Goal: Information Seeking & Learning: Learn about a topic

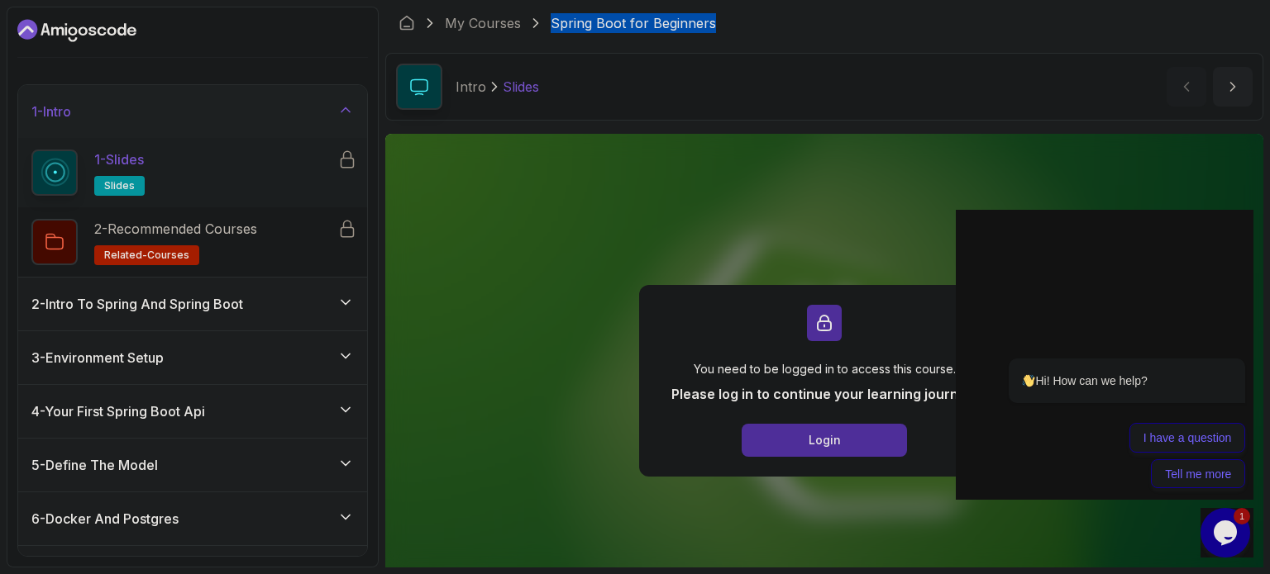
drag, startPoint x: 727, startPoint y: 22, endPoint x: 536, endPoint y: 23, distance: 190.9
click at [536, 23] on div "My Courses Spring Boot for Beginners" at bounding box center [824, 23] width 878 height 33
copy p "Spring Boot for Beginners"
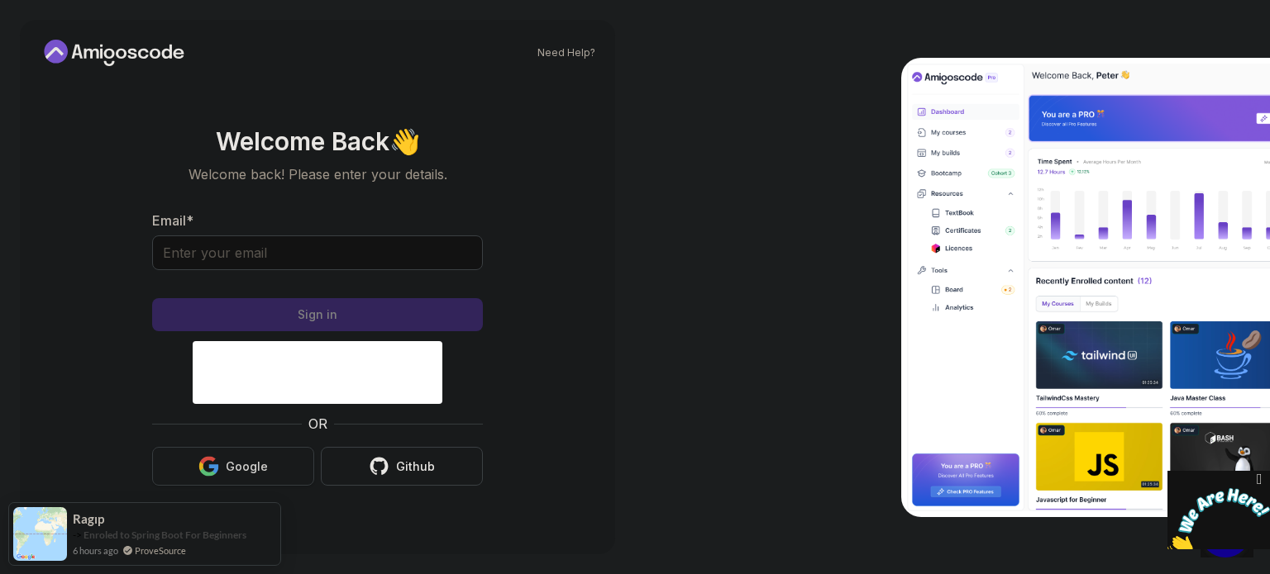
click at [257, 478] on button "Google" at bounding box center [233, 466] width 162 height 39
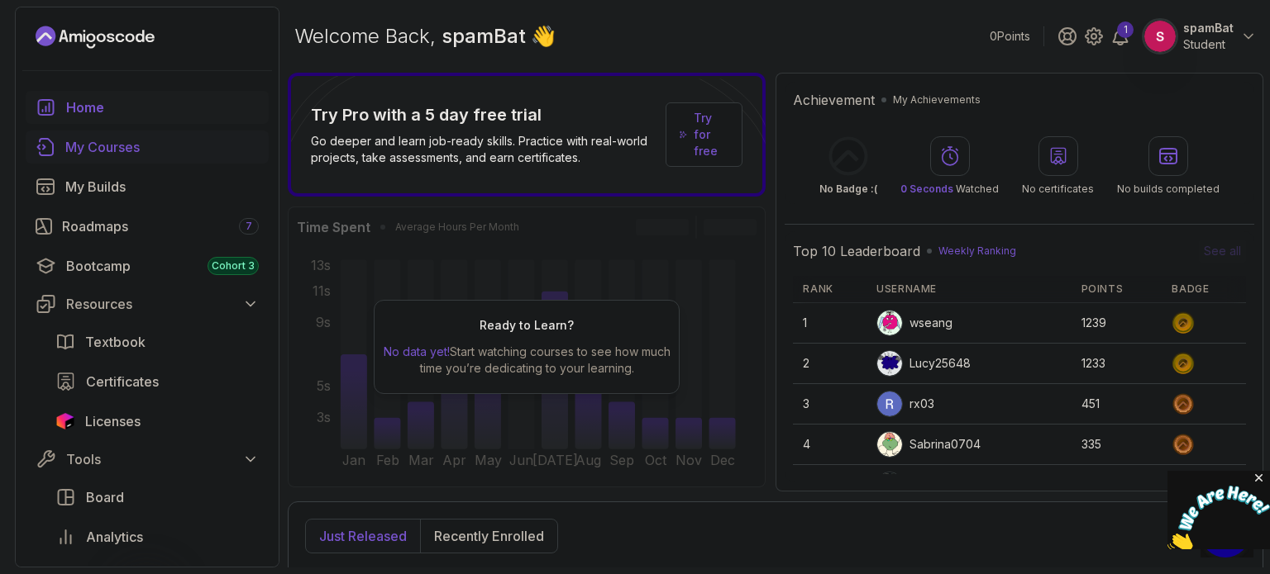
click at [183, 145] on div "My Courses" at bounding box center [161, 147] width 193 height 20
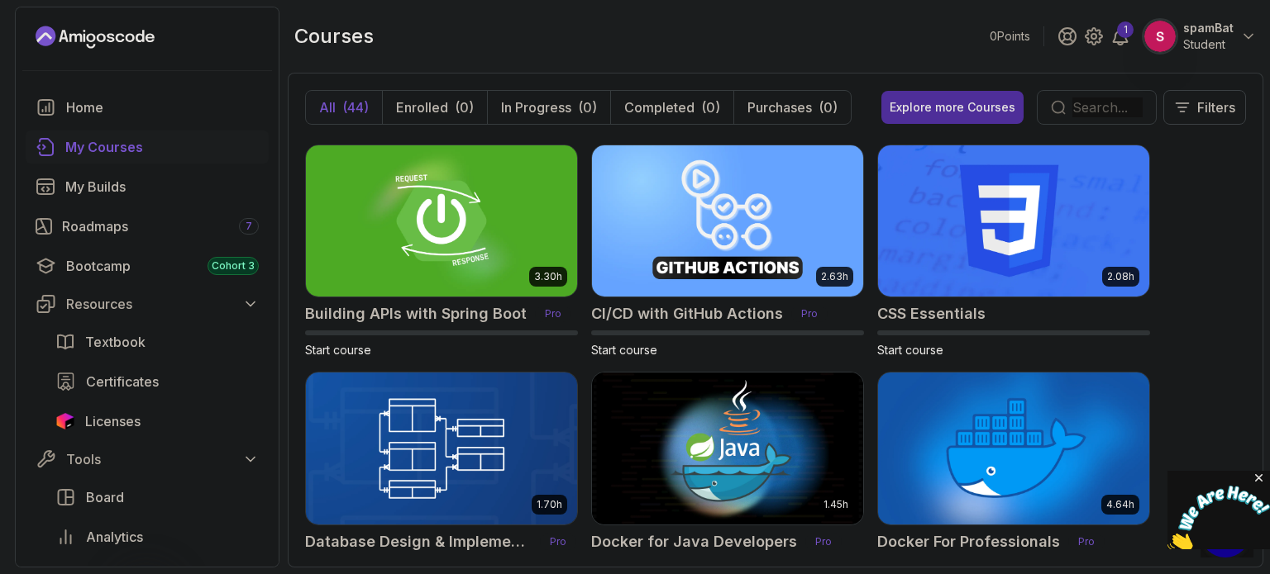
scroll to position [2697, 0]
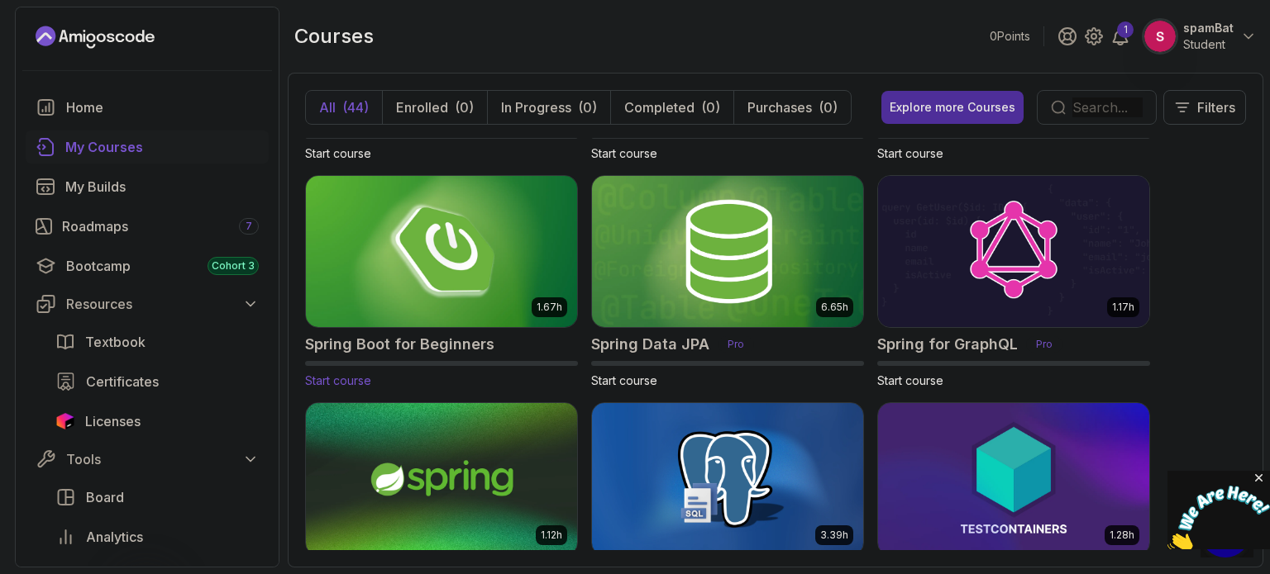
click at [370, 343] on h2 "Spring Boot for Beginners" at bounding box center [399, 344] width 189 height 23
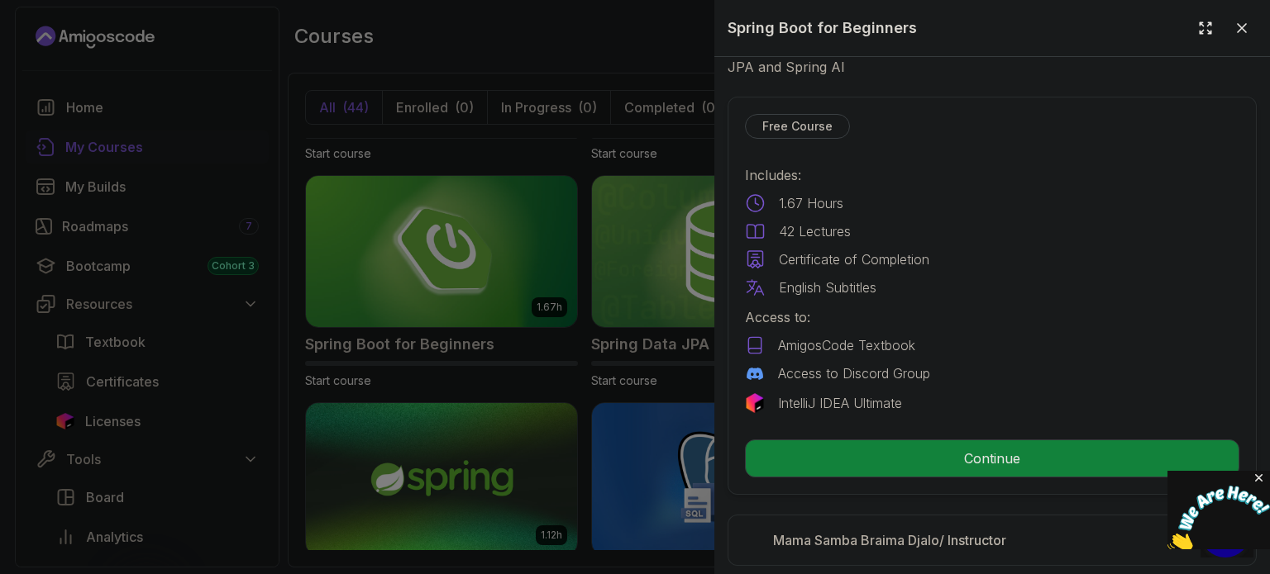
scroll to position [352, 0]
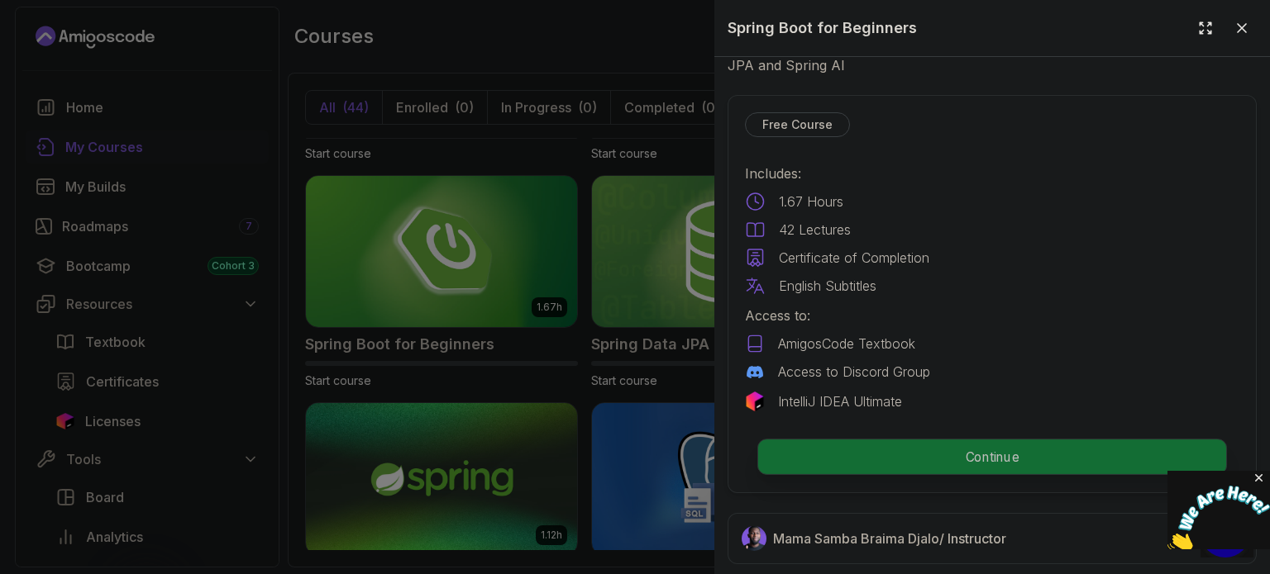
click at [1046, 449] on p "Continue" at bounding box center [992, 457] width 468 height 35
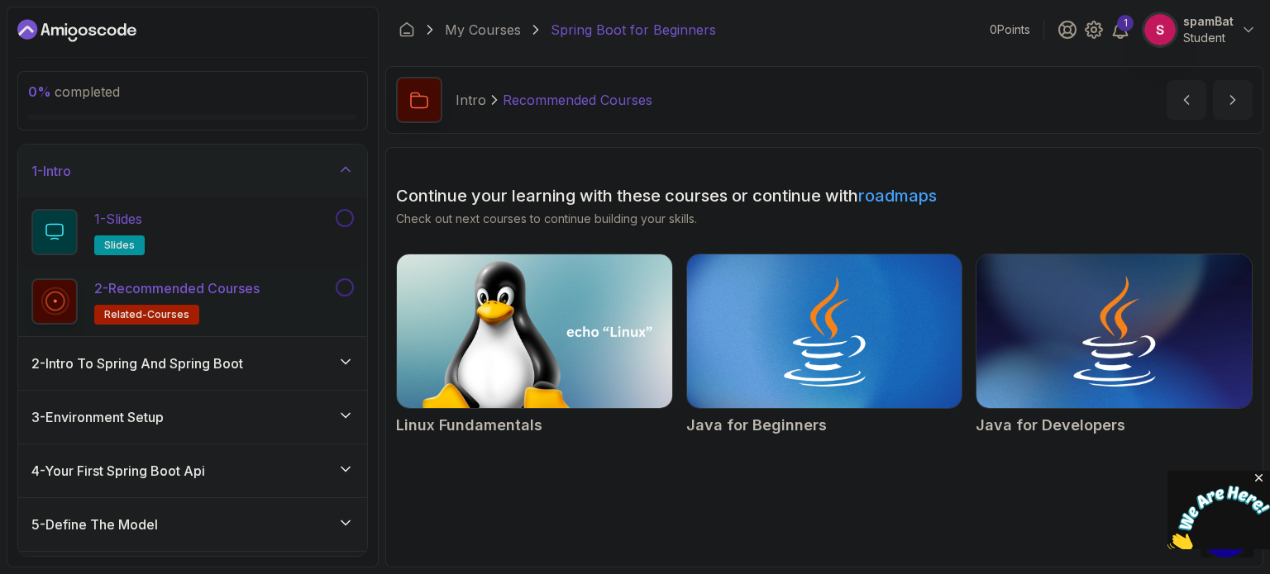
click at [352, 228] on button "1 - Slides slides" at bounding box center [192, 232] width 322 height 46
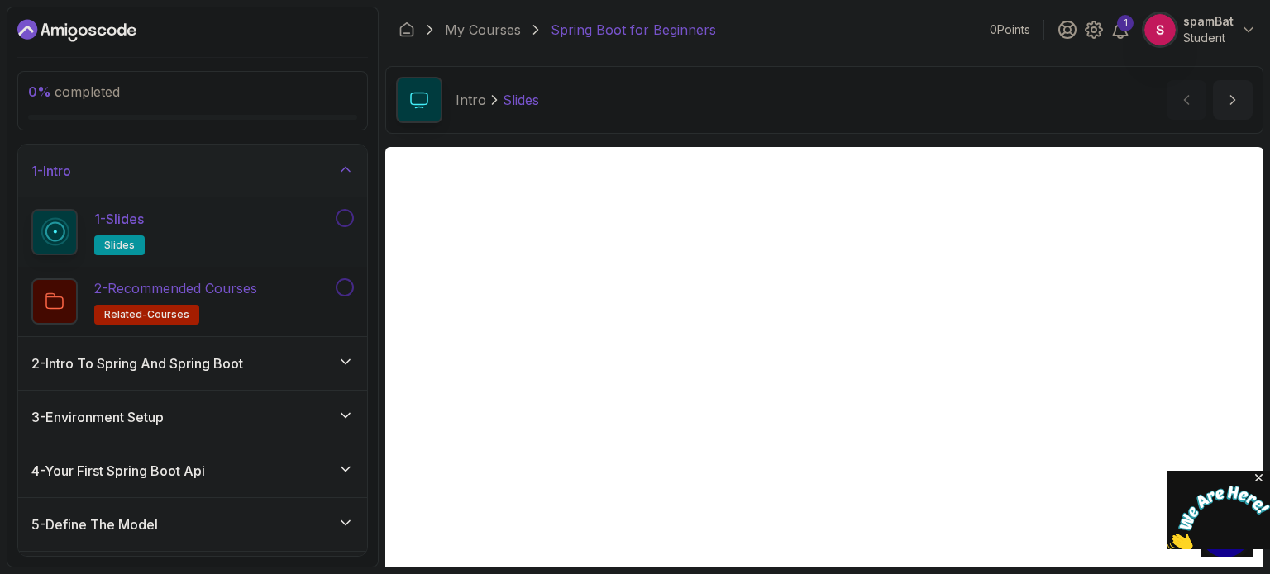
click at [342, 284] on button at bounding box center [345, 288] width 18 height 18
click at [347, 218] on button at bounding box center [345, 218] width 18 height 18
click at [347, 364] on icon at bounding box center [345, 362] width 17 height 17
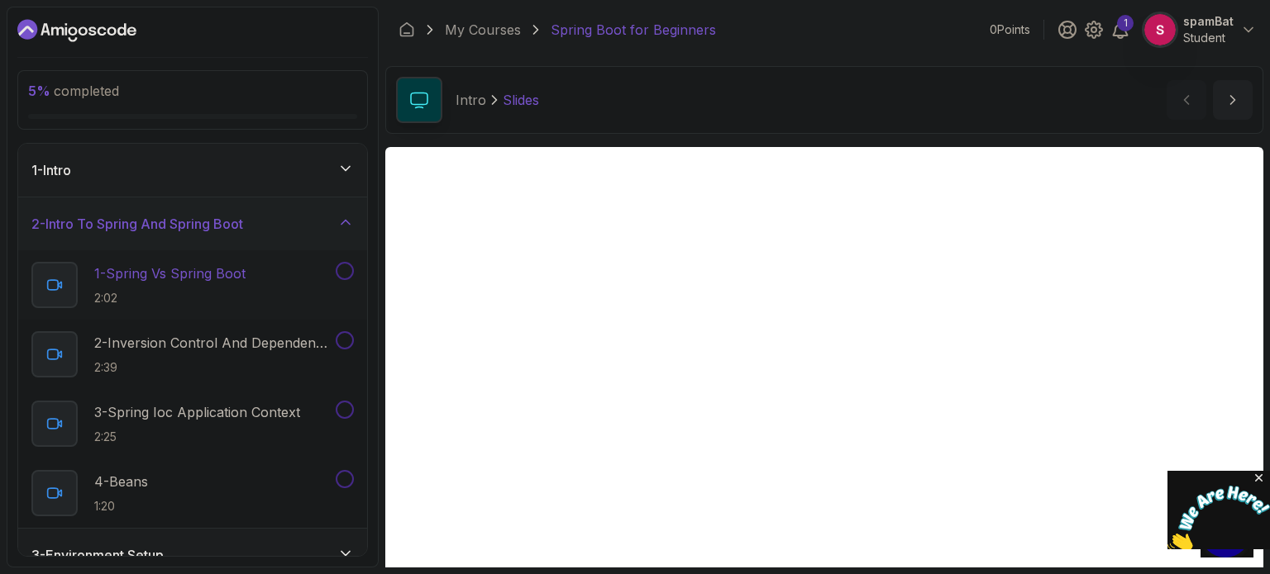
click at [343, 277] on button at bounding box center [345, 271] width 18 height 18
click at [343, 341] on button at bounding box center [345, 340] width 18 height 18
click at [344, 417] on button at bounding box center [345, 410] width 18 height 18
click at [345, 480] on button at bounding box center [345, 479] width 18 height 18
click at [345, 263] on button at bounding box center [345, 271] width 18 height 18
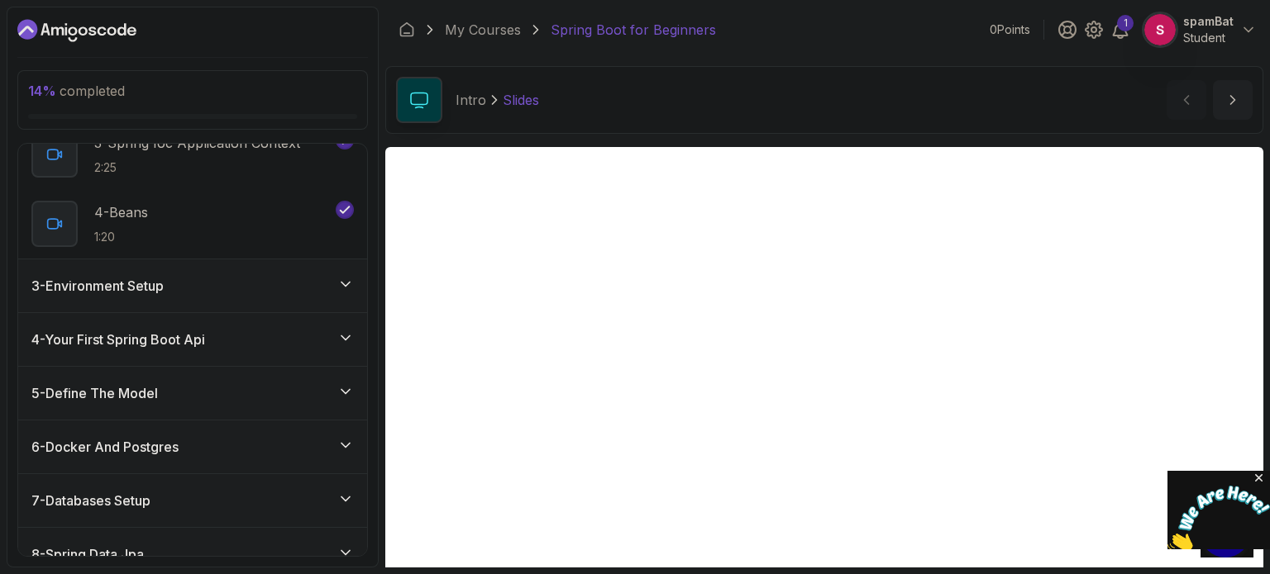
click at [331, 273] on div "3 - Environment Setup" at bounding box center [192, 286] width 349 height 53
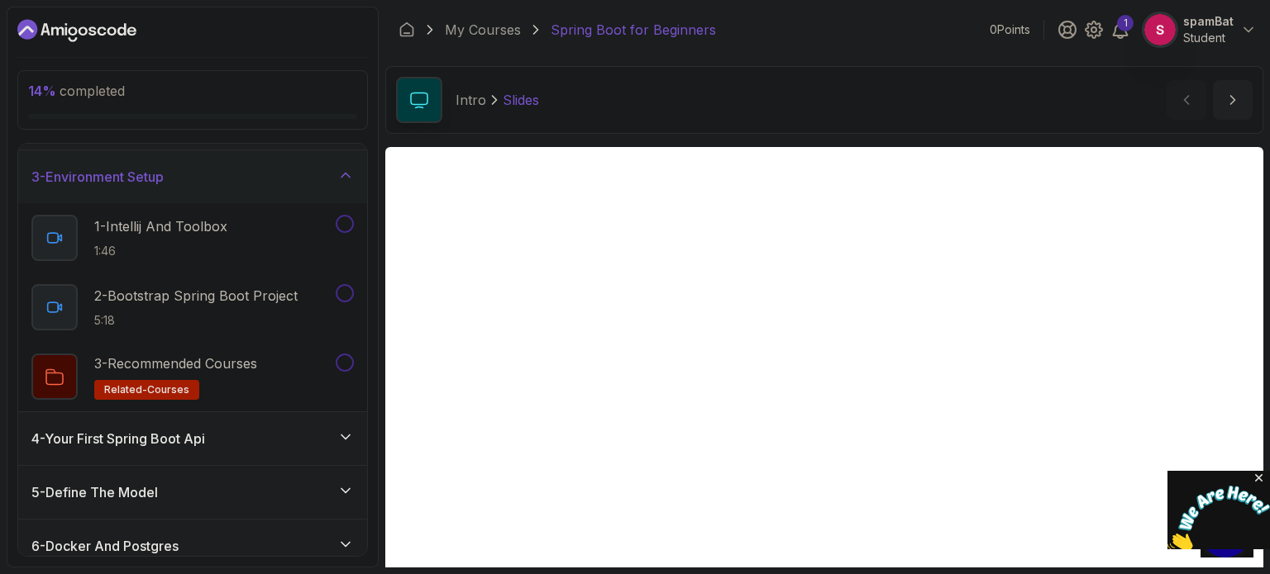
scroll to position [97, 0]
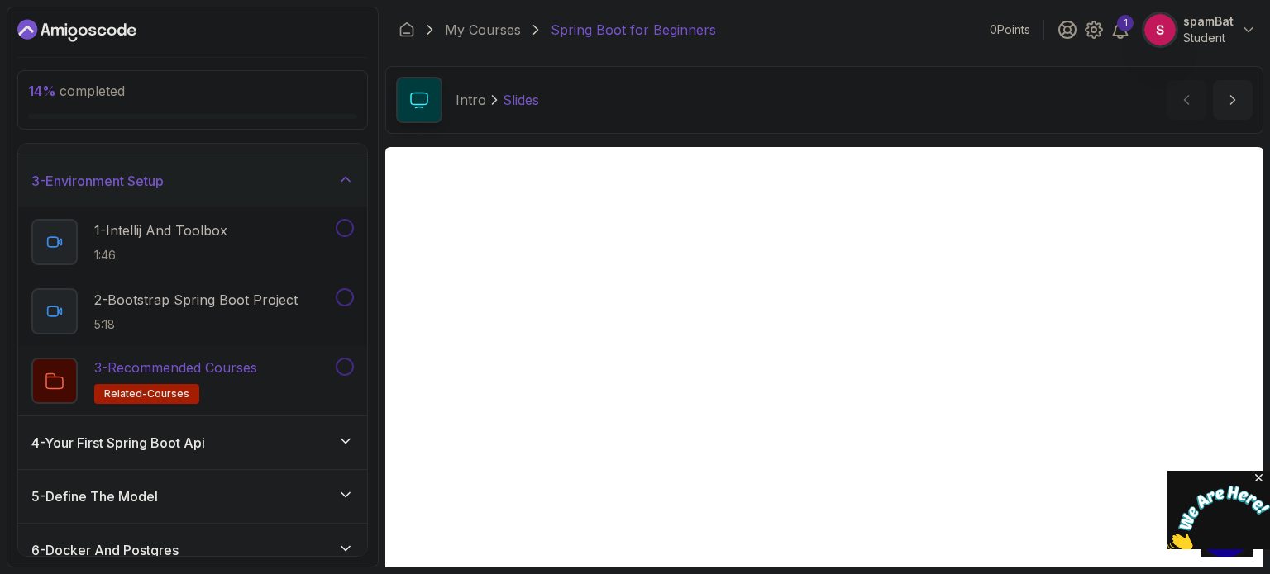
click at [342, 366] on button at bounding box center [345, 367] width 18 height 18
click at [345, 293] on button at bounding box center [345, 297] width 18 height 18
click at [348, 222] on button at bounding box center [345, 228] width 18 height 18
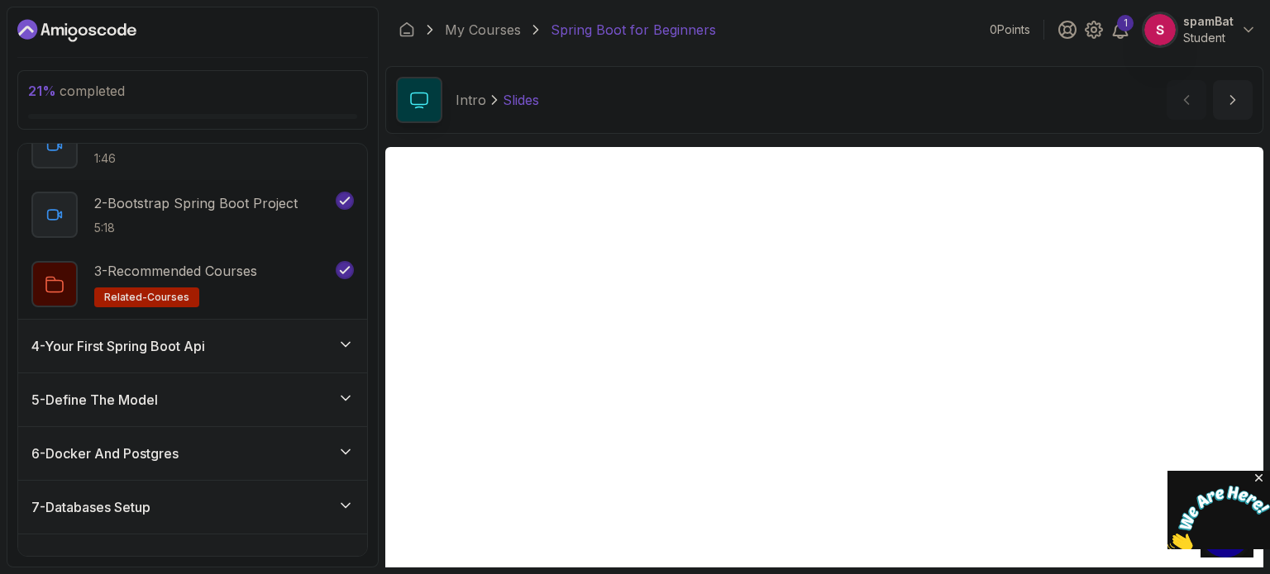
scroll to position [202, 0]
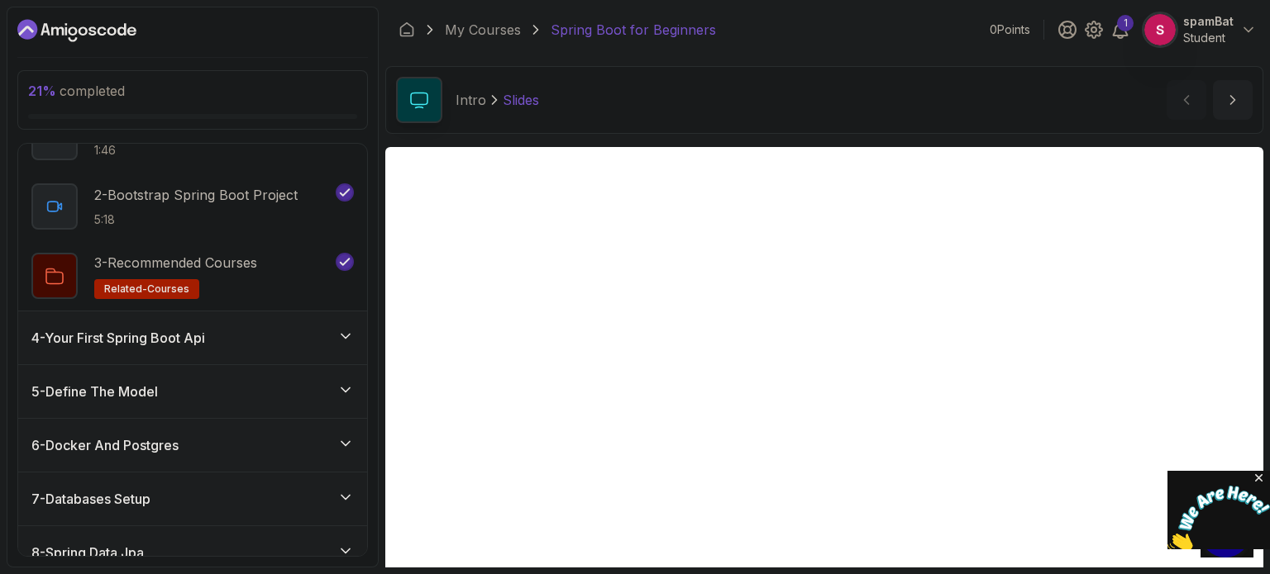
click at [341, 326] on div "4 - Your First Spring Boot Api" at bounding box center [192, 338] width 349 height 53
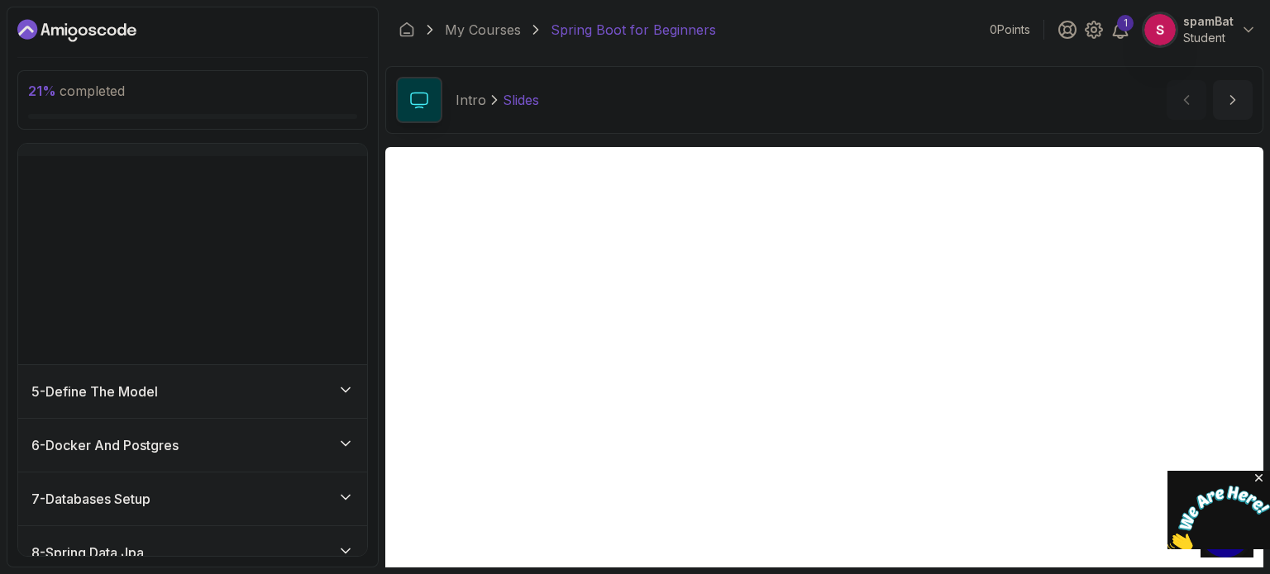
scroll to position [178, 0]
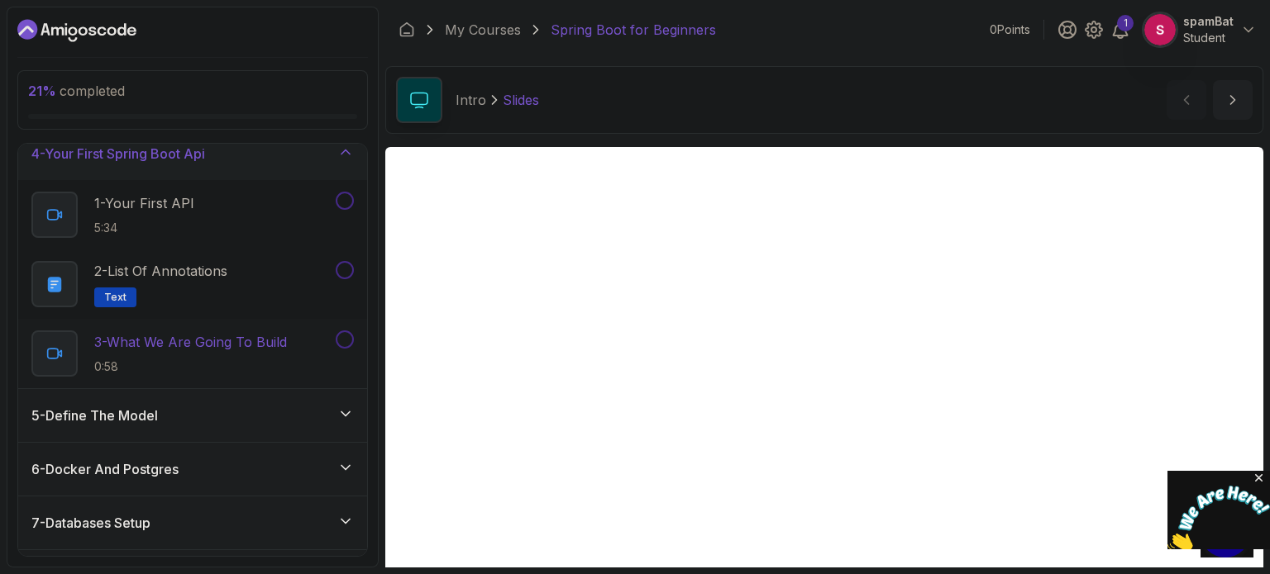
click at [342, 326] on div "3 - What We Are Going To Build 0:58" at bounding box center [192, 353] width 349 height 69
click at [344, 267] on button at bounding box center [345, 270] width 18 height 18
click at [350, 203] on button at bounding box center [345, 201] width 18 height 18
click at [346, 336] on button at bounding box center [345, 340] width 18 height 18
click at [347, 413] on icon at bounding box center [345, 414] width 8 height 4
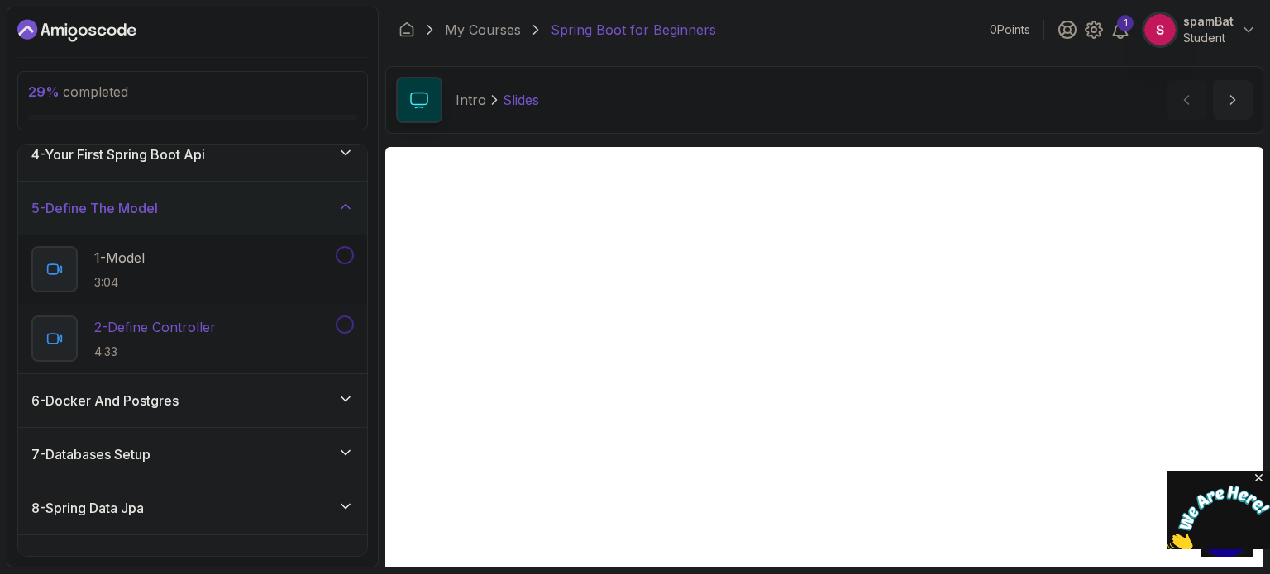
click at [347, 323] on button at bounding box center [345, 325] width 18 height 18
click at [347, 250] on button at bounding box center [345, 255] width 18 height 18
click at [332, 400] on div "6 - Docker And Postgres" at bounding box center [192, 401] width 322 height 20
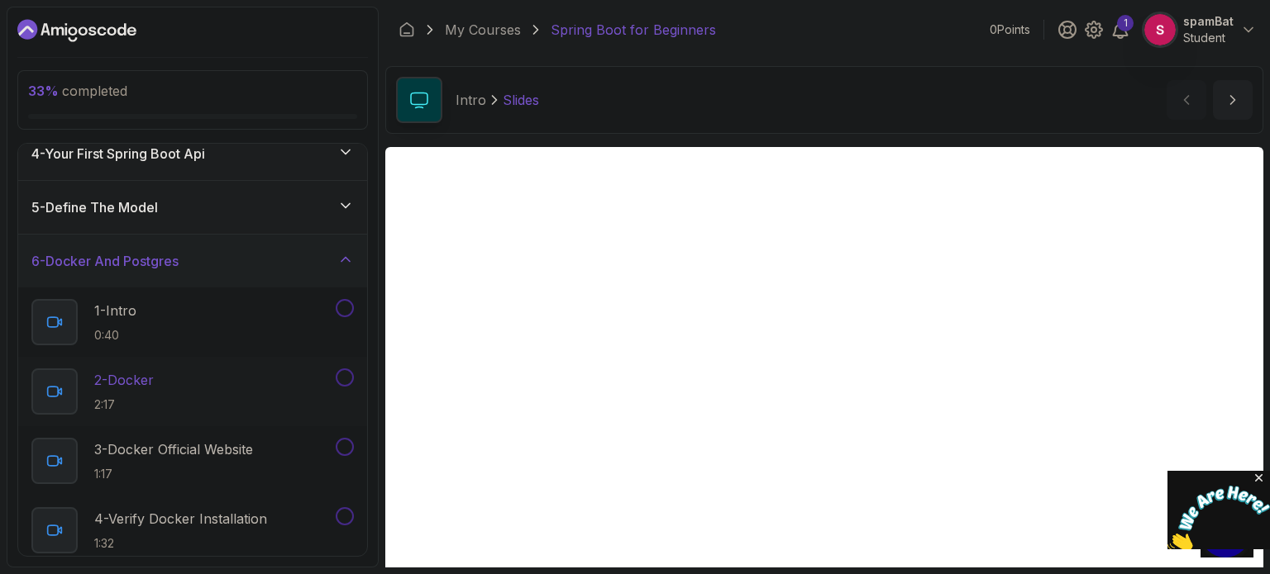
click at [346, 379] on button at bounding box center [345, 378] width 18 height 18
click at [341, 305] on button at bounding box center [345, 308] width 18 height 18
click at [344, 447] on button at bounding box center [345, 447] width 18 height 18
click at [347, 521] on button at bounding box center [345, 516] width 18 height 18
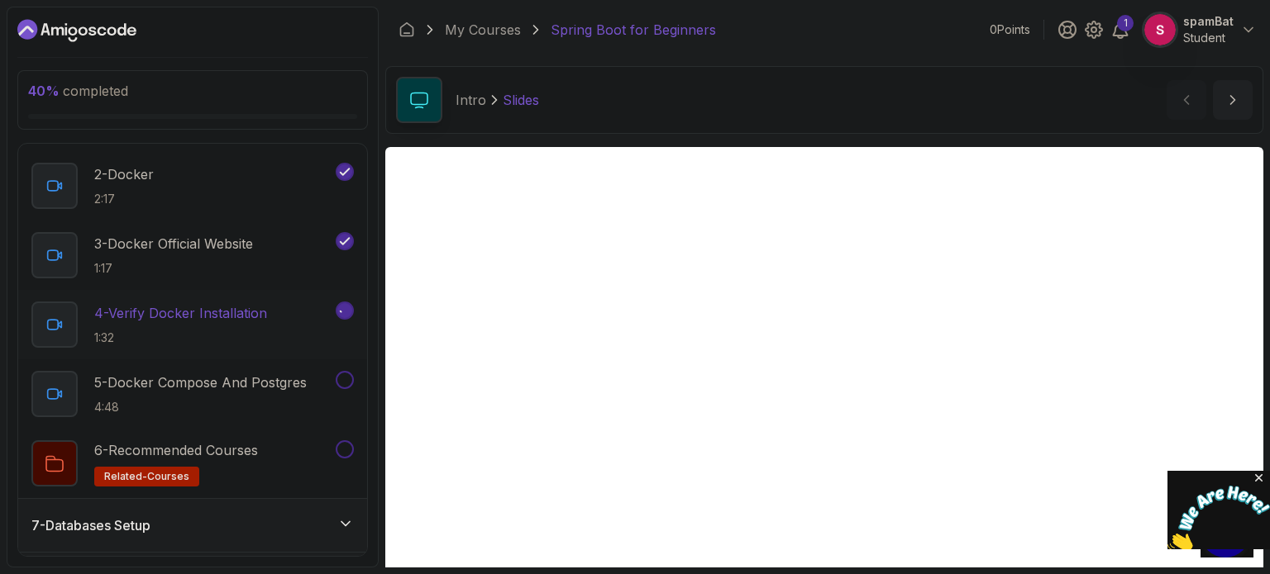
scroll to position [388, 0]
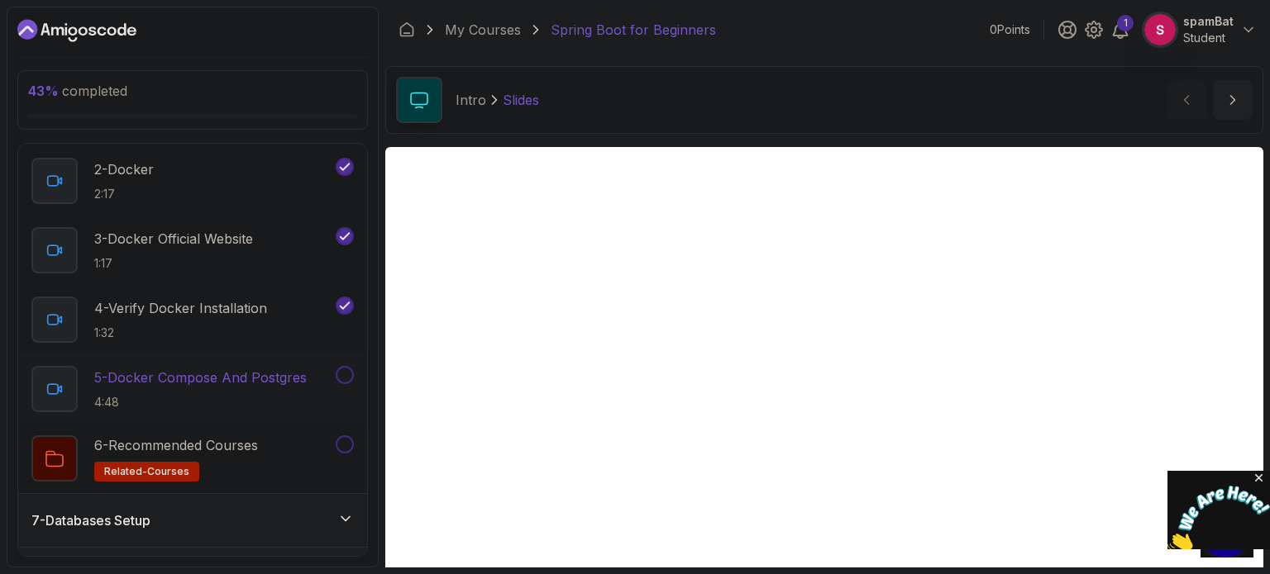
click at [347, 373] on button at bounding box center [345, 375] width 18 height 18
click at [343, 443] on button at bounding box center [345, 445] width 18 height 18
click at [336, 529] on div "7 - Databases Setup" at bounding box center [192, 520] width 349 height 53
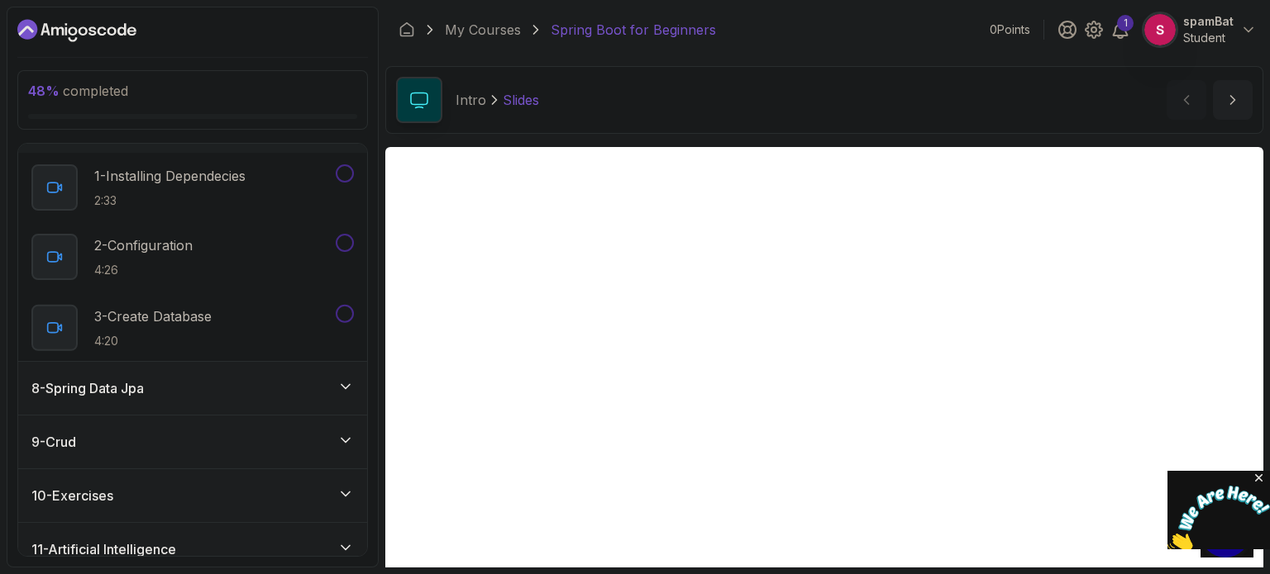
scroll to position [368, 0]
click at [341, 311] on button at bounding box center [345, 311] width 18 height 18
click at [340, 234] on button at bounding box center [345, 241] width 18 height 18
click at [345, 173] on button at bounding box center [345, 172] width 18 height 18
click at [336, 380] on div "8 - Spring Data Jpa" at bounding box center [192, 387] width 322 height 20
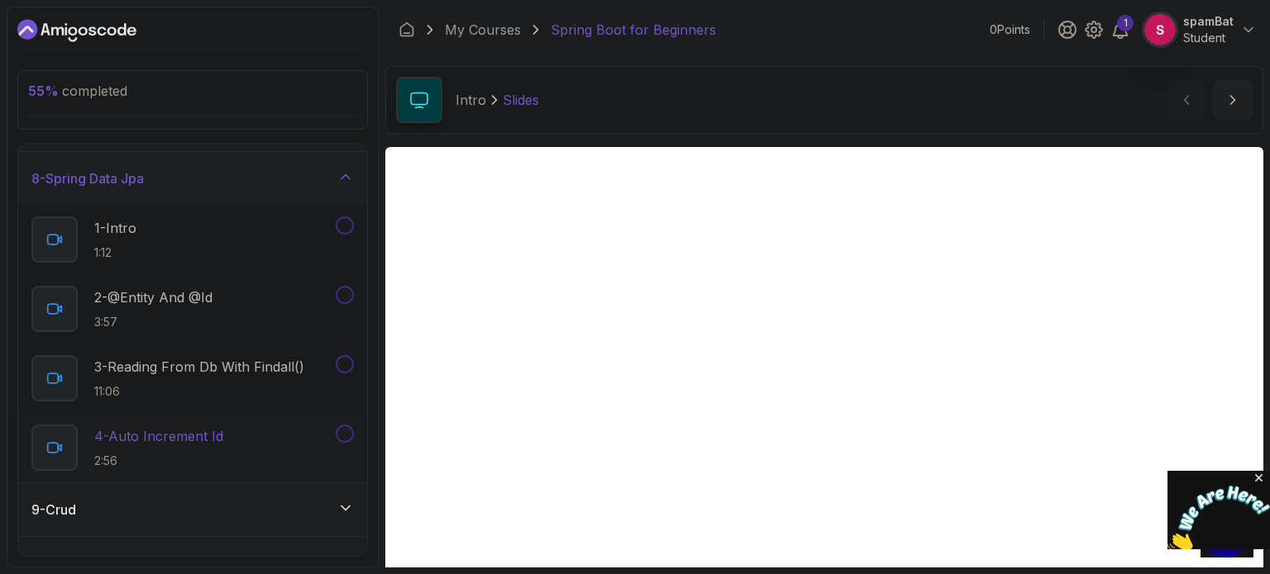
click at [348, 429] on button at bounding box center [345, 434] width 18 height 18
click at [347, 363] on button at bounding box center [345, 364] width 18 height 18
click at [344, 290] on button at bounding box center [345, 295] width 18 height 18
click at [345, 222] on button at bounding box center [345, 226] width 18 height 18
click at [347, 512] on icon at bounding box center [345, 508] width 17 height 17
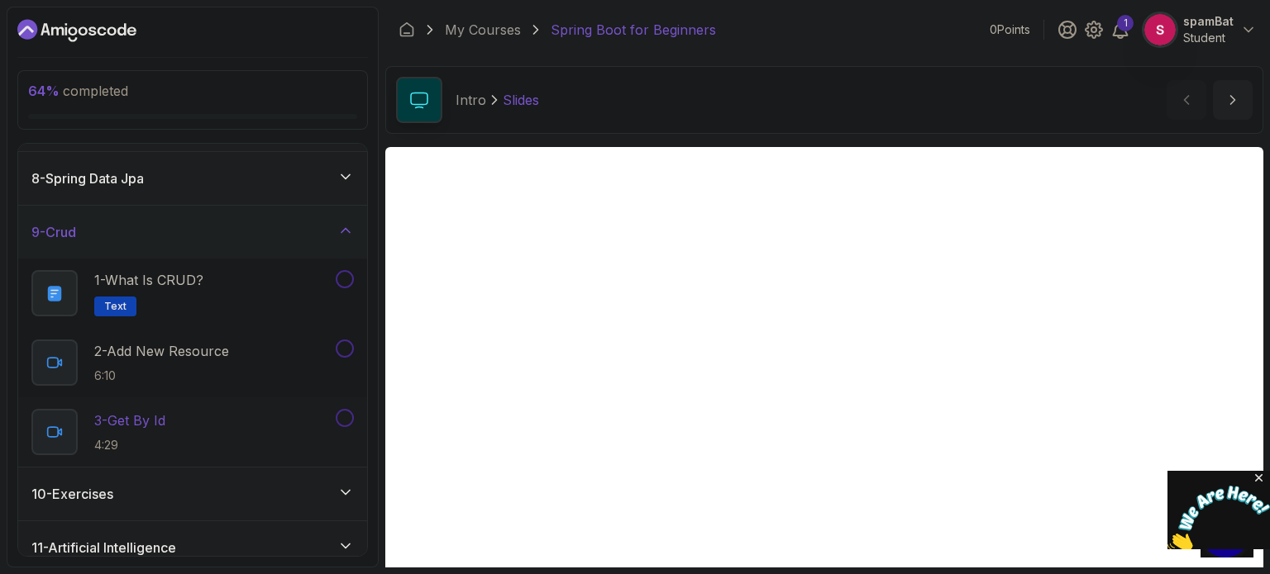
click at [345, 409] on button at bounding box center [345, 418] width 18 height 18
click at [344, 350] on button at bounding box center [345, 349] width 18 height 18
click at [342, 277] on button at bounding box center [345, 279] width 18 height 18
click at [345, 492] on icon at bounding box center [345, 492] width 17 height 17
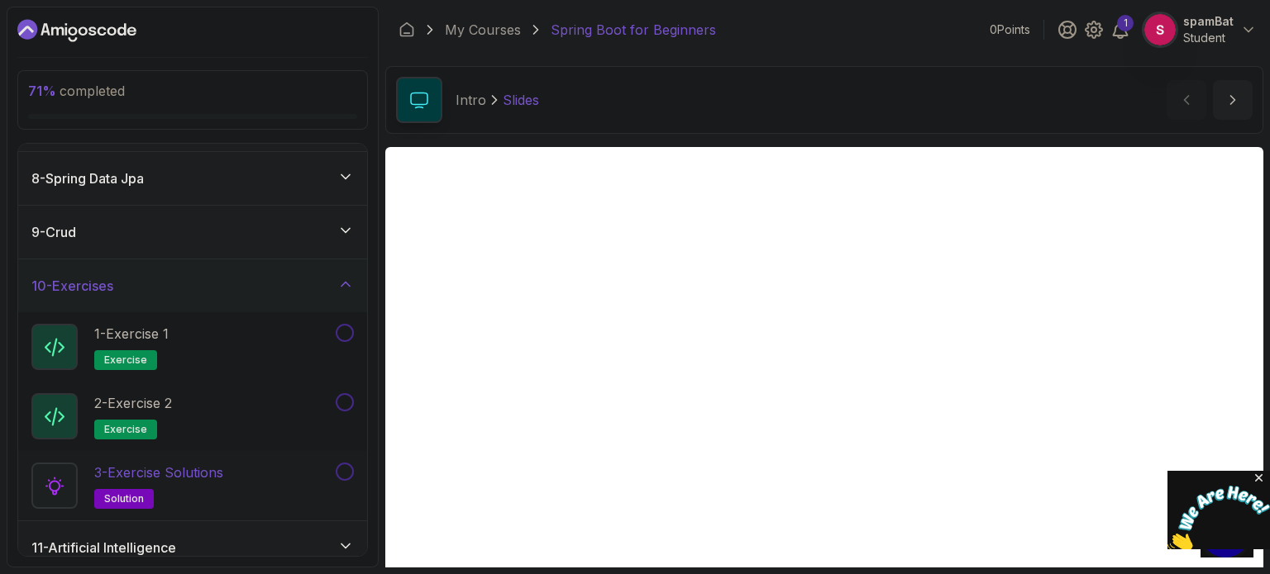
click at [348, 464] on button at bounding box center [345, 472] width 18 height 18
click at [342, 396] on button at bounding box center [345, 402] width 18 height 18
click at [342, 332] on button at bounding box center [345, 333] width 18 height 18
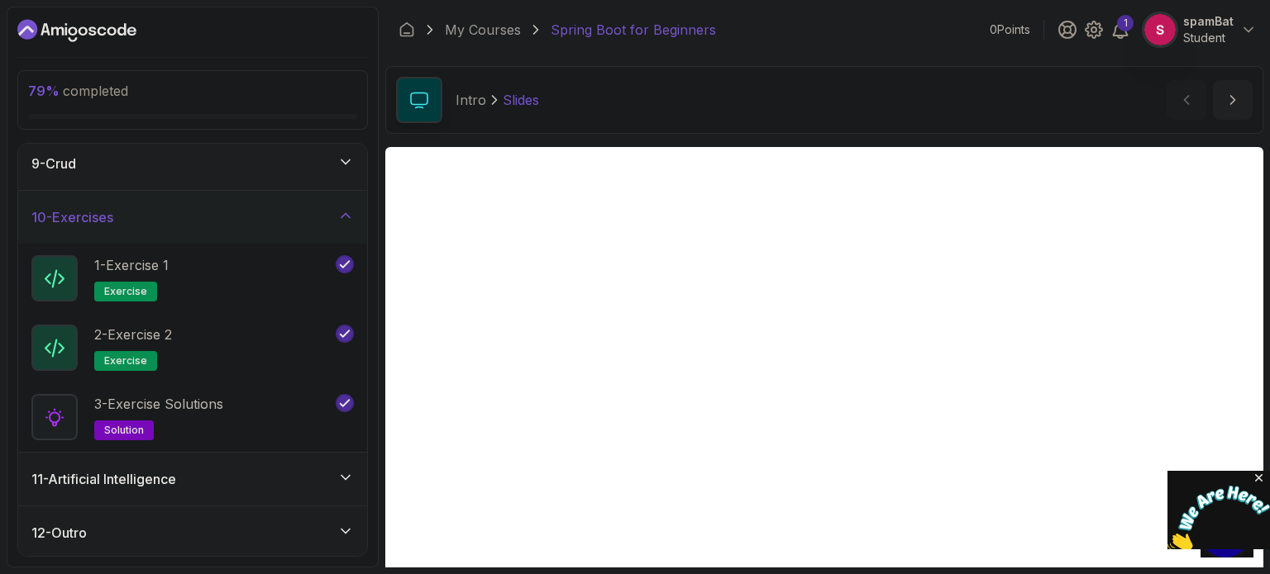
click at [334, 472] on div "11 - Artificial Intelligence" at bounding box center [192, 479] width 322 height 20
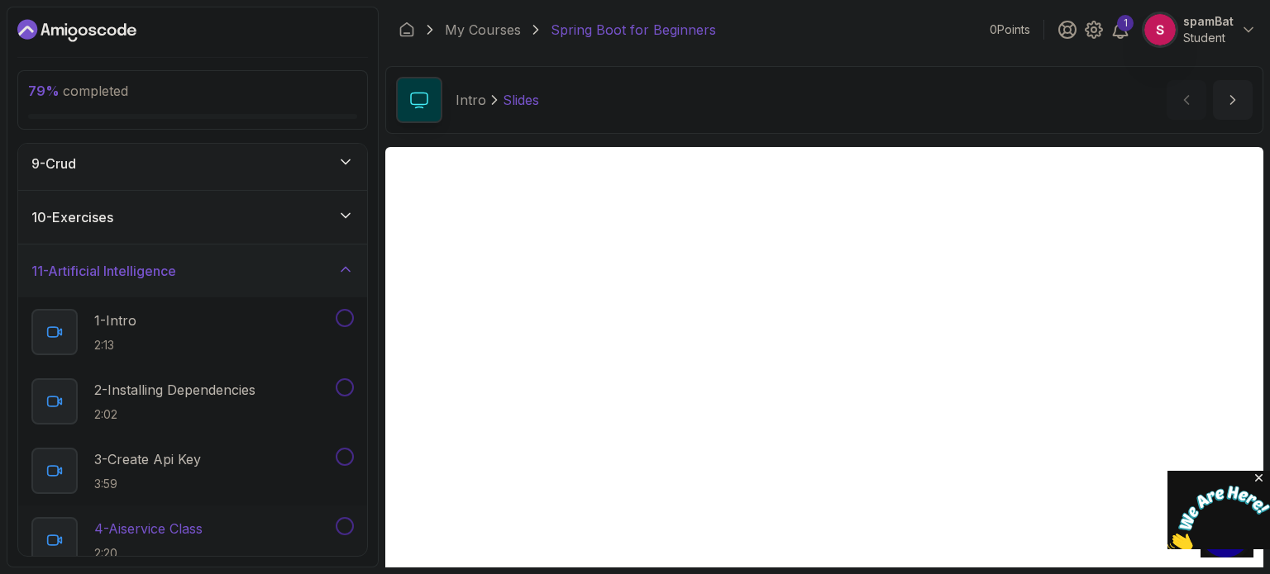
click at [347, 527] on button at bounding box center [345, 526] width 18 height 18
click at [345, 452] on button at bounding box center [345, 457] width 18 height 18
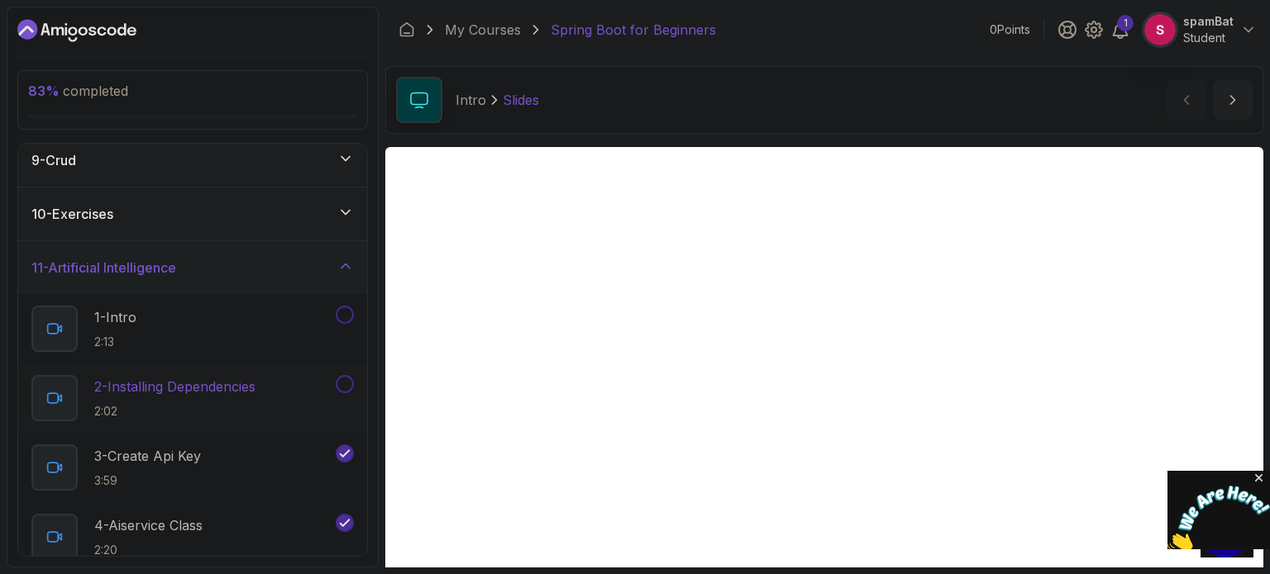
click at [348, 379] on button at bounding box center [345, 384] width 18 height 18
click at [348, 313] on button at bounding box center [345, 315] width 18 height 18
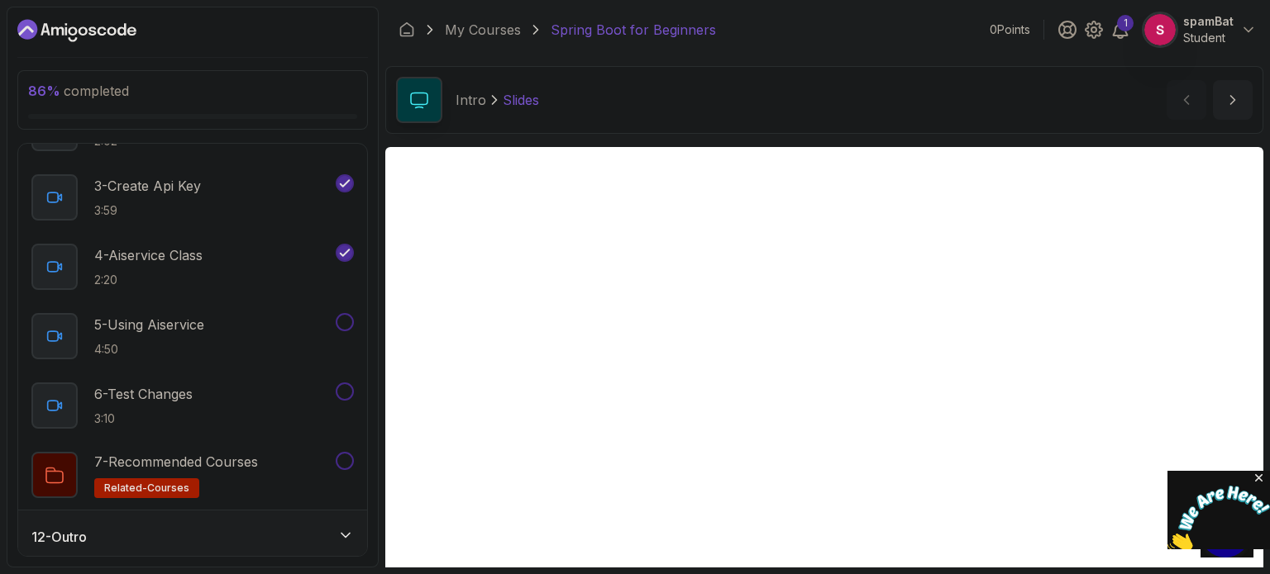
scroll to position [711, 0]
click at [346, 323] on button at bounding box center [345, 321] width 18 height 18
click at [347, 386] on button at bounding box center [345, 391] width 18 height 18
click at [344, 457] on button at bounding box center [345, 460] width 18 height 18
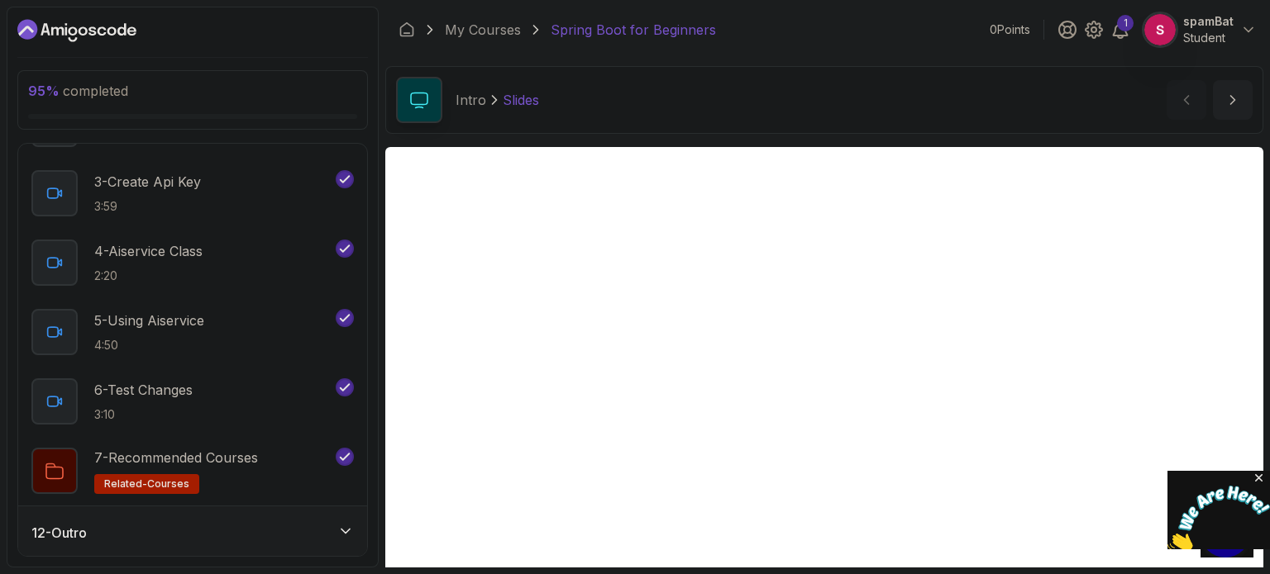
click at [340, 525] on icon at bounding box center [345, 531] width 17 height 17
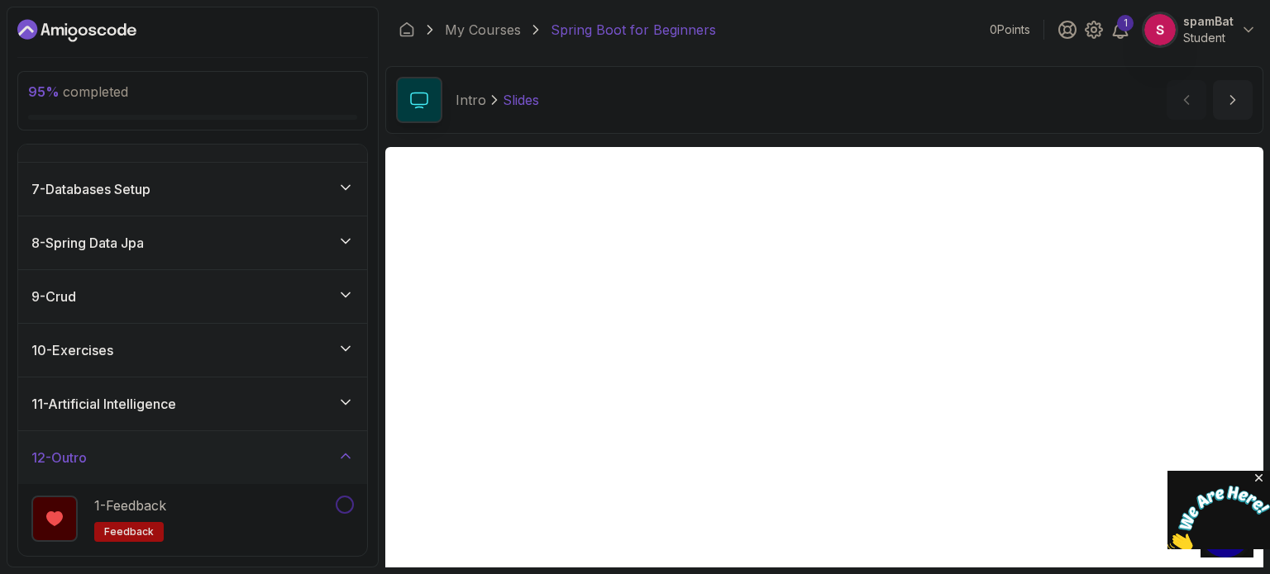
scroll to position [307, 0]
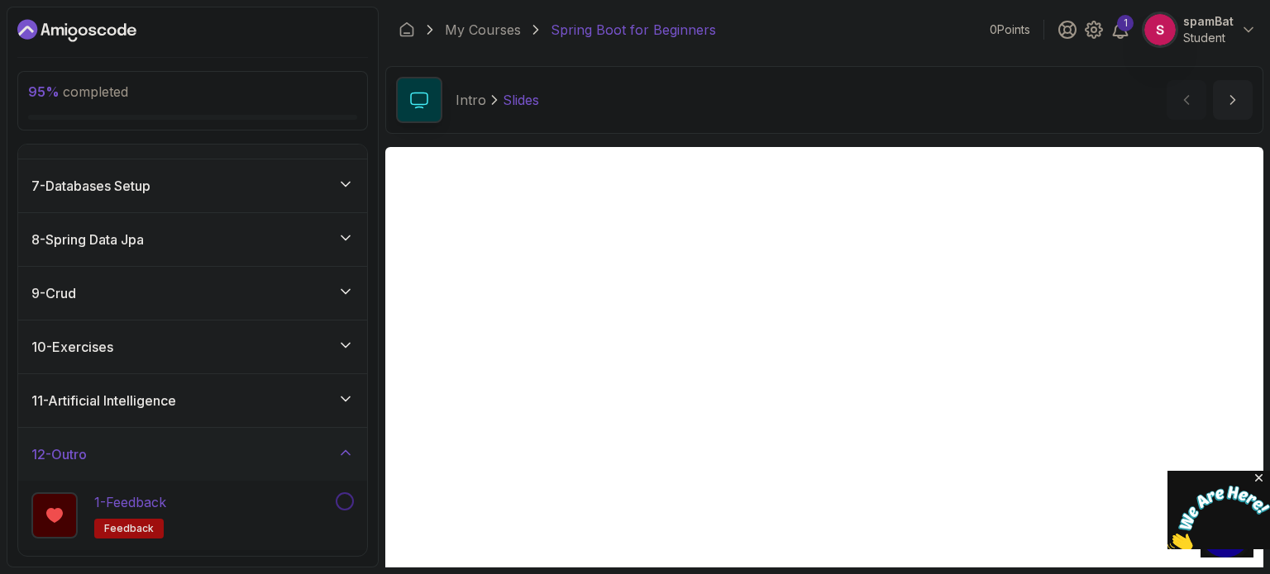
click at [345, 499] on button at bounding box center [345, 502] width 18 height 18
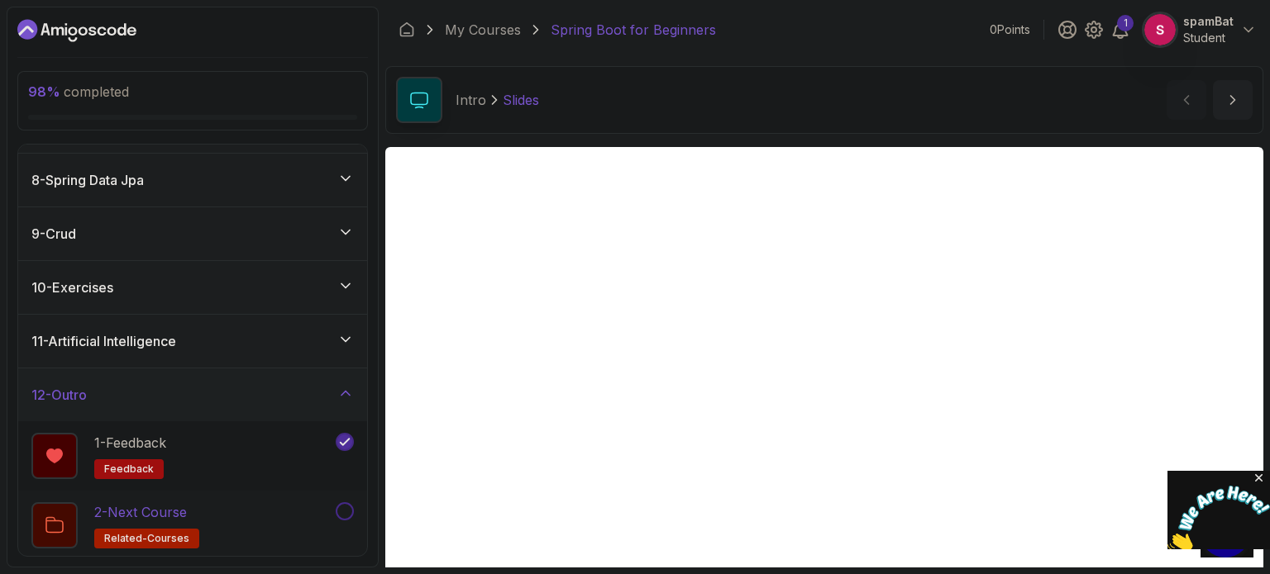
click at [345, 508] on button at bounding box center [345, 512] width 18 height 18
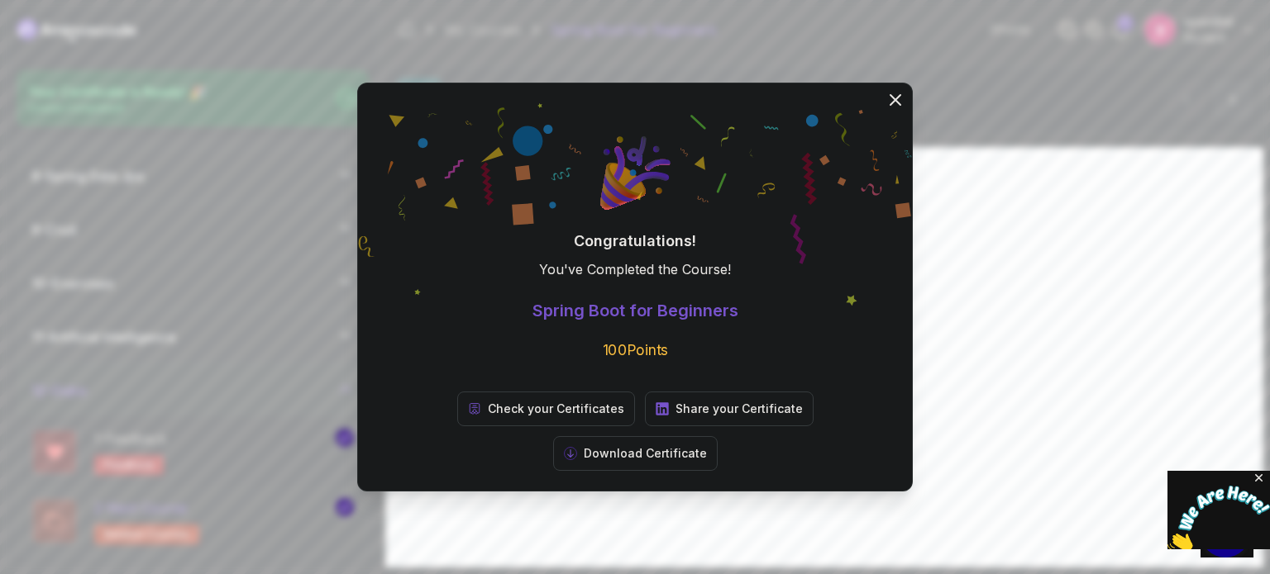
scroll to position [363, 0]
click at [504, 417] on p "Check your Certificates" at bounding box center [556, 409] width 136 height 17
click at [675, 417] on p "Share your Certificate" at bounding box center [738, 409] width 127 height 17
click at [717, 438] on button "Download Certificate" at bounding box center [635, 453] width 164 height 35
click at [717, 436] on button "Download Certificate" at bounding box center [635, 453] width 164 height 35
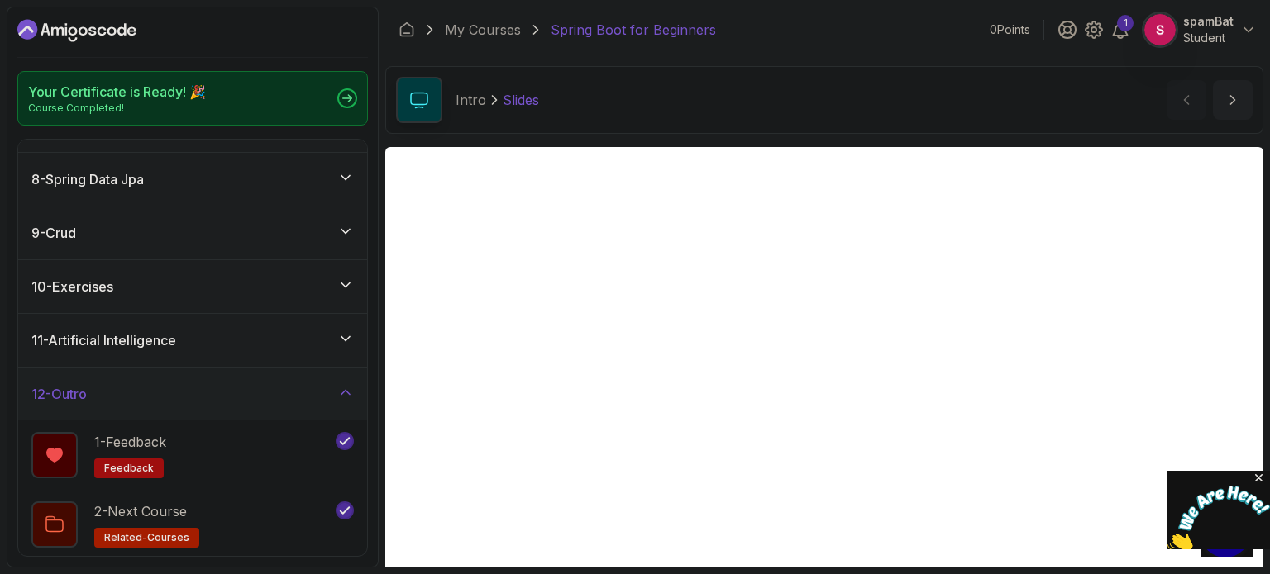
click at [1217, 32] on p "Student" at bounding box center [1208, 38] width 50 height 17
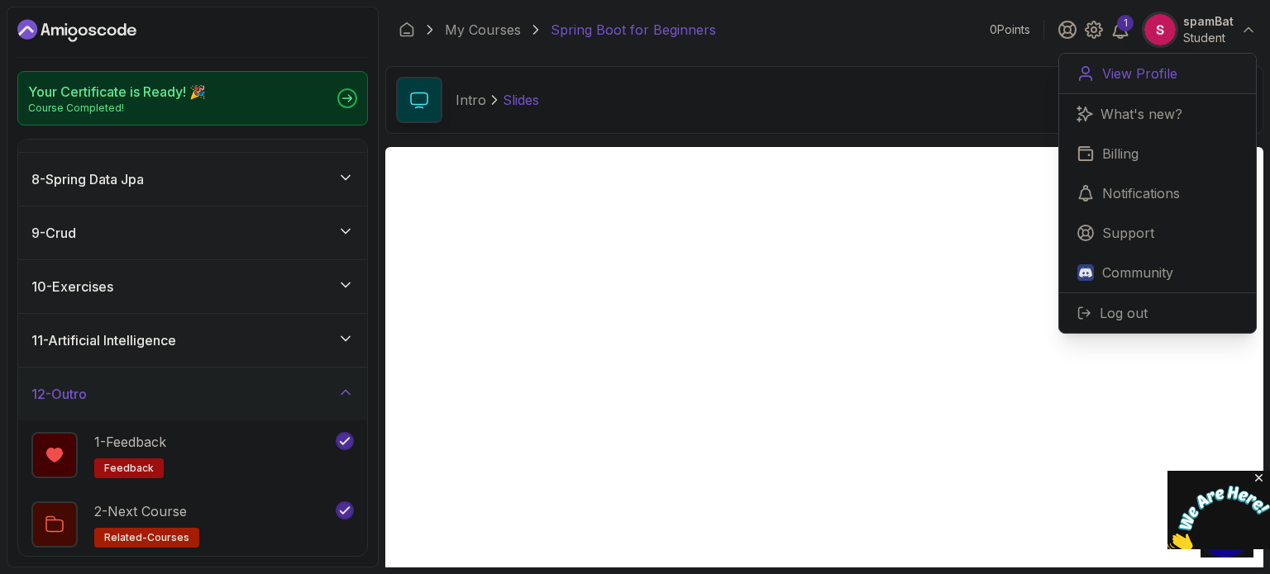
click at [1194, 62] on link "View Profile" at bounding box center [1157, 74] width 197 height 41
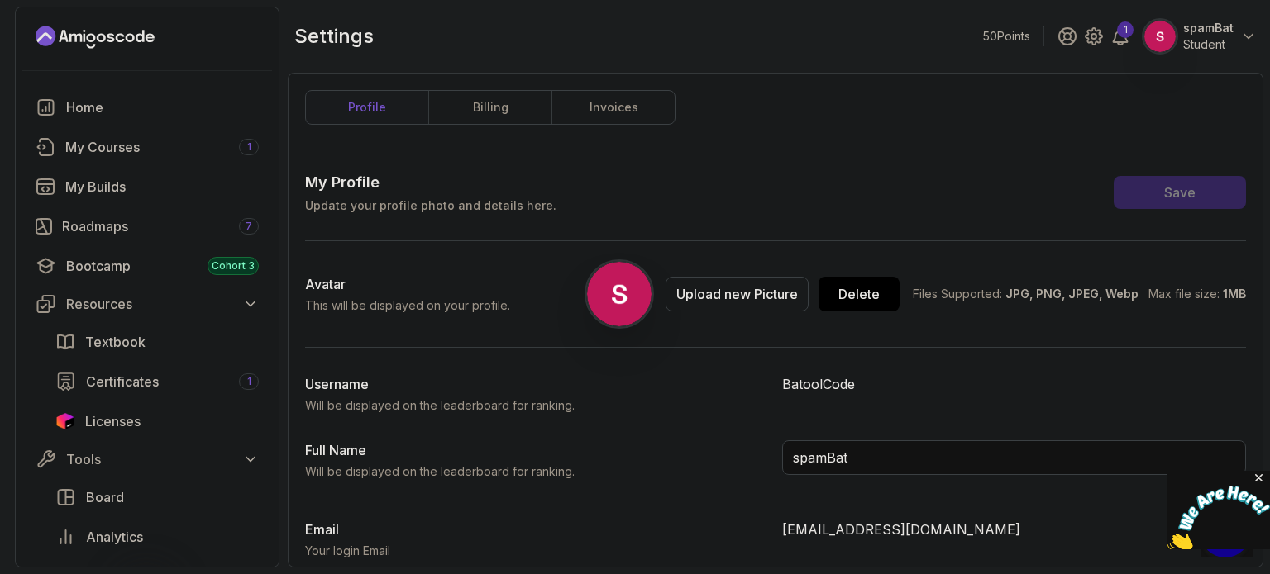
click at [1231, 30] on p "spamBat" at bounding box center [1208, 28] width 50 height 17
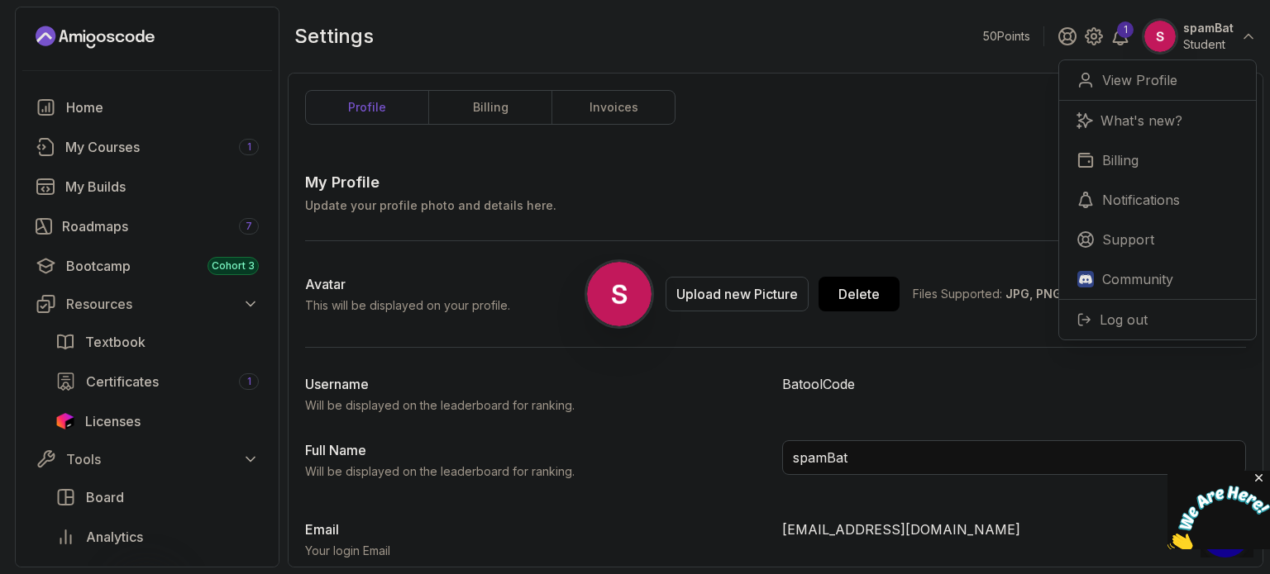
click at [879, 341] on div "Avatar This will be displayed on your profile. Upload new Picture Delete Files …" at bounding box center [775, 294] width 941 height 106
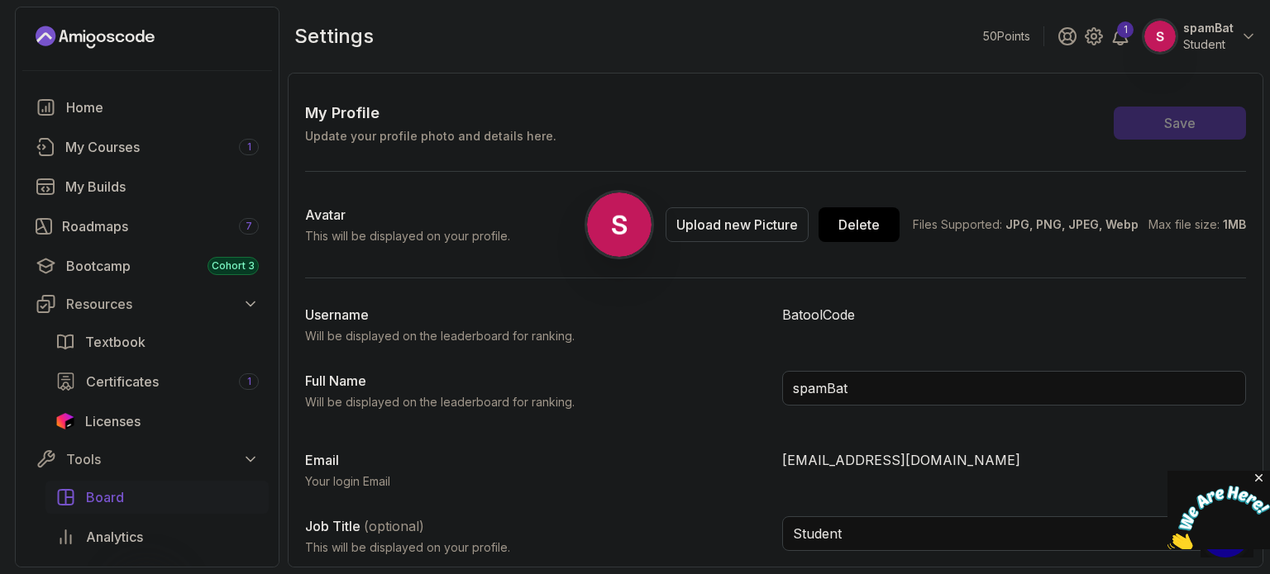
scroll to position [213, 0]
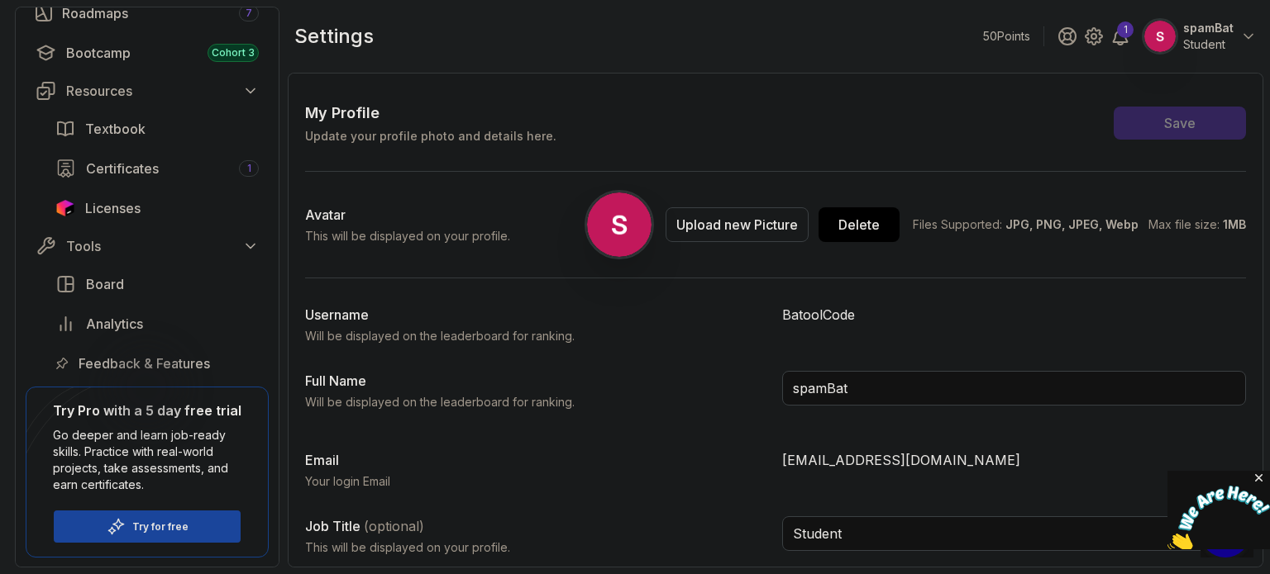
click at [506, 336] on p "Will be displayed on the leaderboard for ranking." at bounding box center [537, 336] width 464 height 17
click at [861, 231] on div "Delete" at bounding box center [858, 225] width 41 height 20
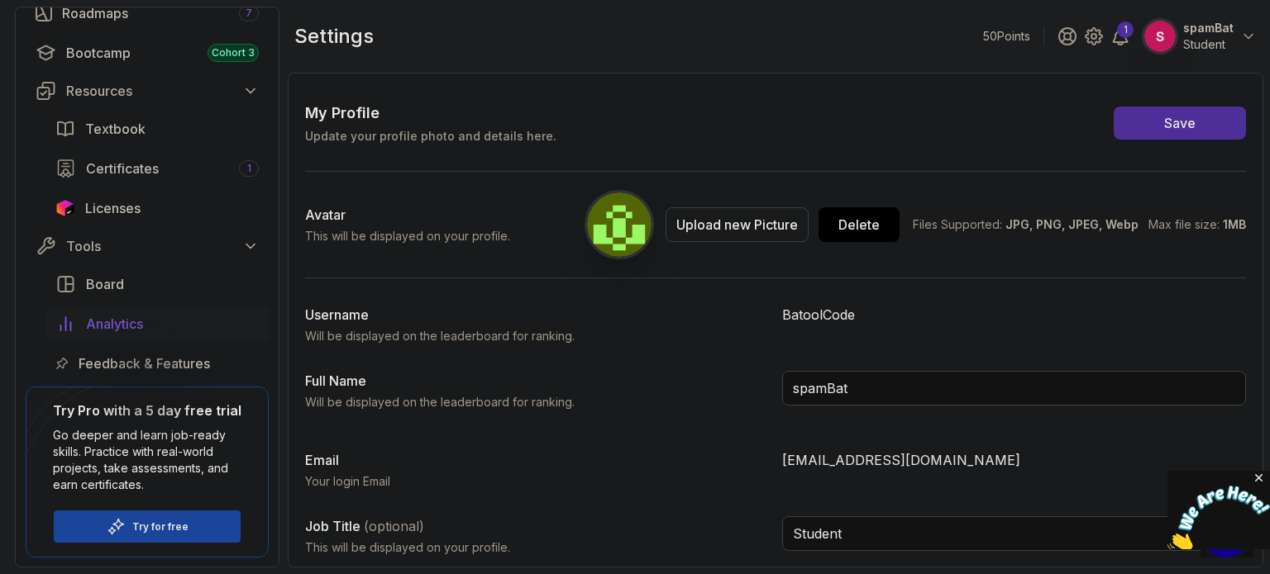
scroll to position [0, 0]
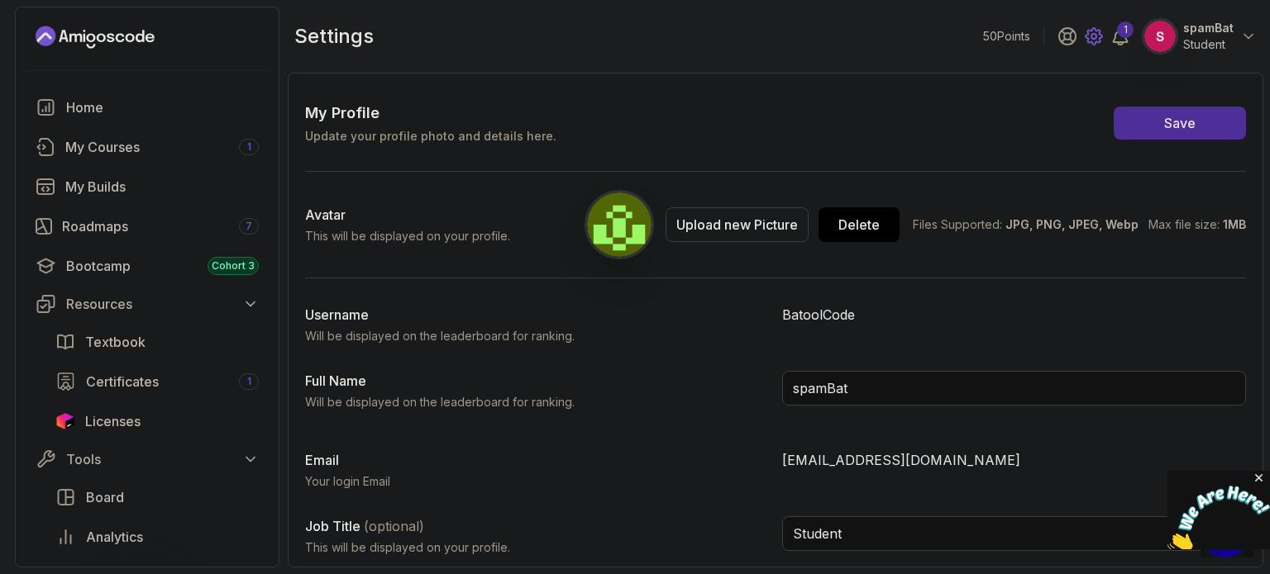
click at [1096, 36] on icon at bounding box center [1093, 36] width 5 height 5
click at [1235, 39] on button "spamBat Student" at bounding box center [1199, 36] width 113 height 33
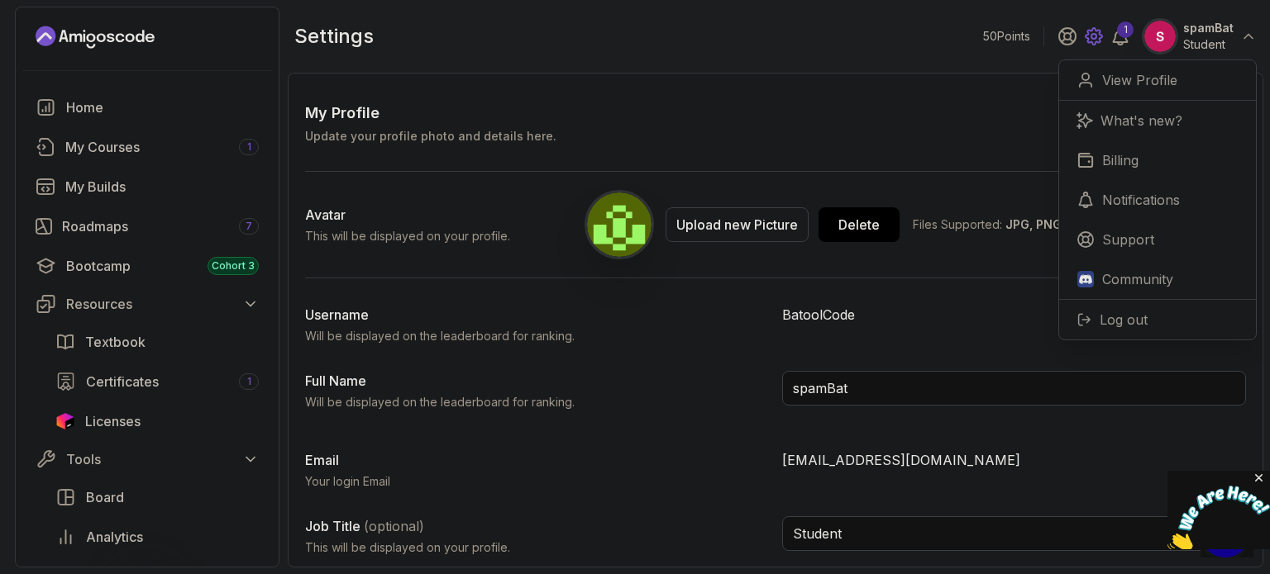
click at [1090, 29] on icon at bounding box center [1094, 36] width 20 height 20
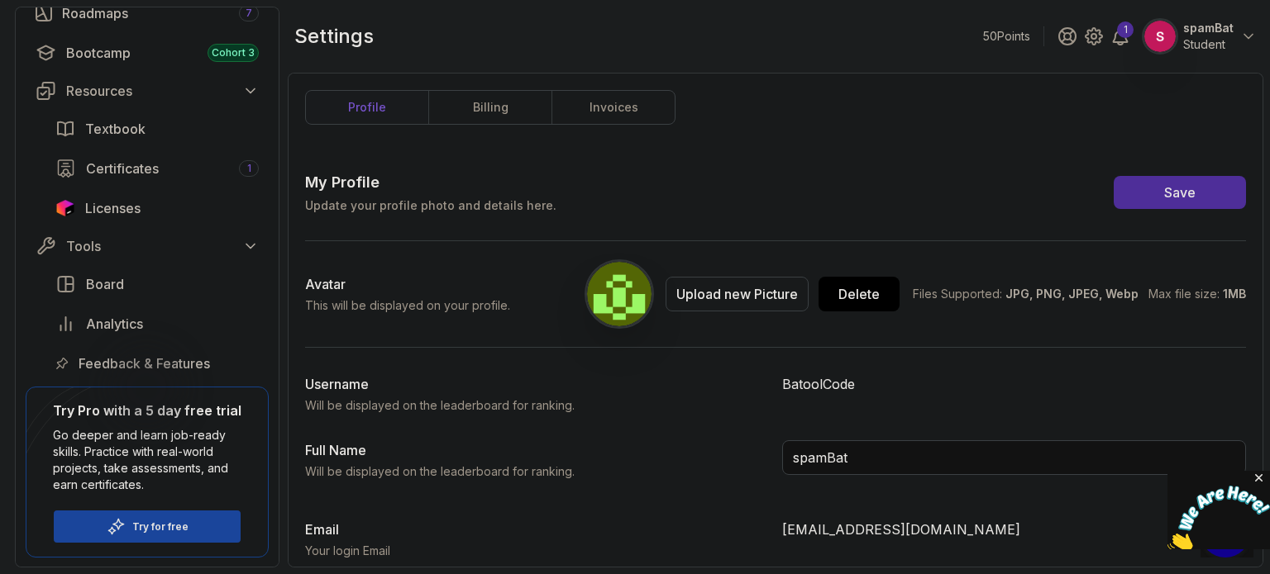
click at [1207, 29] on p "spamBat" at bounding box center [1208, 28] width 50 height 17
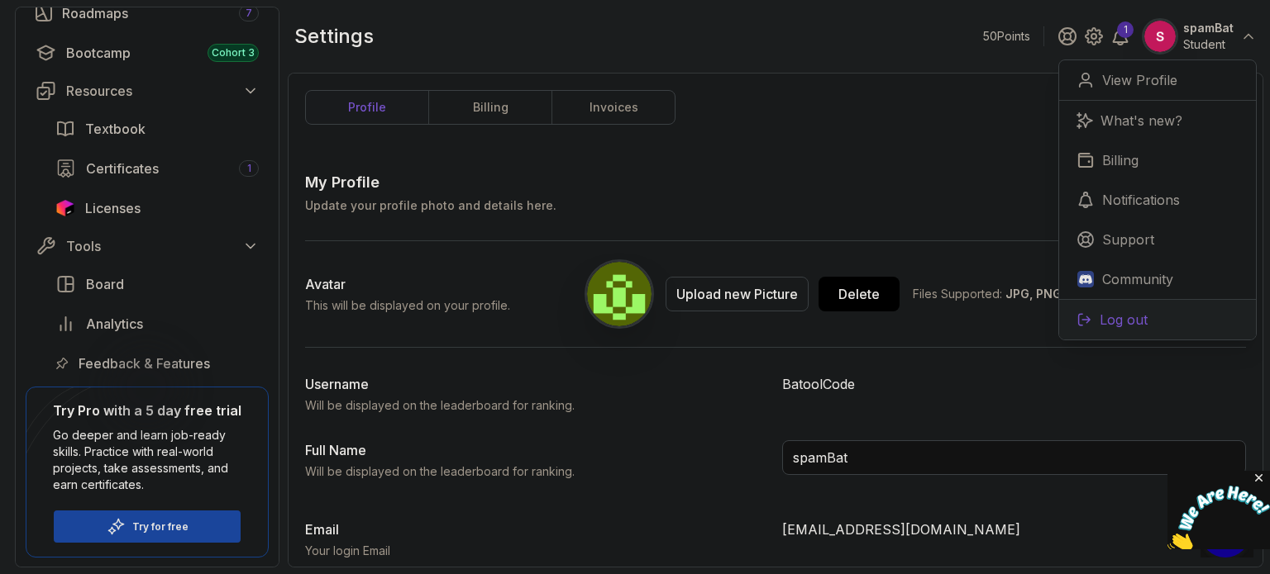
click at [1141, 321] on p "Log out" at bounding box center [1123, 320] width 48 height 20
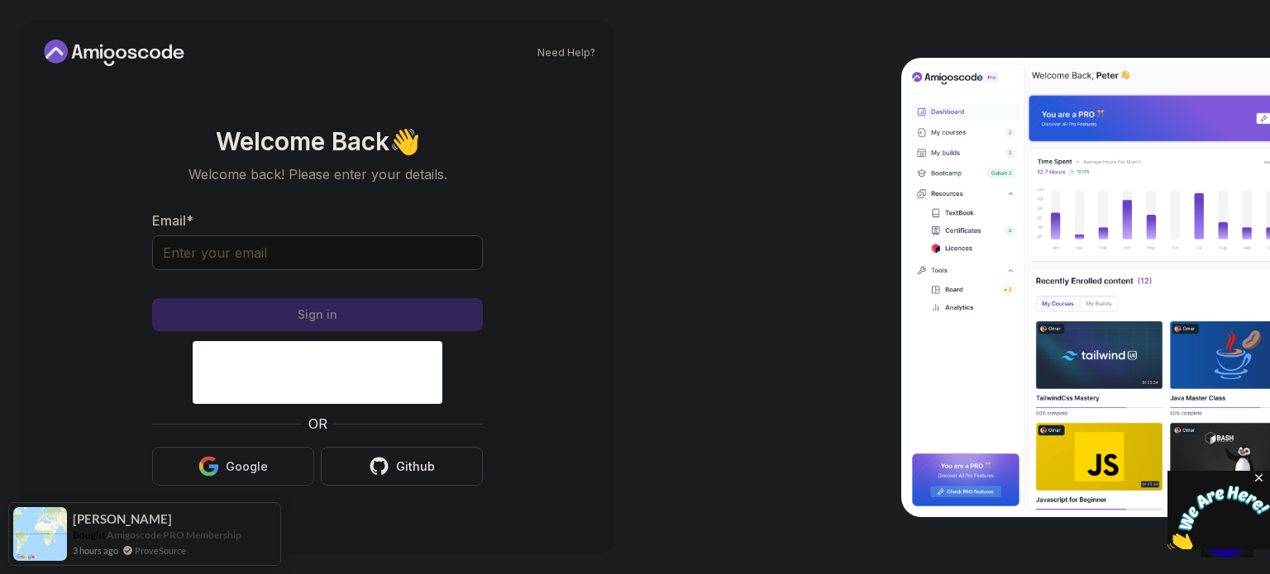
click at [279, 462] on button "Google" at bounding box center [233, 466] width 162 height 39
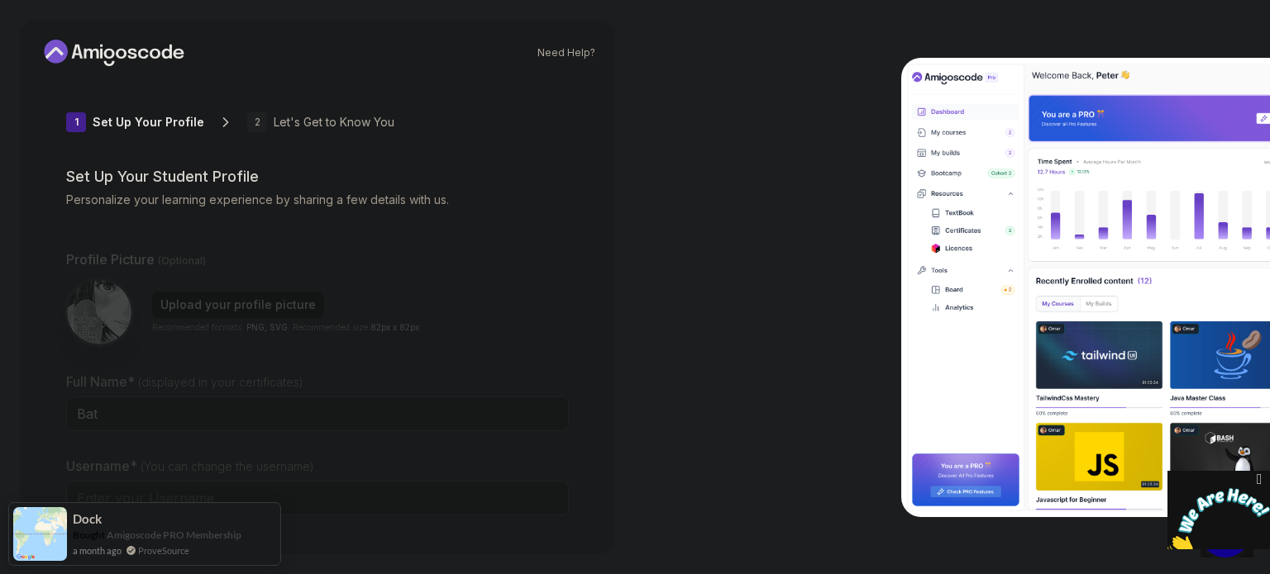
type input "royaliguanaed21b"
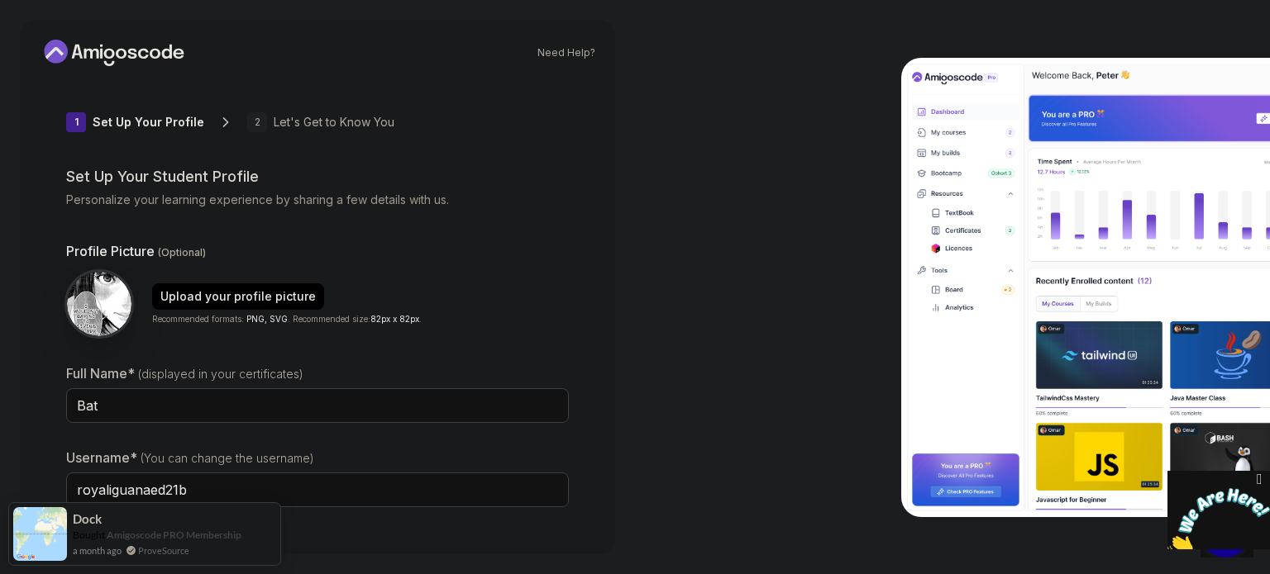
click at [243, 384] on div "Full Name* (displayed in your certificates) Bat" at bounding box center [317, 403] width 503 height 78
click at [243, 397] on input "Bat" at bounding box center [317, 405] width 503 height 35
paste input "Spring Boot for Beginners"
click at [243, 397] on input "Spring Boot for Beginners" at bounding box center [317, 405] width 503 height 35
paste input "Batool [PERSON_NAME]"
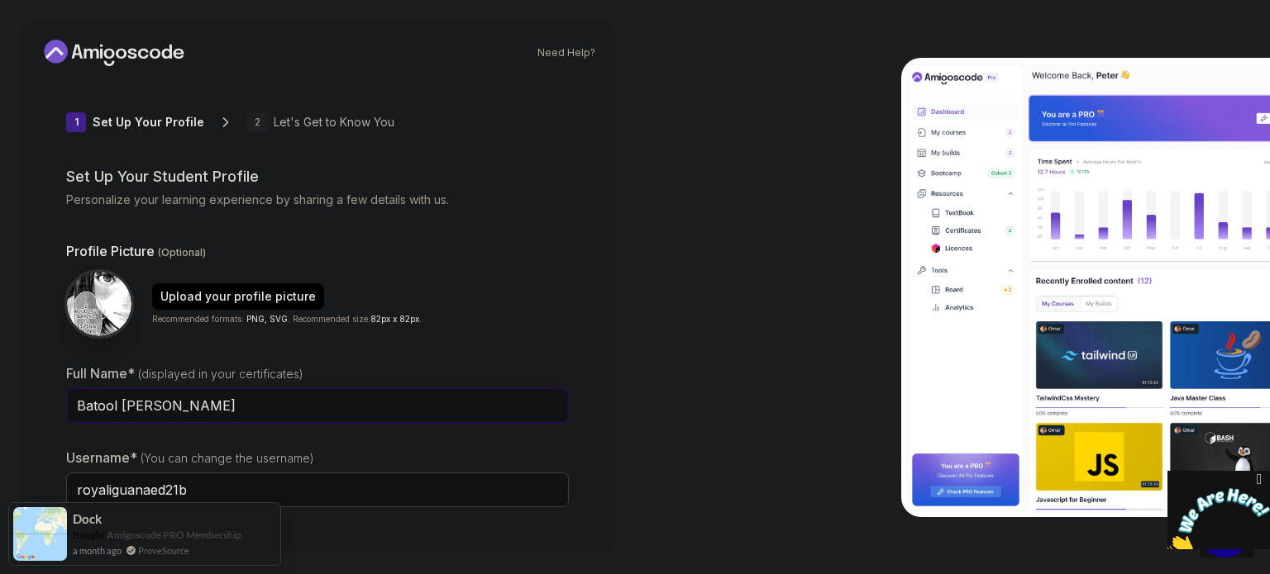
scroll to position [114, 0]
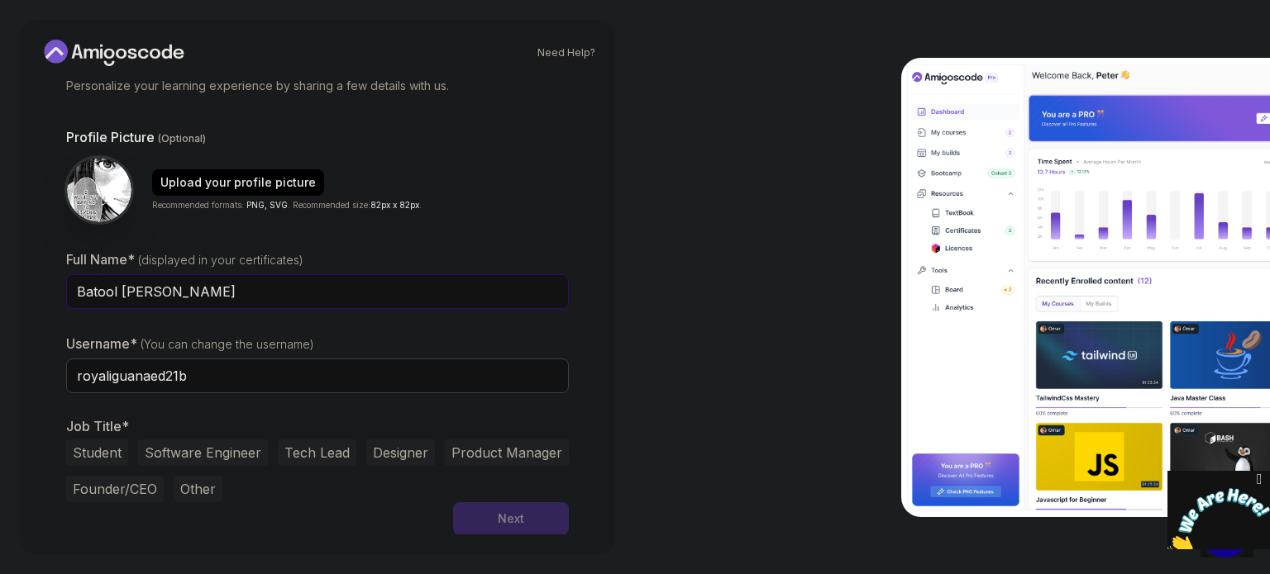
type input "Batool [PERSON_NAME]"
click at [220, 365] on input "royaliguanaed21b" at bounding box center [317, 376] width 503 height 35
type input "batoolcode"
click at [650, 354] on div at bounding box center [952, 287] width 635 height 574
click at [97, 452] on button "Student" at bounding box center [97, 453] width 62 height 26
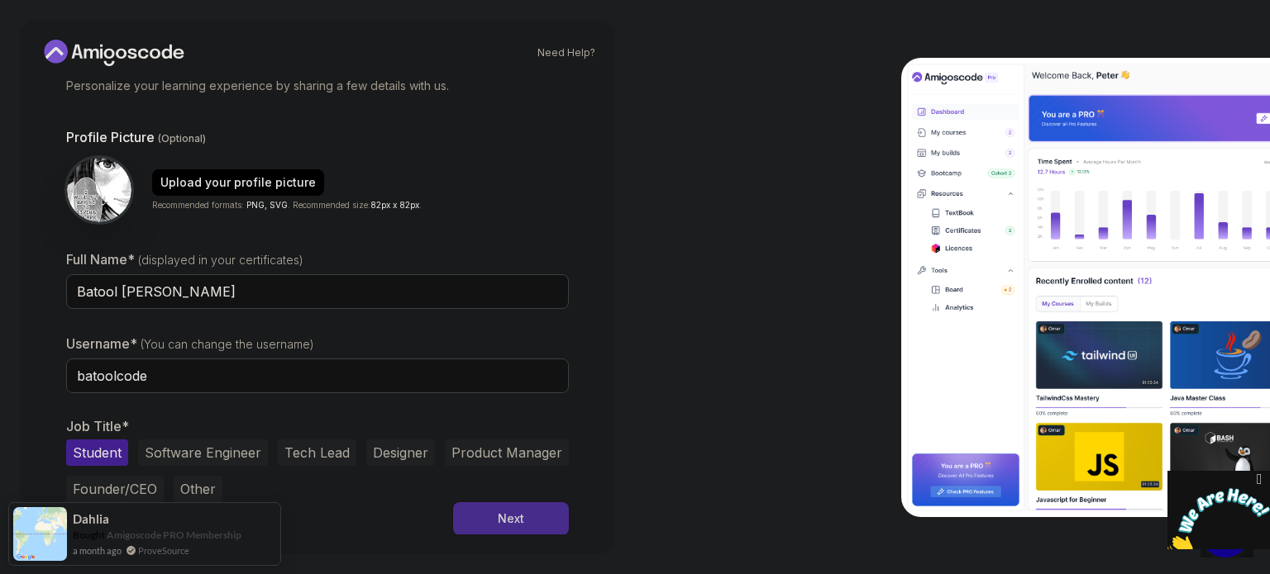
click at [491, 512] on button "Next" at bounding box center [511, 519] width 116 height 33
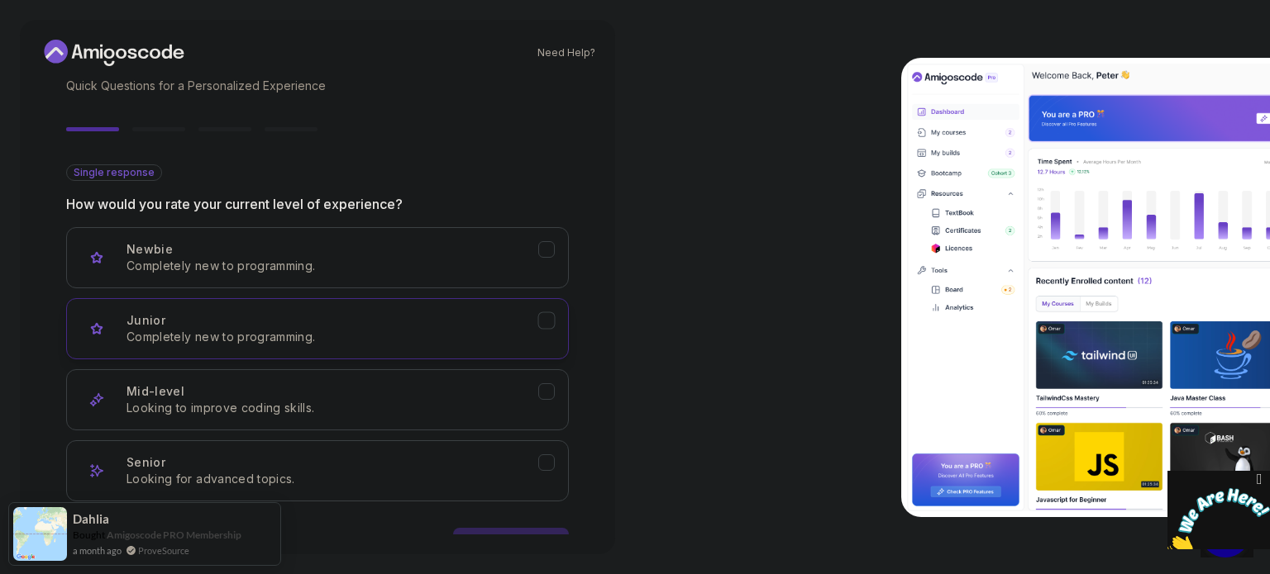
click at [486, 333] on p "Completely new to programming." at bounding box center [332, 337] width 412 height 17
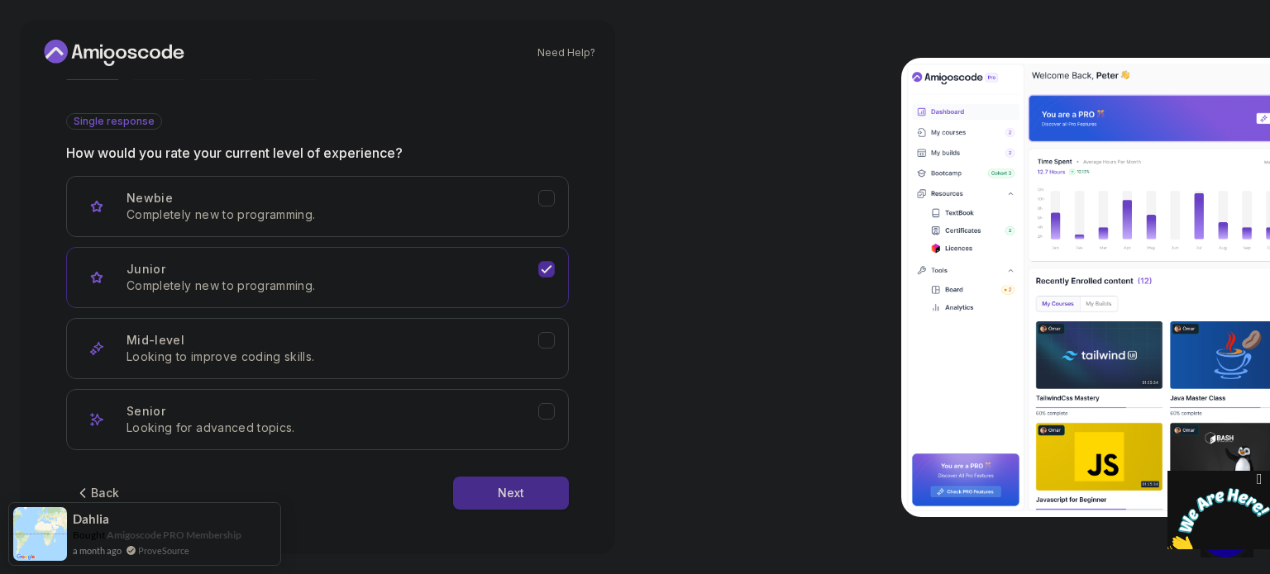
click at [496, 493] on button "Next" at bounding box center [511, 493] width 116 height 33
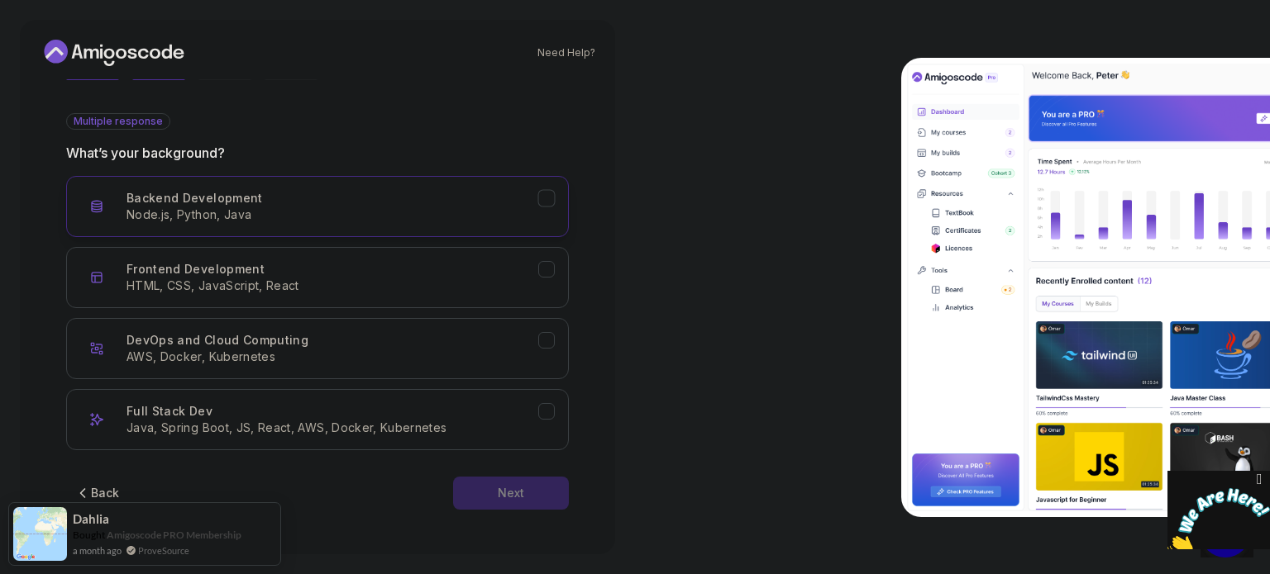
click at [383, 188] on button "Backend Development Node.js, Python, Java" at bounding box center [317, 206] width 503 height 61
click at [519, 492] on div "Next" at bounding box center [511, 493] width 26 height 17
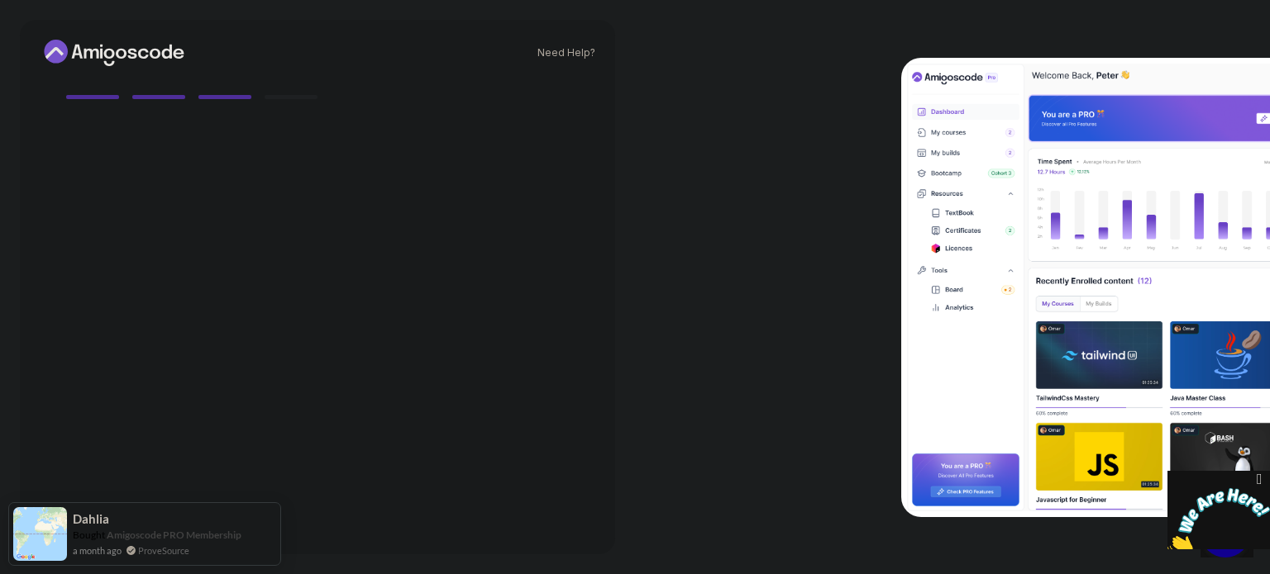
scroll to position [146, 0]
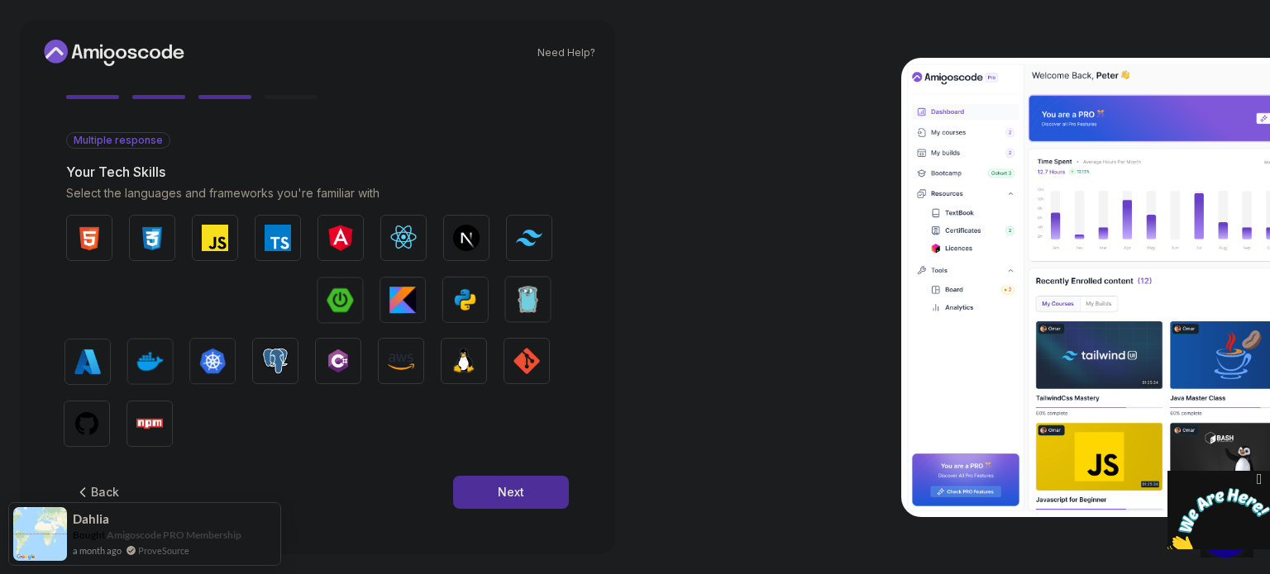
click at [519, 492] on div "Next" at bounding box center [511, 492] width 26 height 17
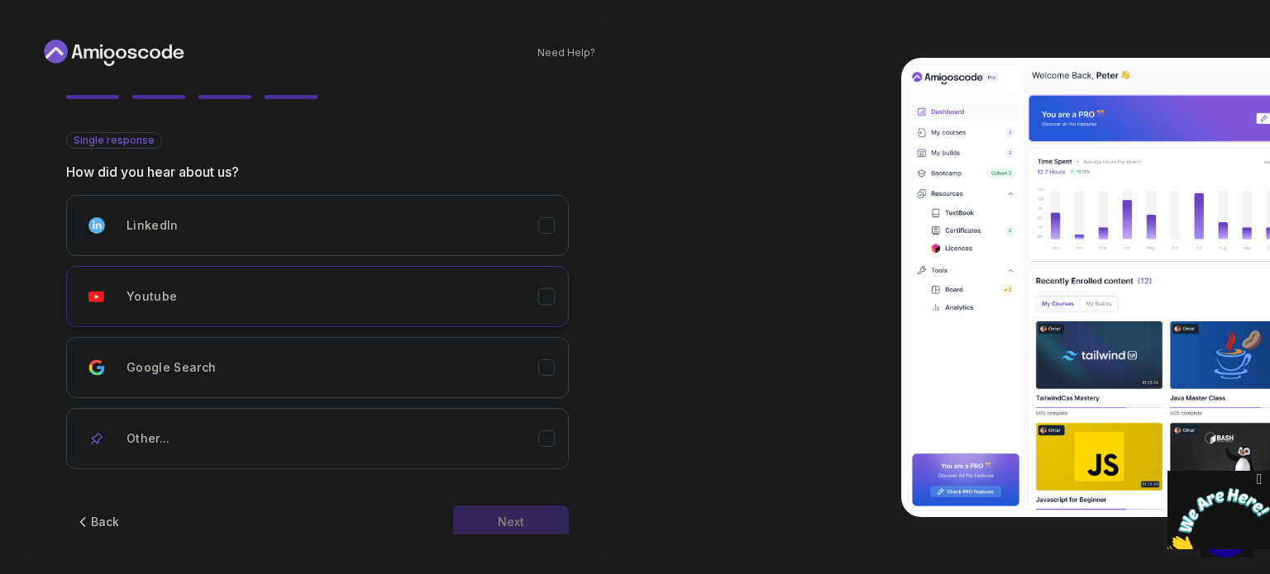
click at [550, 298] on icon "Youtube" at bounding box center [547, 297] width 16 height 16
click at [543, 535] on div "Need Help? 2 Let's Get to Know You 1 Set Up Your Profile 2 Let's Get to Know Yo…" at bounding box center [317, 287] width 595 height 535
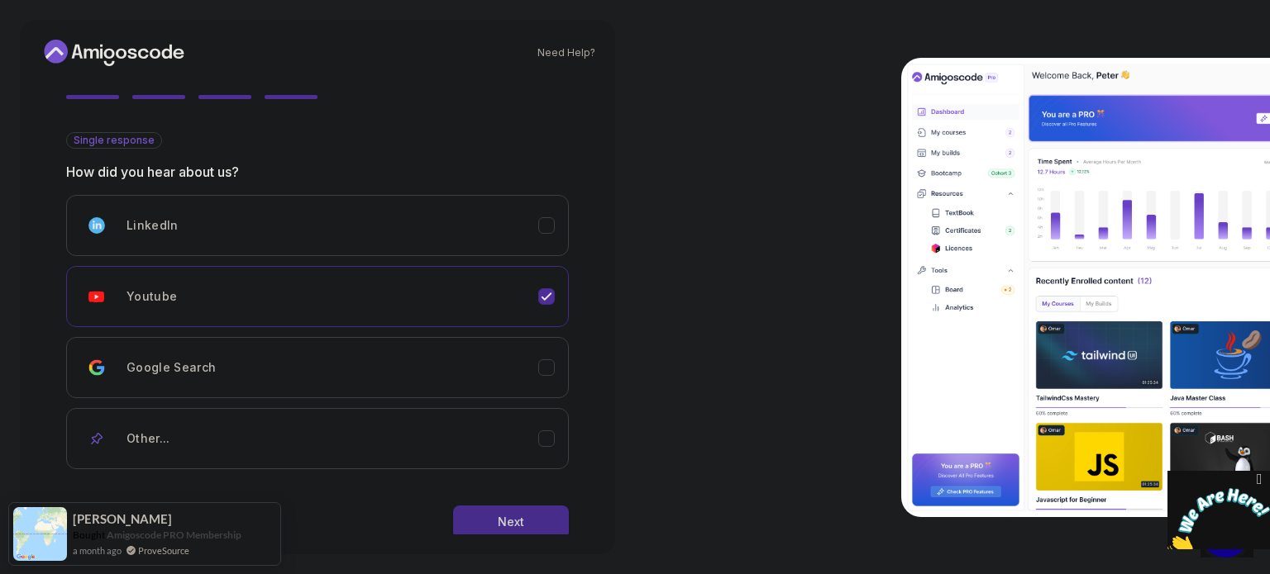
click at [555, 518] on button "Next" at bounding box center [511, 522] width 116 height 33
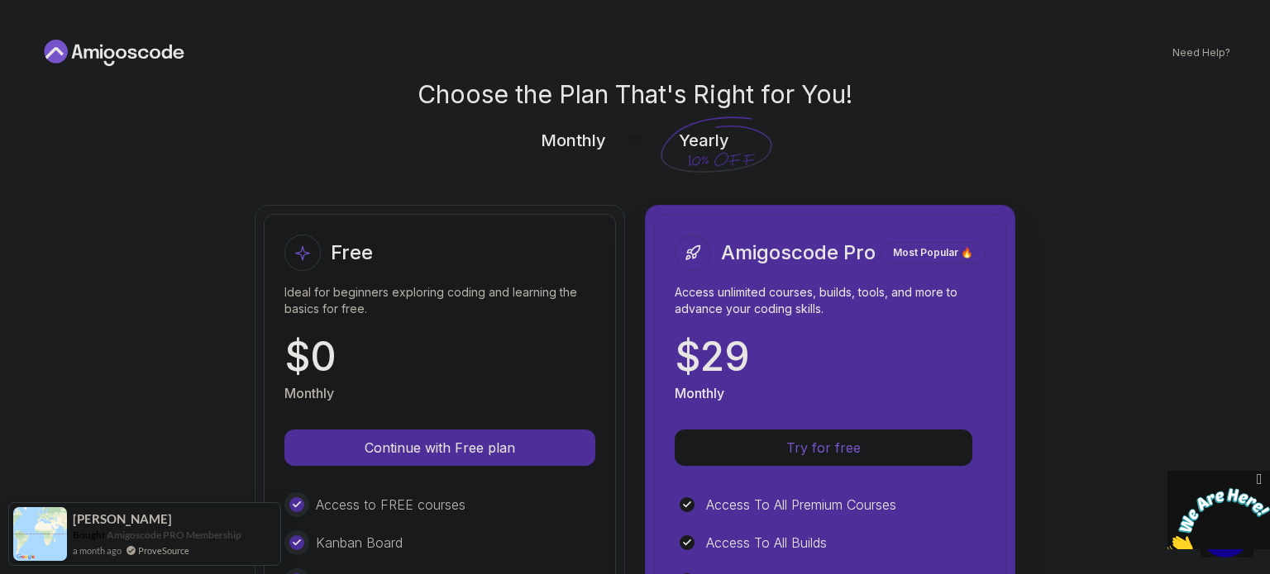
scroll to position [0, 0]
click at [99, 55] on icon at bounding box center [114, 53] width 149 height 26
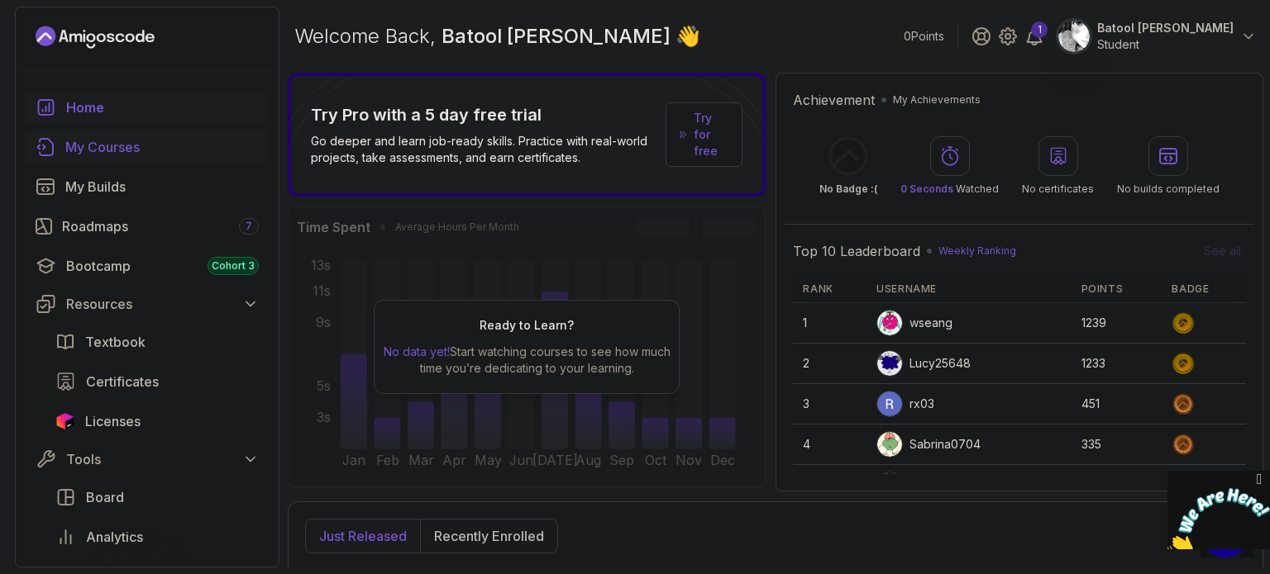
click at [108, 145] on div "My Courses" at bounding box center [161, 147] width 193 height 20
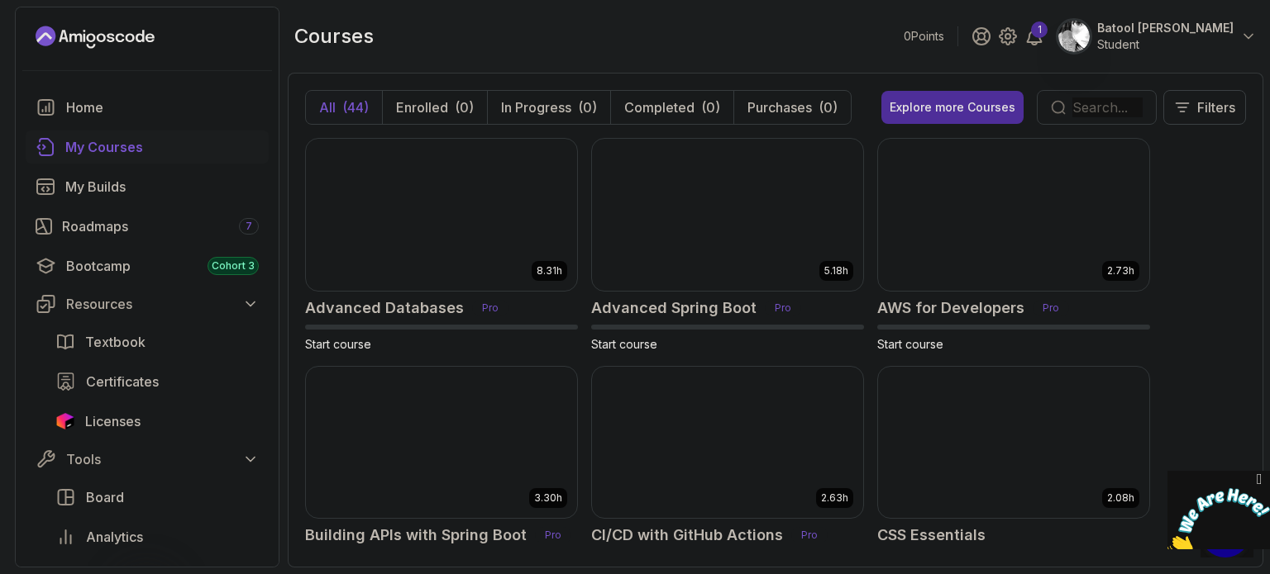
scroll to position [2697, 0]
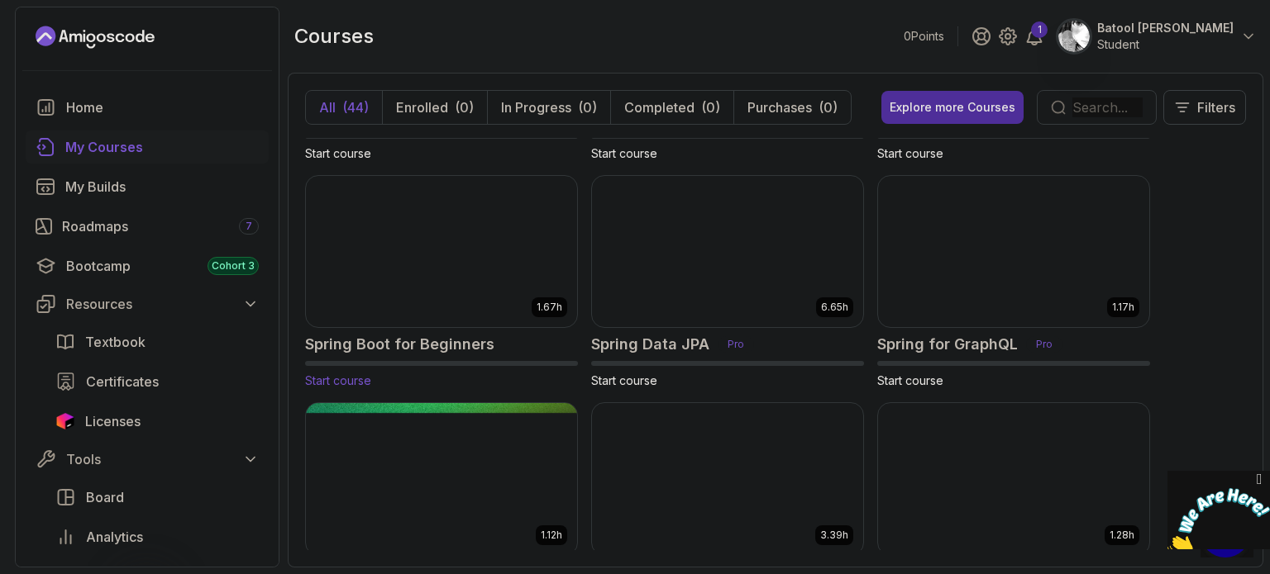
click at [445, 257] on img at bounding box center [441, 252] width 284 height 160
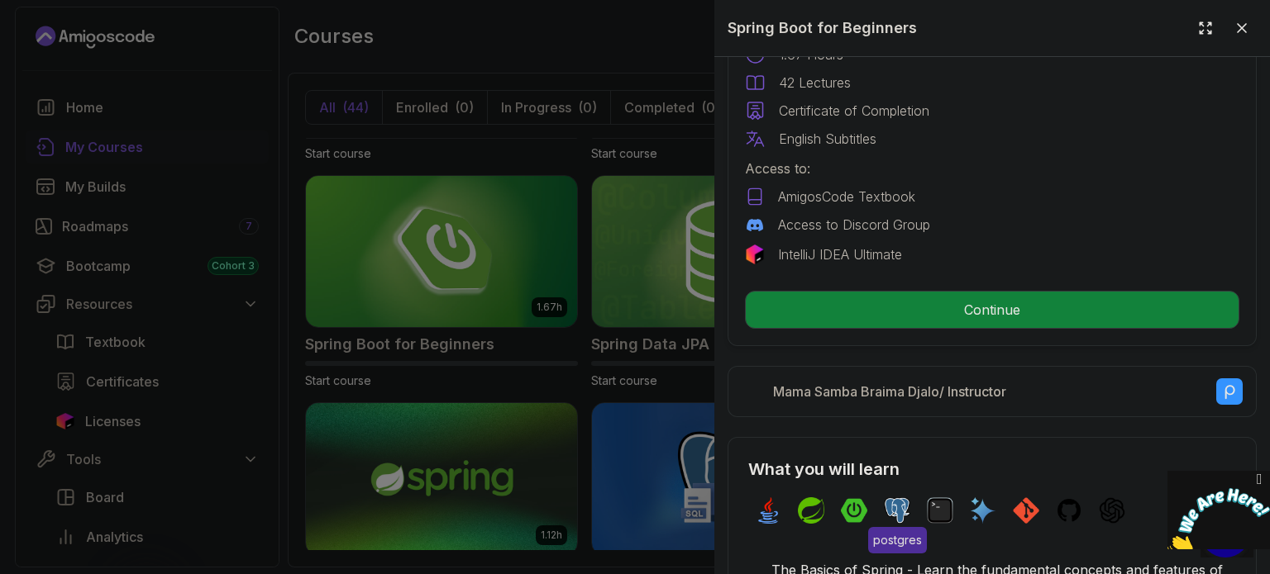
scroll to position [552, 0]
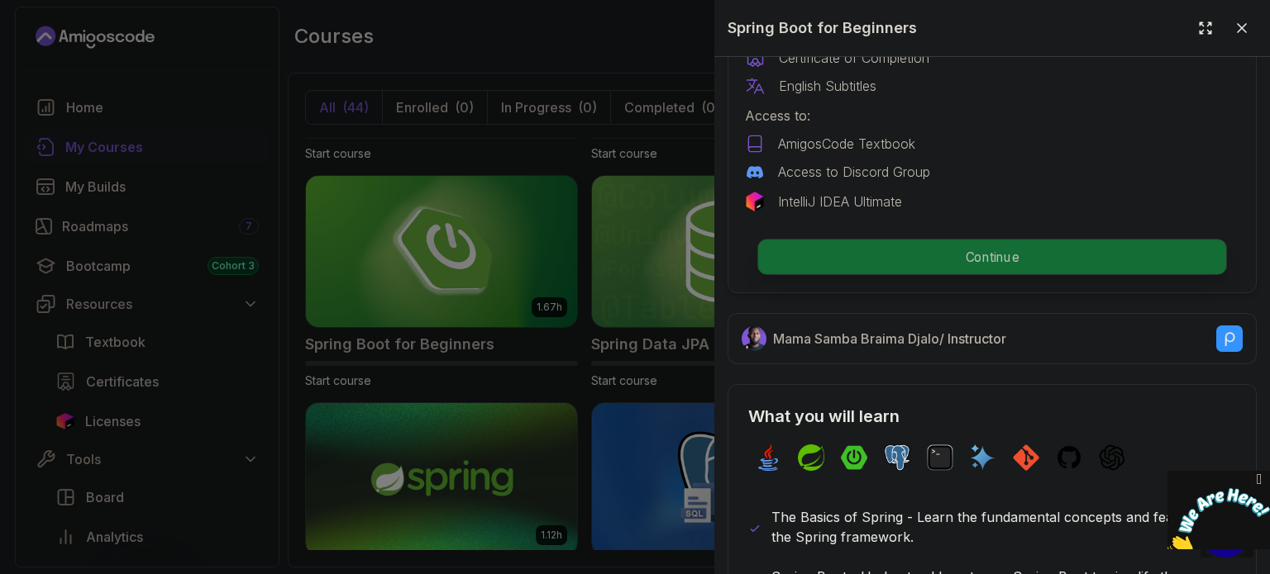
click at [984, 240] on p "Continue" at bounding box center [992, 257] width 468 height 35
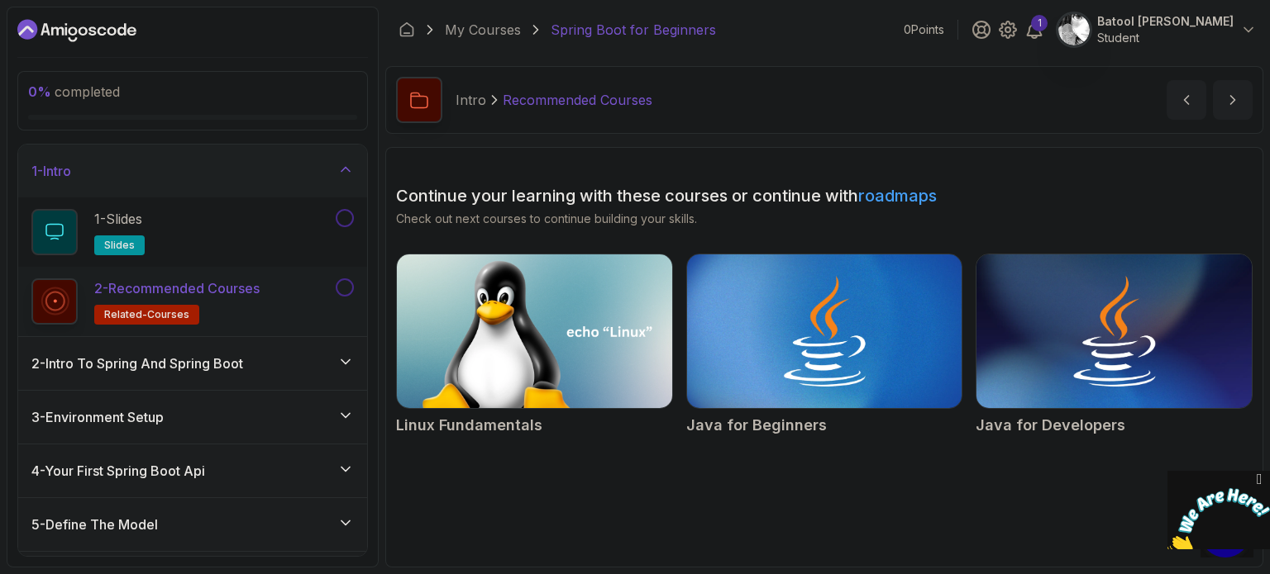
click at [347, 284] on button at bounding box center [345, 288] width 18 height 18
click at [345, 214] on button at bounding box center [345, 218] width 18 height 18
click at [338, 371] on div "2 - Intro To Spring And Spring Boot" at bounding box center [192, 364] width 322 height 20
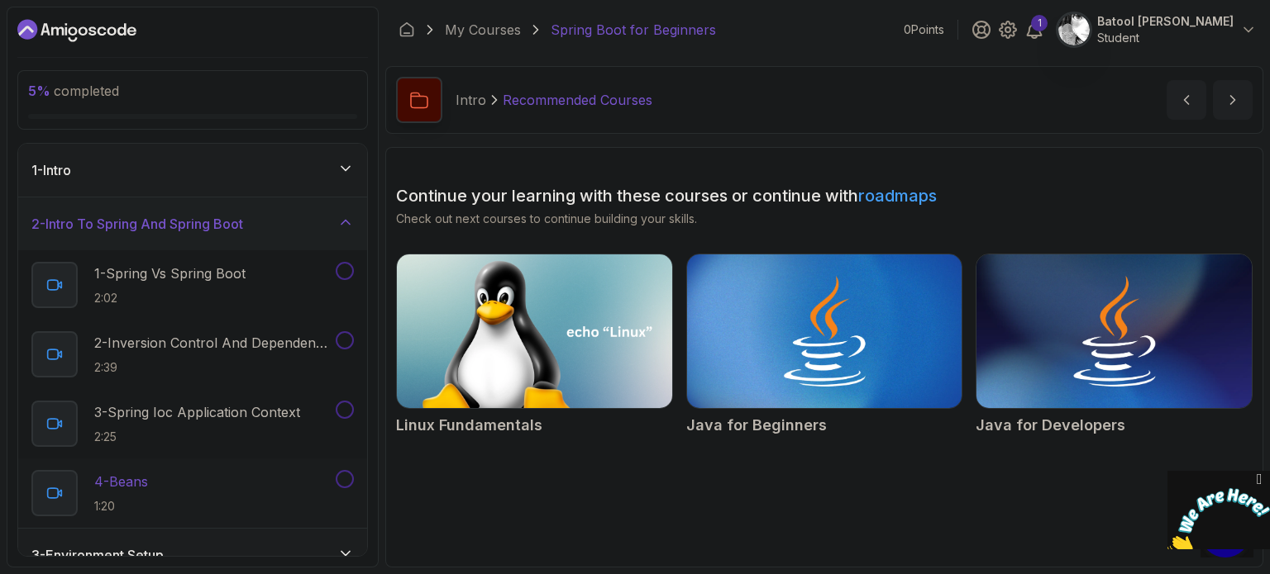
click at [344, 472] on button at bounding box center [345, 479] width 18 height 18
click at [347, 405] on button at bounding box center [345, 410] width 18 height 18
click at [344, 333] on button at bounding box center [345, 340] width 18 height 18
click at [342, 270] on button at bounding box center [345, 271] width 18 height 18
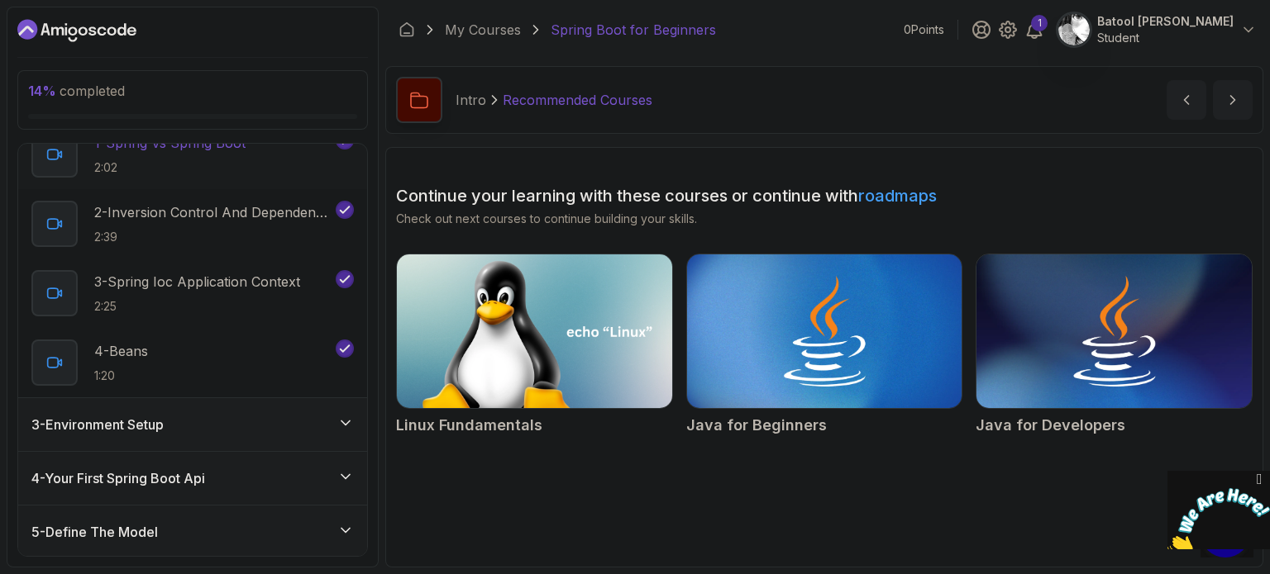
scroll to position [136, 0]
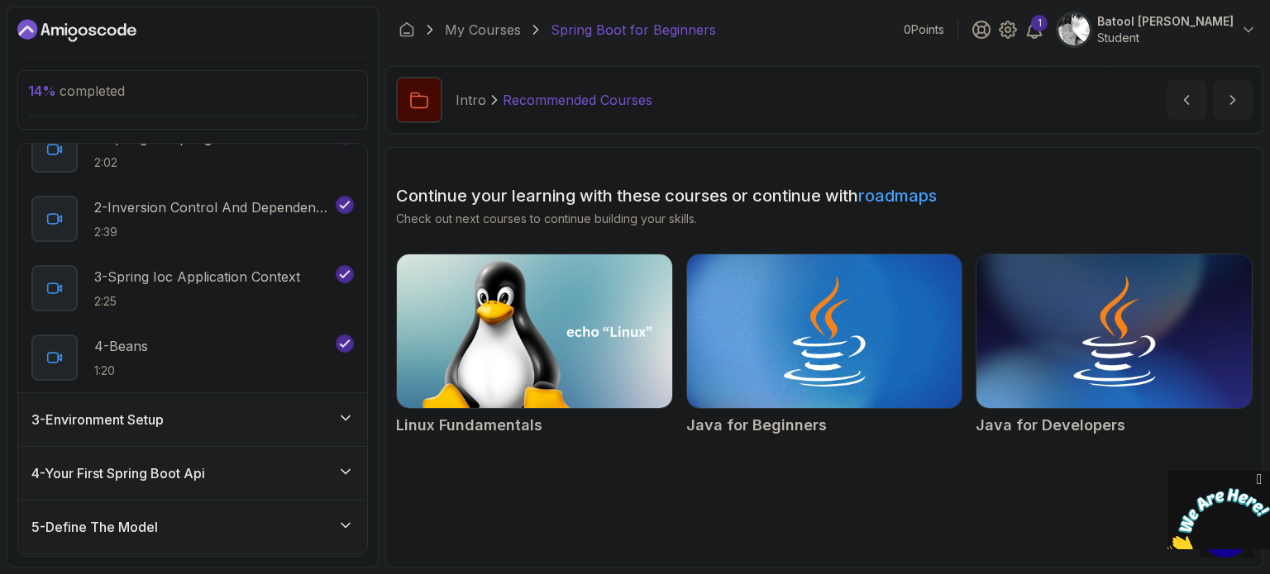
click at [343, 406] on div "3 - Environment Setup" at bounding box center [192, 419] width 349 height 53
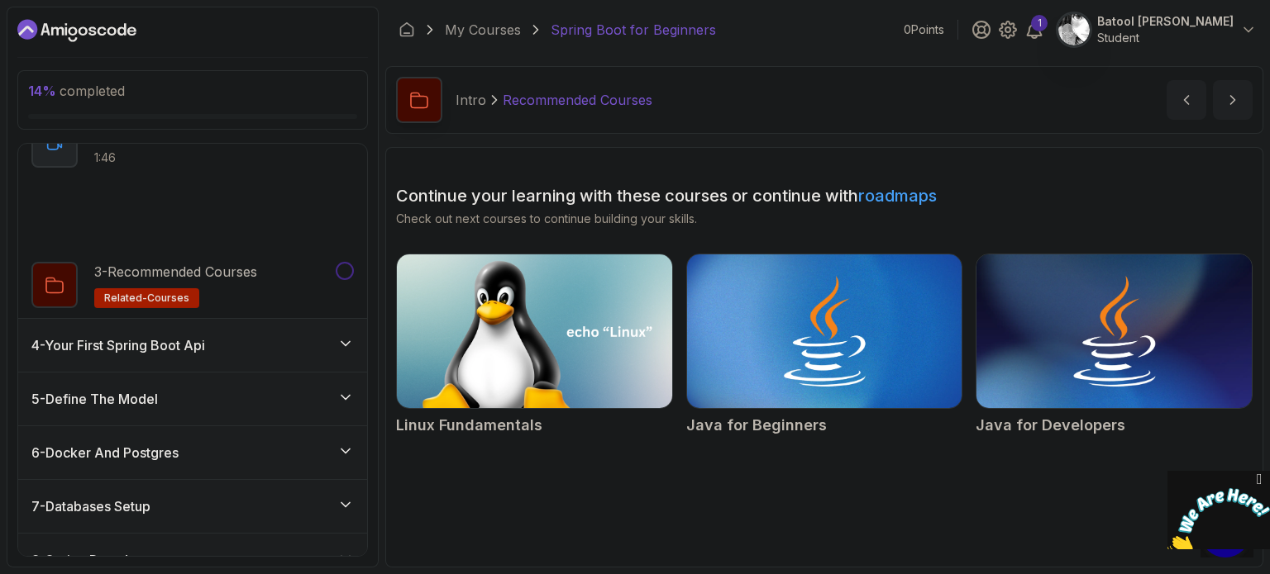
scroll to position [195, 0]
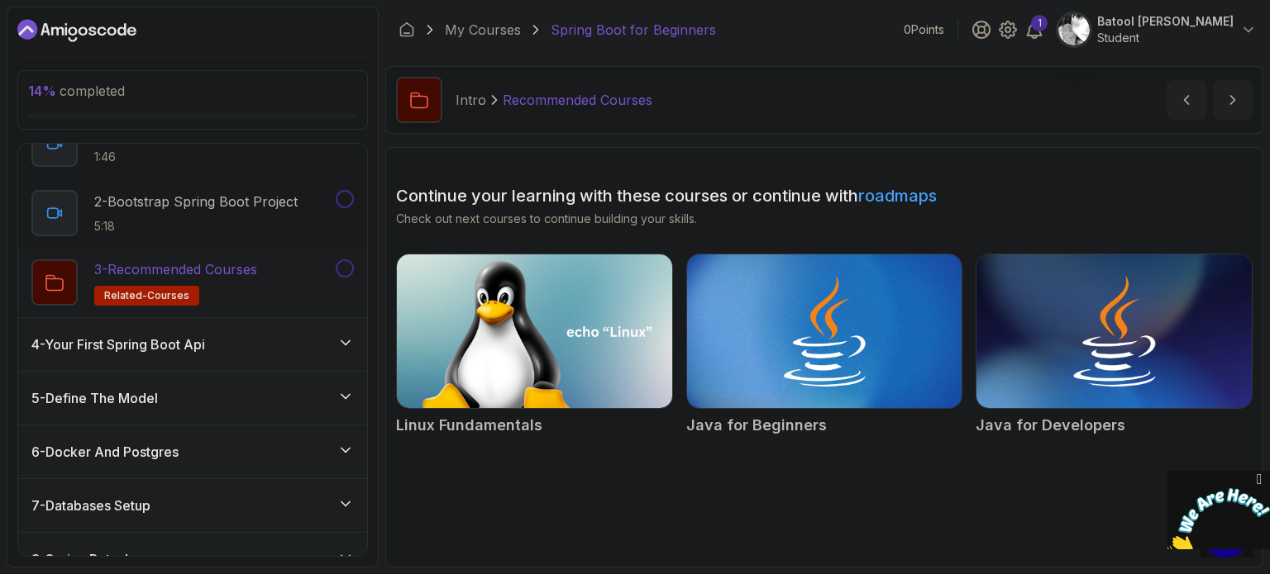
click at [344, 264] on button at bounding box center [345, 269] width 18 height 18
click at [346, 197] on button at bounding box center [345, 199] width 18 height 18
click at [344, 335] on icon at bounding box center [345, 343] width 17 height 17
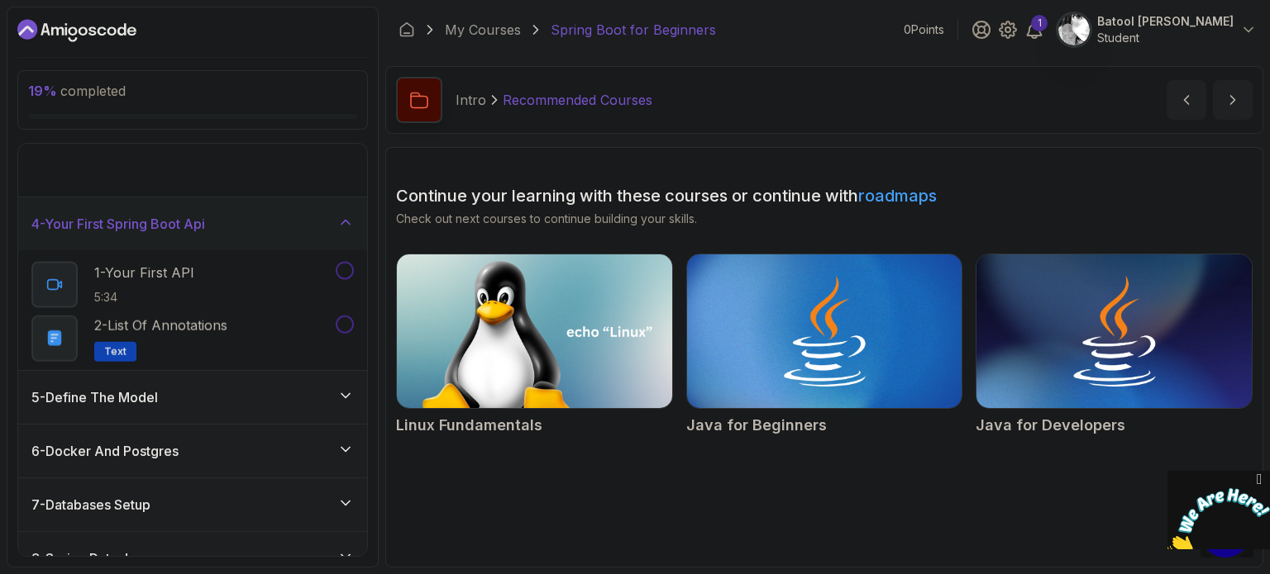
scroll to position [172, 0]
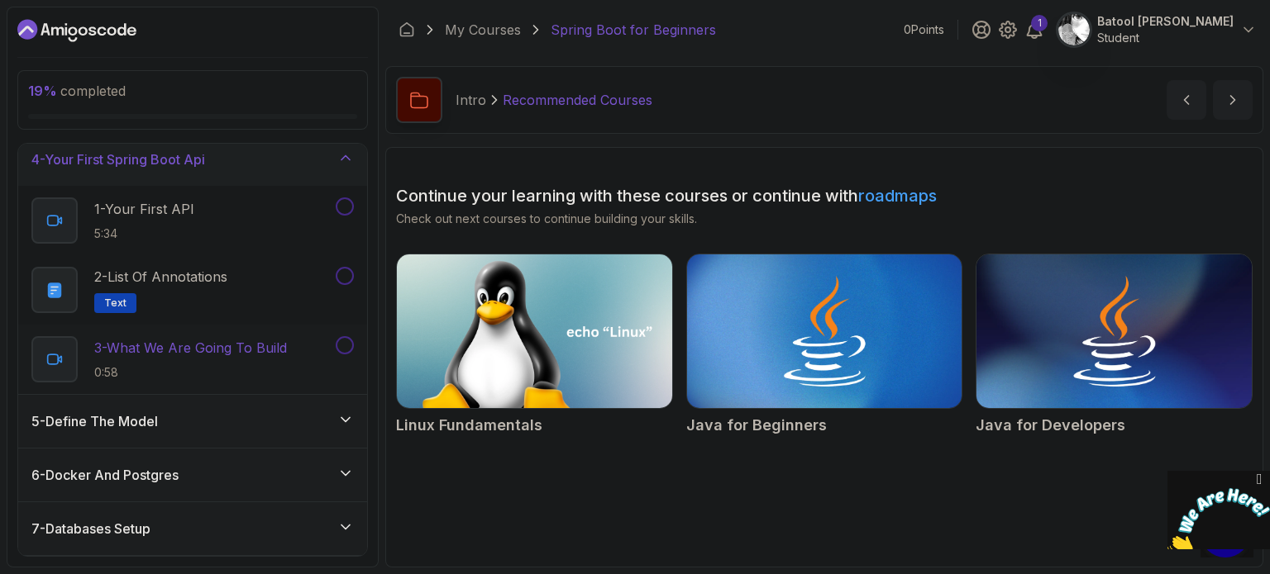
click at [346, 340] on button at bounding box center [345, 345] width 18 height 18
click at [346, 270] on button at bounding box center [345, 276] width 18 height 18
click at [346, 200] on button at bounding box center [345, 207] width 18 height 18
click at [341, 398] on div "5 - Define The Model" at bounding box center [192, 421] width 349 height 53
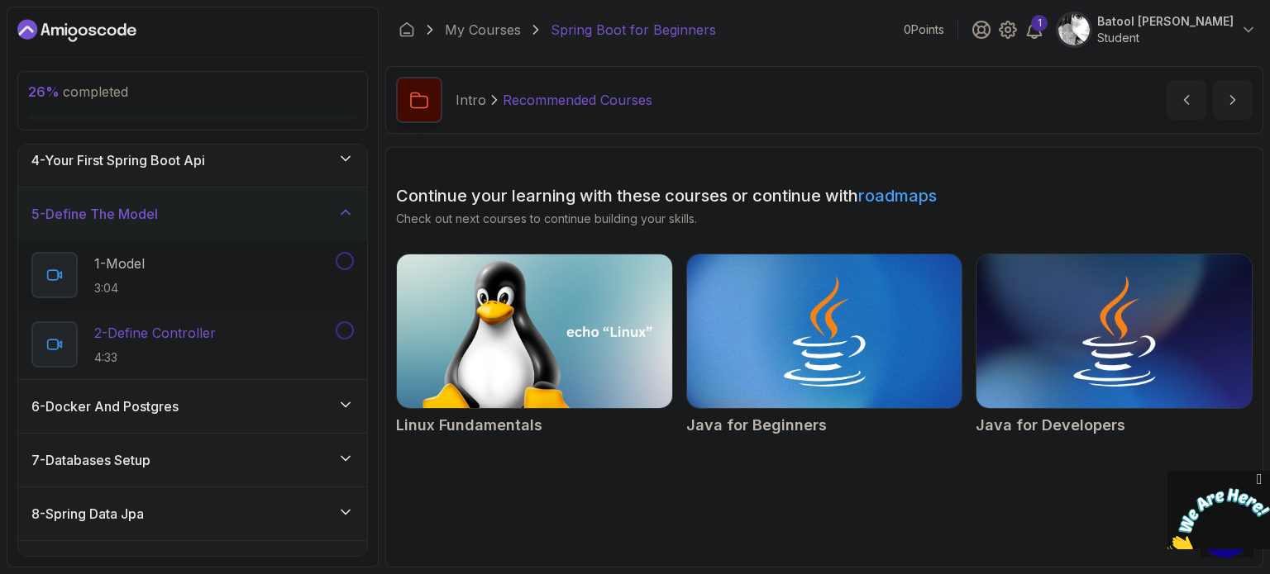
click at [346, 332] on button at bounding box center [345, 331] width 18 height 18
click at [344, 254] on button at bounding box center [345, 261] width 18 height 18
click at [339, 386] on div "6 - Docker And Postgres" at bounding box center [192, 406] width 349 height 53
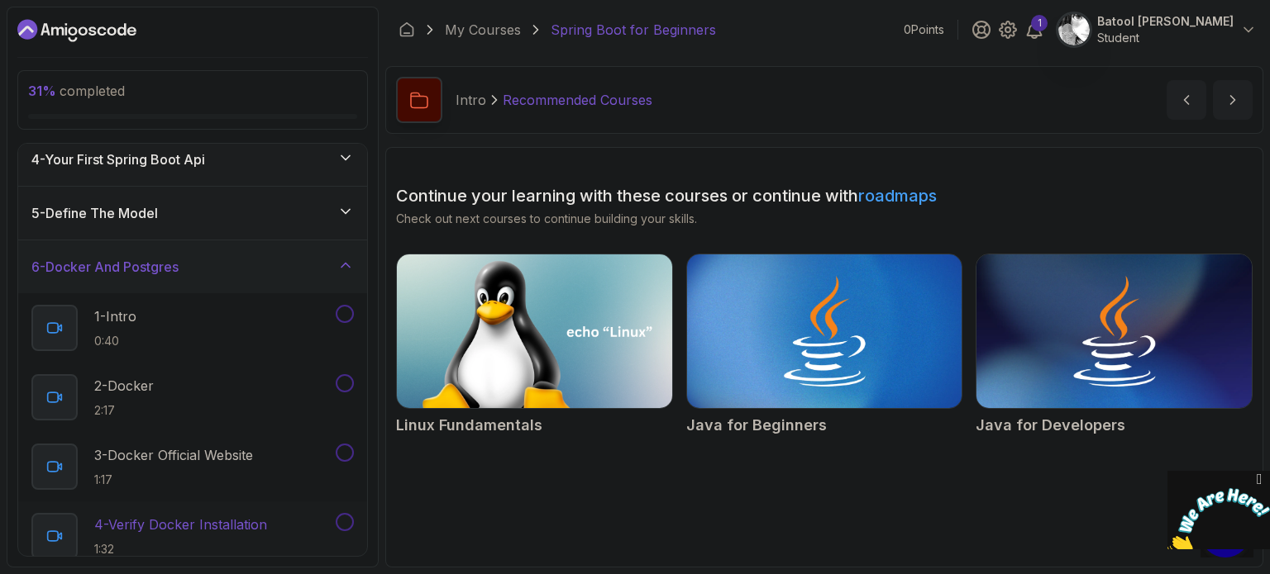
click at [342, 516] on button at bounding box center [345, 522] width 18 height 18
click at [344, 450] on button at bounding box center [345, 453] width 18 height 18
click at [347, 379] on button at bounding box center [345, 383] width 18 height 18
click at [348, 307] on button at bounding box center [345, 314] width 18 height 18
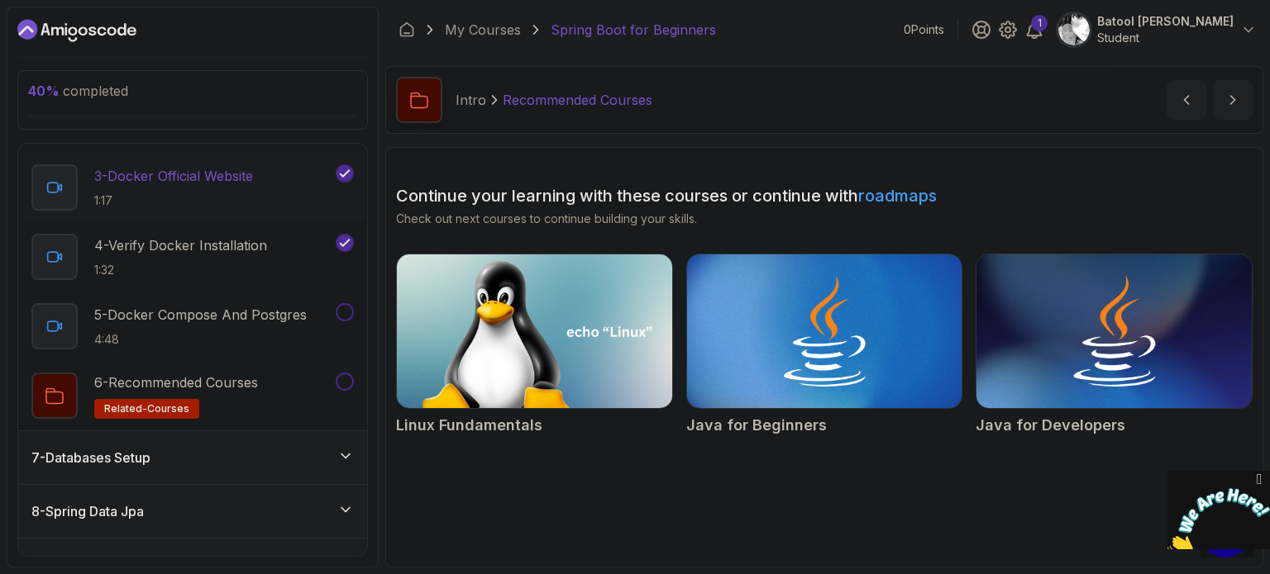
scroll to position [458, 0]
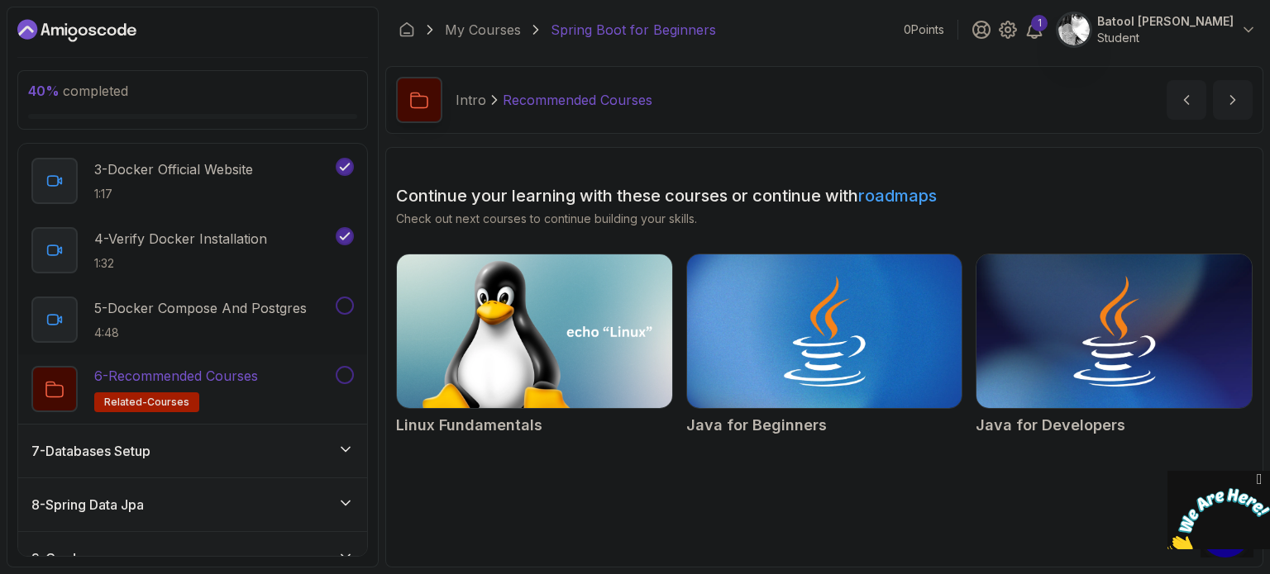
click at [346, 376] on button at bounding box center [345, 375] width 18 height 18
click at [344, 310] on button at bounding box center [345, 306] width 18 height 18
click at [336, 448] on div "7 - Databases Setup" at bounding box center [192, 451] width 322 height 20
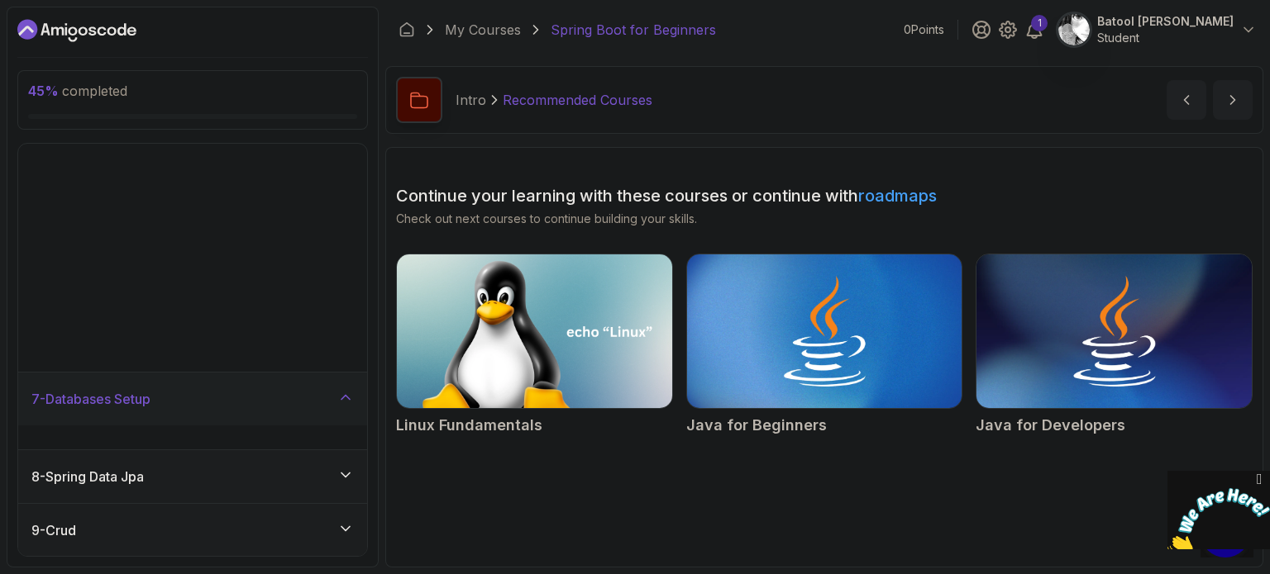
scroll to position [228, 0]
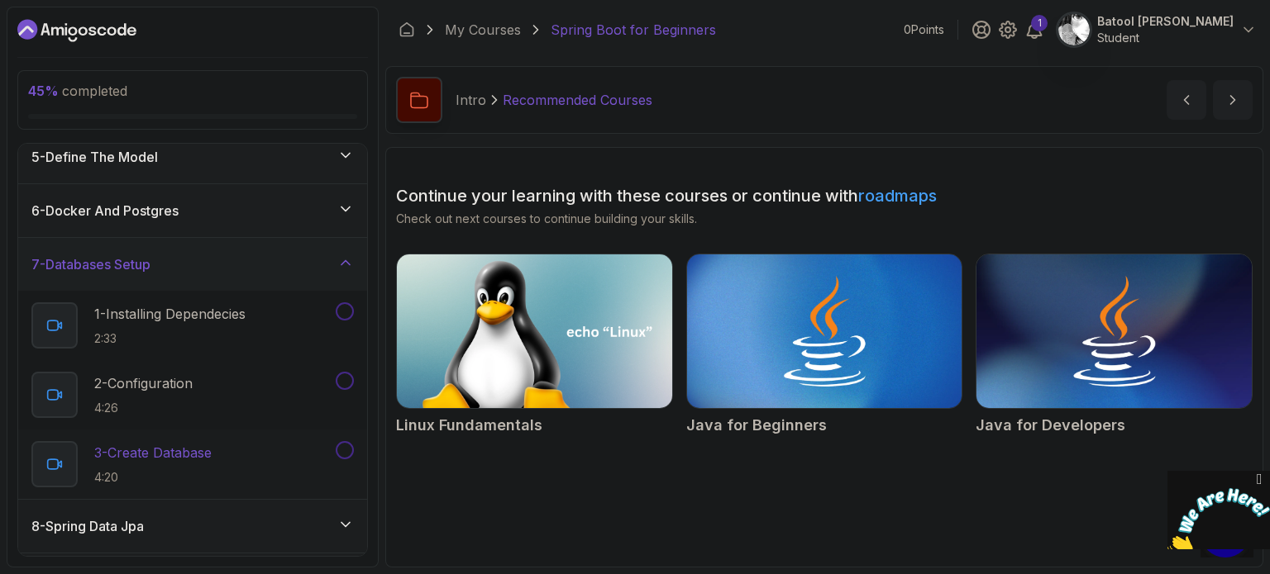
click at [344, 441] on div at bounding box center [342, 450] width 21 height 18
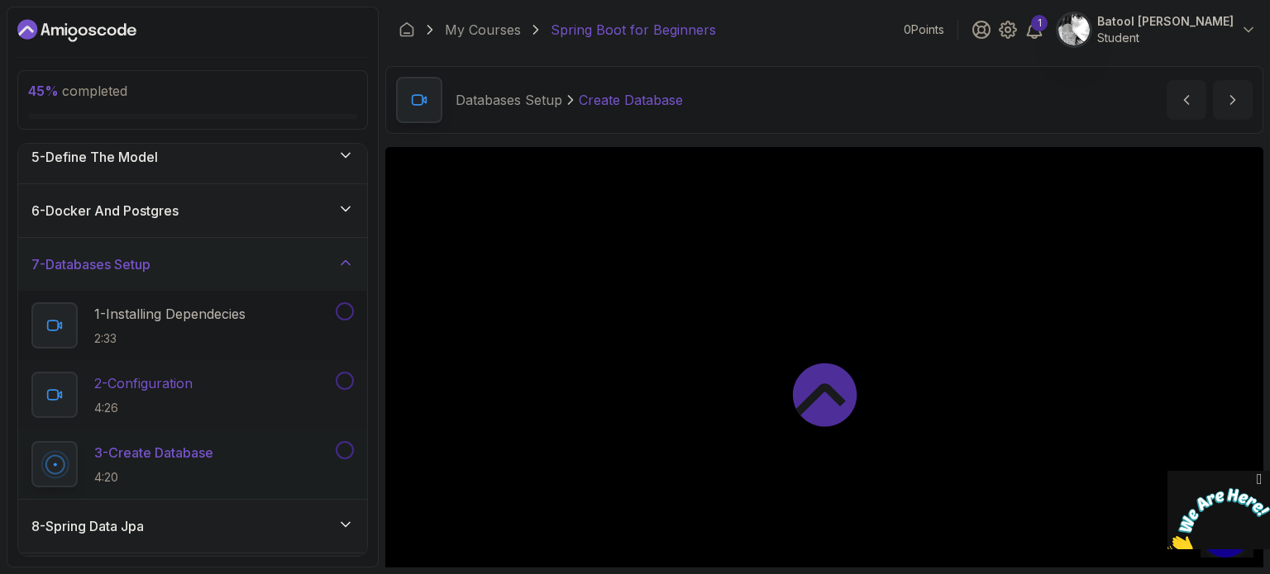
click at [344, 381] on button at bounding box center [345, 381] width 18 height 18
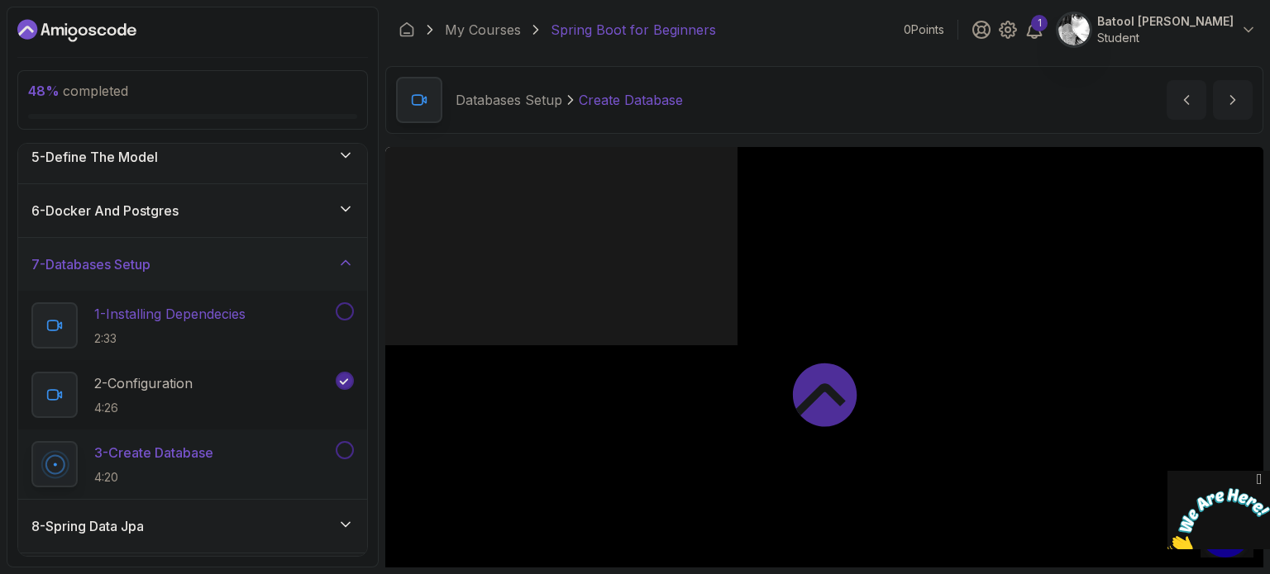
click at [347, 316] on button at bounding box center [345, 312] width 18 height 18
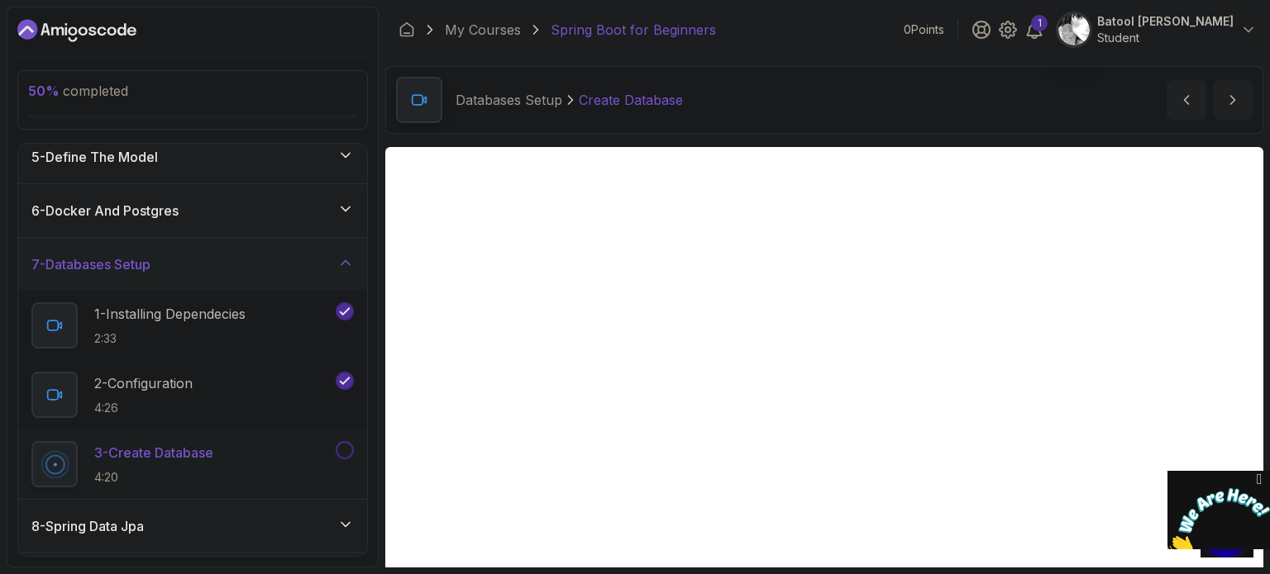
click at [345, 449] on button at bounding box center [345, 450] width 18 height 18
click at [355, 505] on div "8 - Spring Data Jpa" at bounding box center [192, 526] width 349 height 53
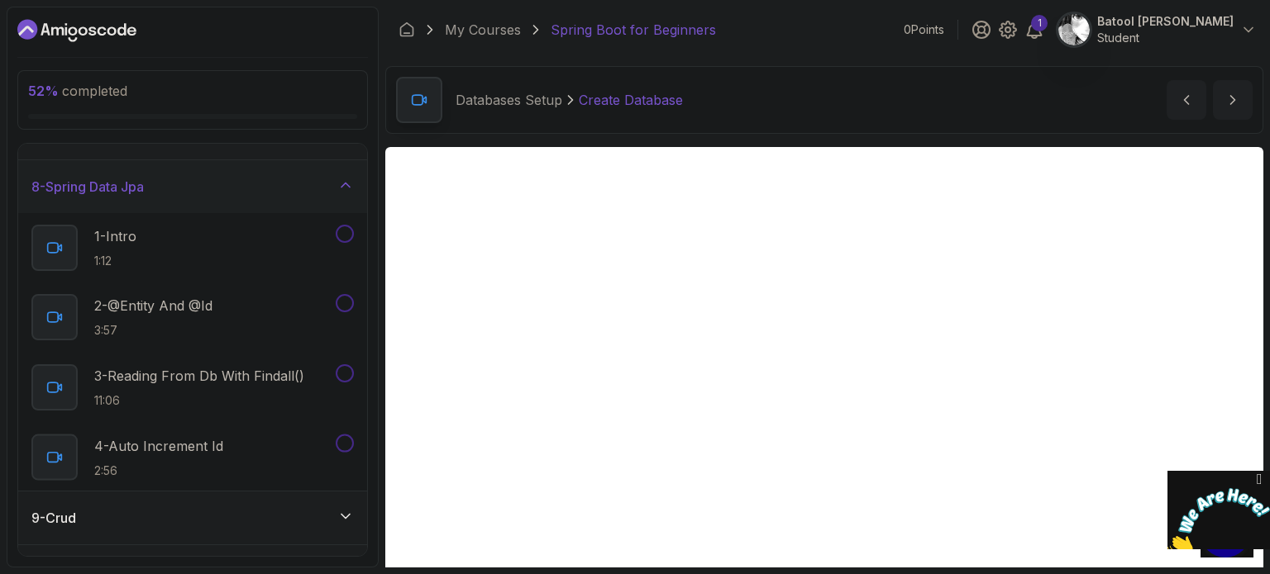
scroll to position [360, 0]
click at [346, 436] on button at bounding box center [345, 441] width 18 height 18
click at [345, 369] on button at bounding box center [345, 372] width 18 height 18
click at [350, 299] on button at bounding box center [345, 302] width 18 height 18
click at [349, 237] on button at bounding box center [345, 233] width 18 height 18
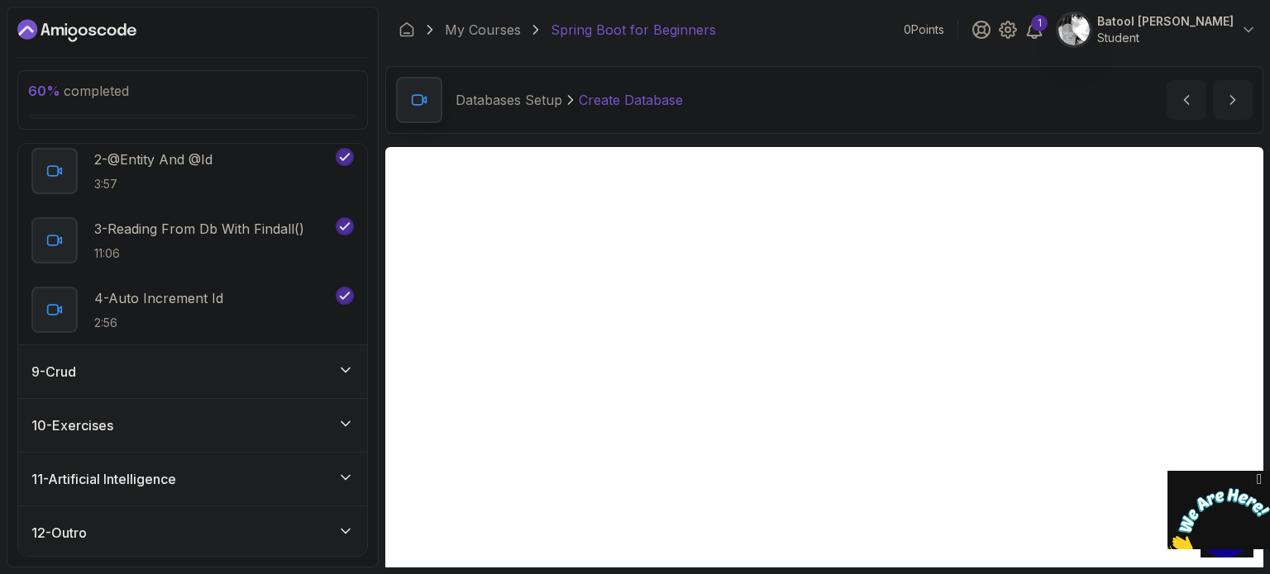
click at [340, 374] on icon at bounding box center [345, 370] width 17 height 17
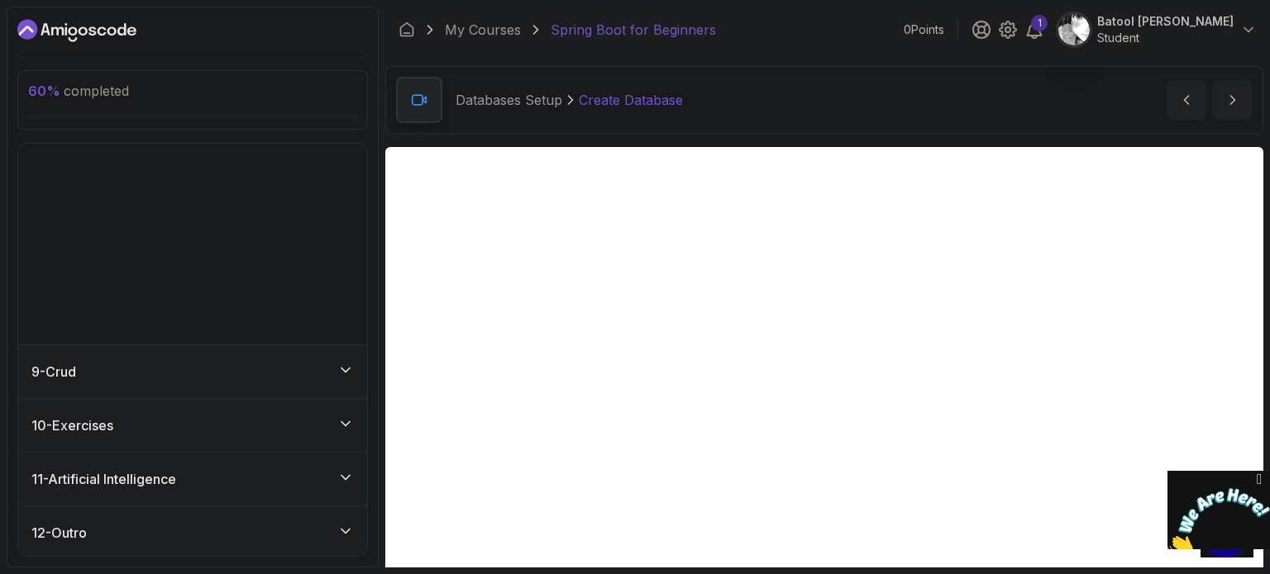
scroll to position [228, 0]
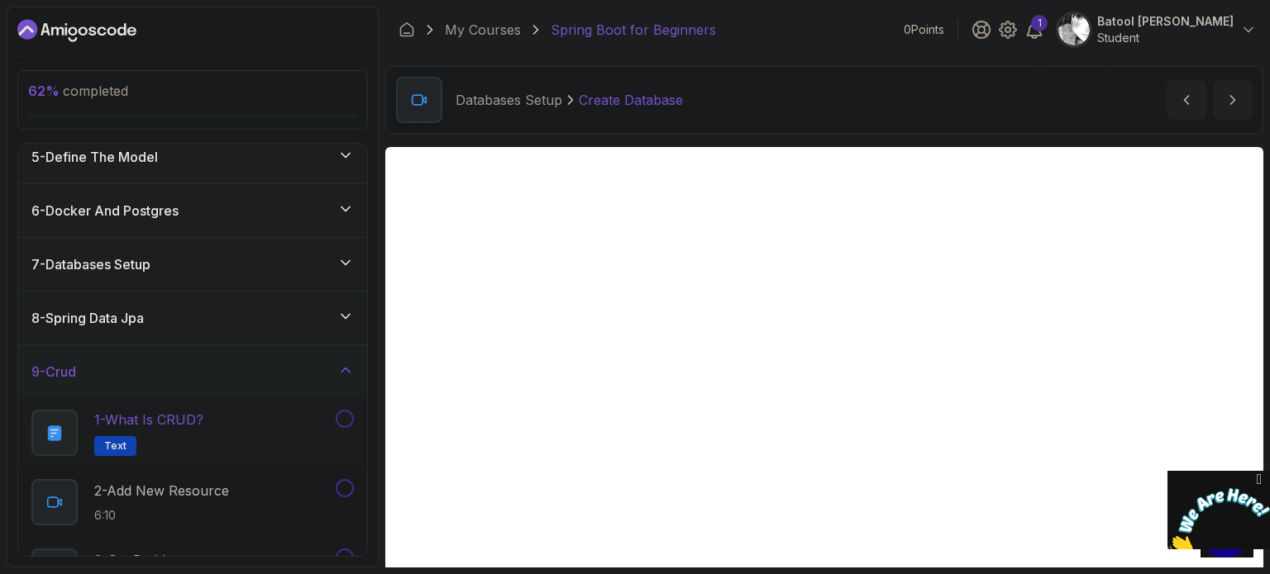
drag, startPoint x: 345, startPoint y: 484, endPoint x: 345, endPoint y: 422, distance: 62.8
click at [345, 422] on div "1 - What is CRUD? Text 2 - Add New Resource 6:10 3 - Get By Id 4:29" at bounding box center [192, 502] width 349 height 208
click at [345, 422] on button at bounding box center [345, 419] width 18 height 18
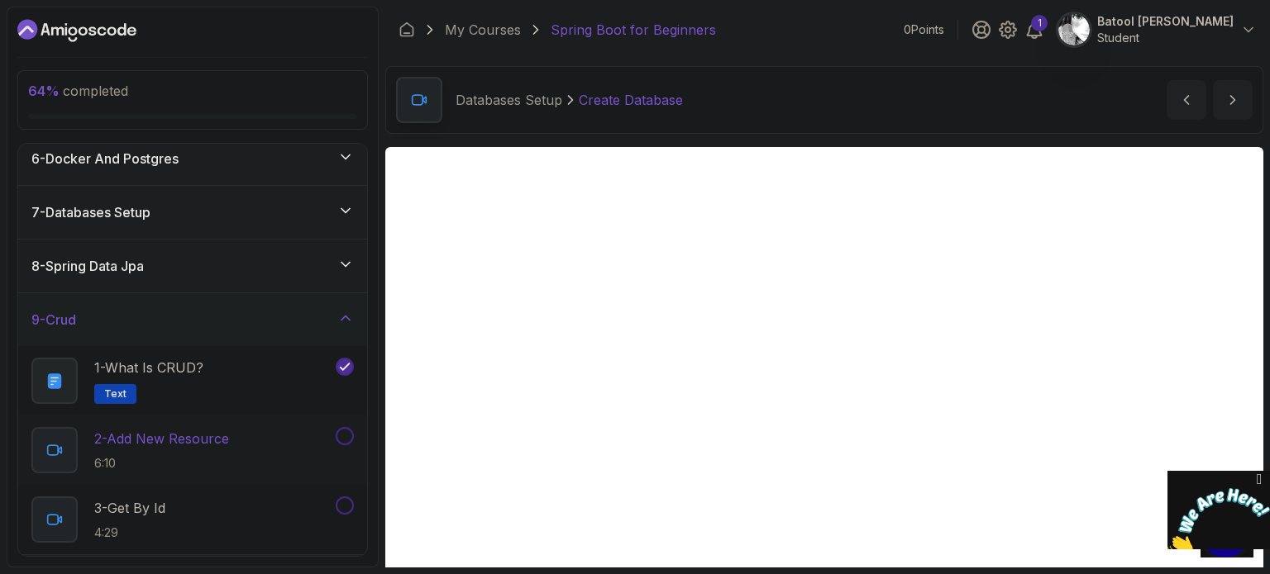
click at [348, 433] on button at bounding box center [345, 436] width 18 height 18
click at [347, 507] on button at bounding box center [345, 506] width 18 height 18
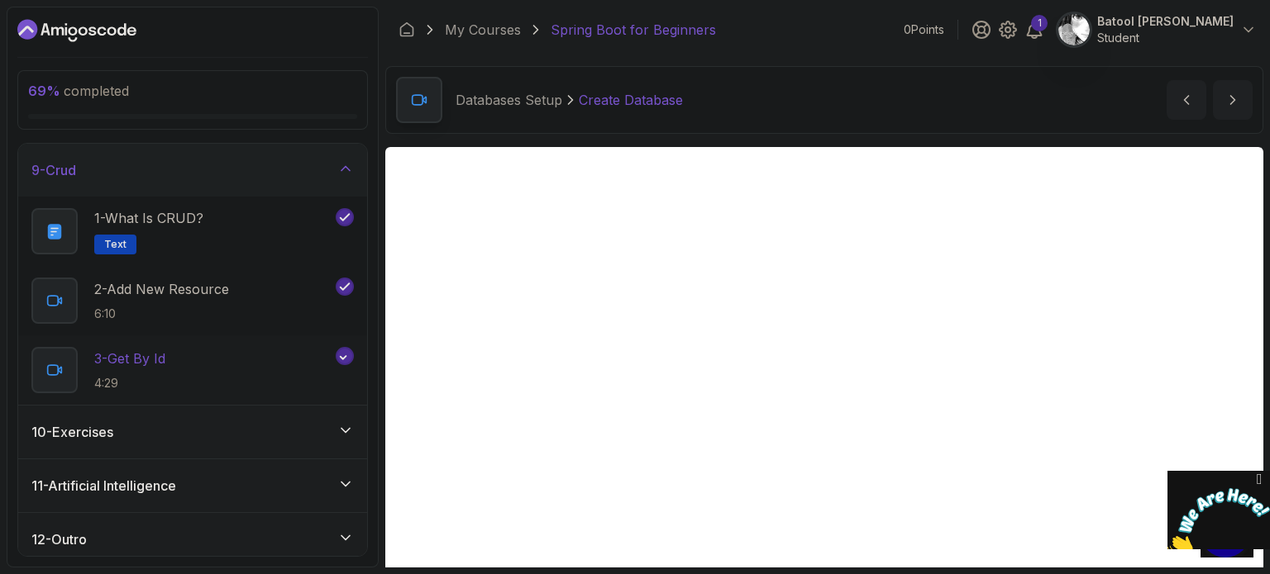
scroll to position [433, 0]
click at [344, 426] on icon at bounding box center [345, 428] width 8 height 4
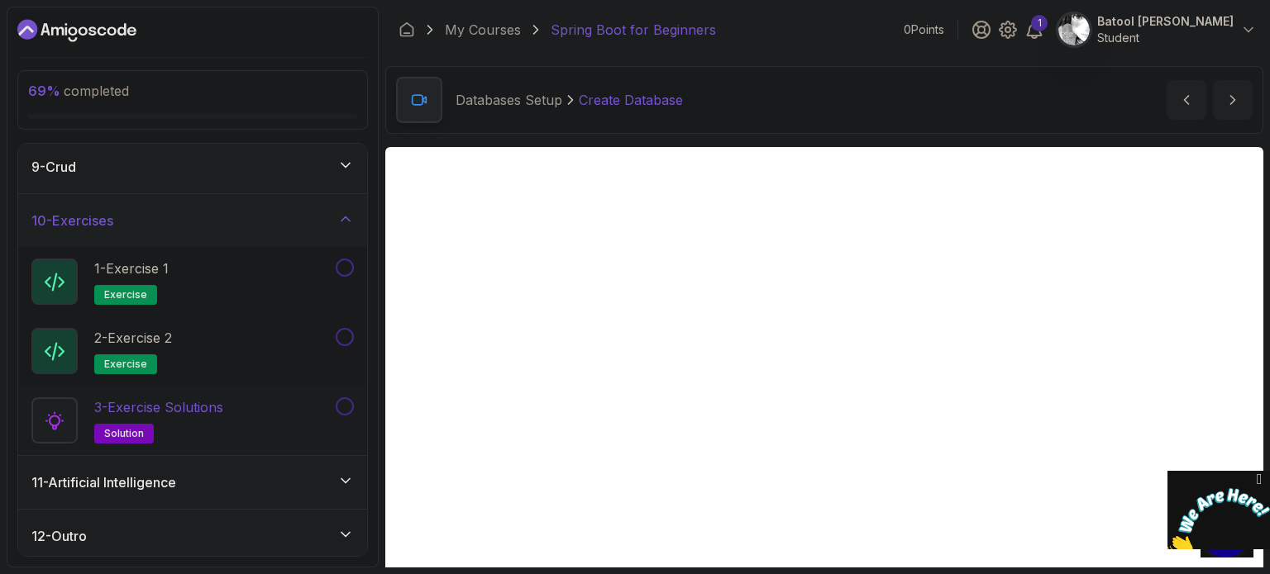
click at [346, 398] on button at bounding box center [345, 407] width 18 height 18
click at [345, 329] on button at bounding box center [345, 337] width 18 height 18
click at [341, 260] on button at bounding box center [345, 268] width 18 height 18
click at [343, 480] on icon at bounding box center [345, 481] width 17 height 17
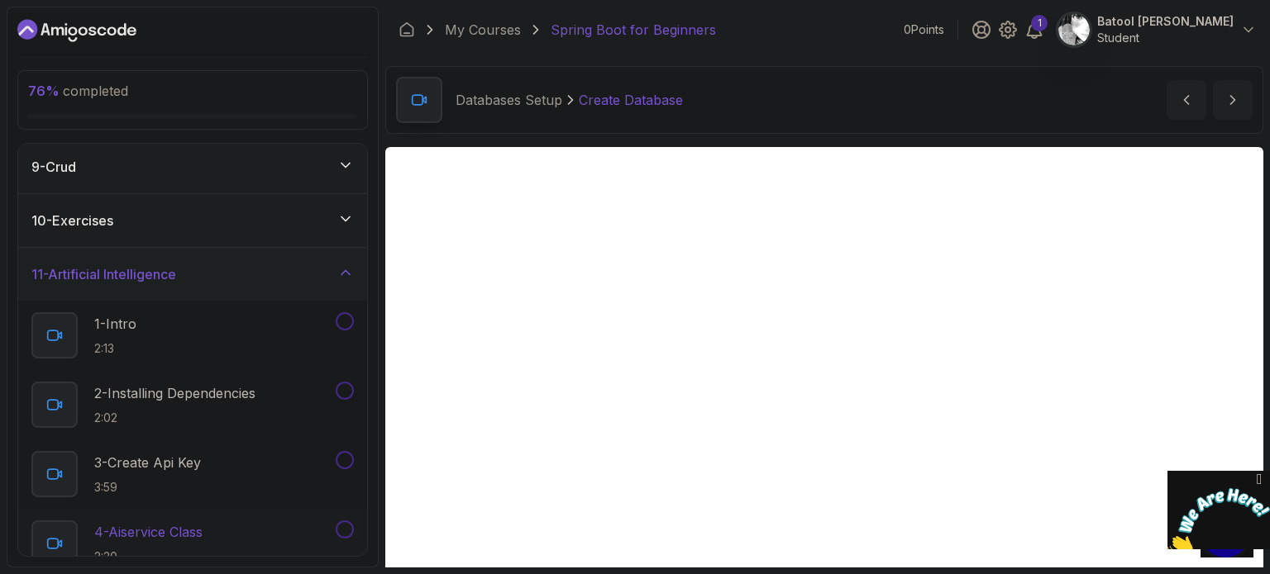
click at [348, 516] on div "4 - Aiservice Class 2:20" at bounding box center [192, 543] width 349 height 69
click at [347, 459] on button at bounding box center [345, 460] width 18 height 18
click at [350, 386] on button at bounding box center [345, 391] width 18 height 18
click at [350, 321] on button at bounding box center [345, 321] width 18 height 18
click at [348, 531] on button at bounding box center [345, 530] width 18 height 18
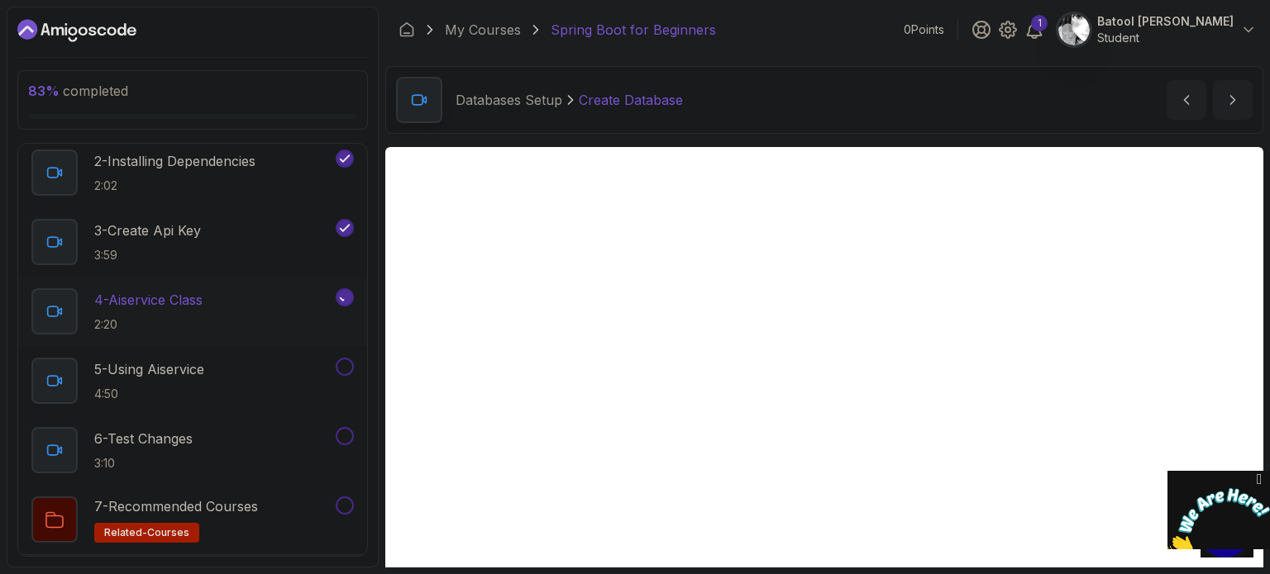
scroll to position [668, 0]
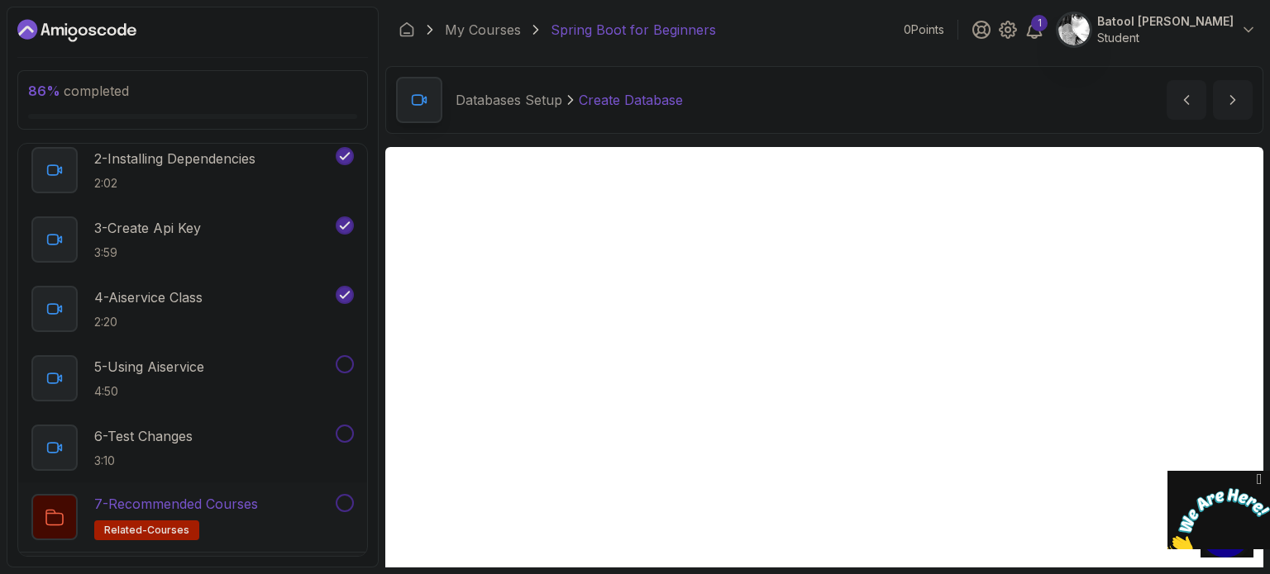
click at [347, 503] on button at bounding box center [345, 503] width 18 height 18
click at [346, 431] on button at bounding box center [345, 434] width 18 height 18
click at [345, 357] on button at bounding box center [345, 364] width 18 height 18
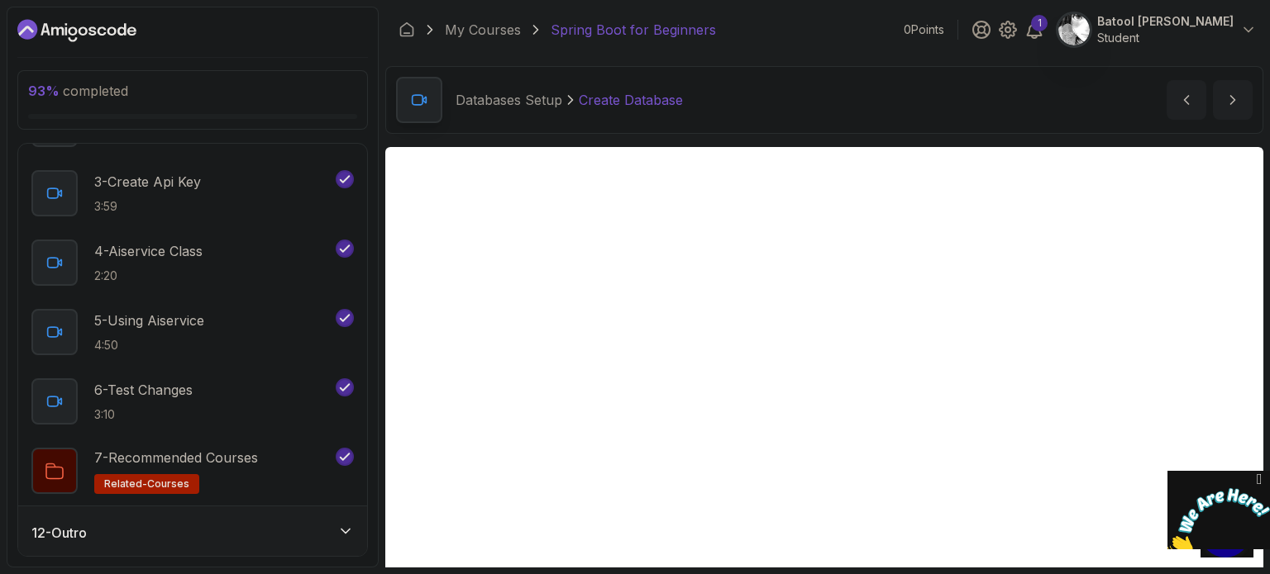
click at [342, 515] on div "12 - Outro" at bounding box center [192, 533] width 349 height 53
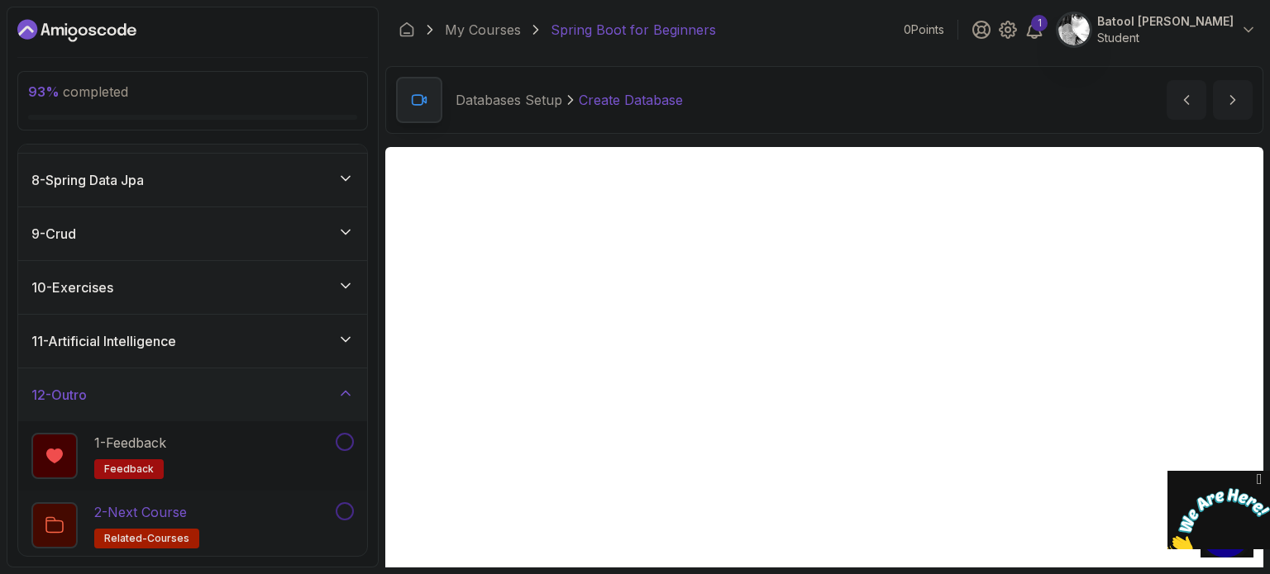
scroll to position [367, 0]
click at [346, 509] on button at bounding box center [345, 512] width 18 height 18
click at [345, 441] on button at bounding box center [345, 442] width 18 height 18
click at [336, 337] on div "11 - Artificial Intelligence" at bounding box center [192, 341] width 322 height 20
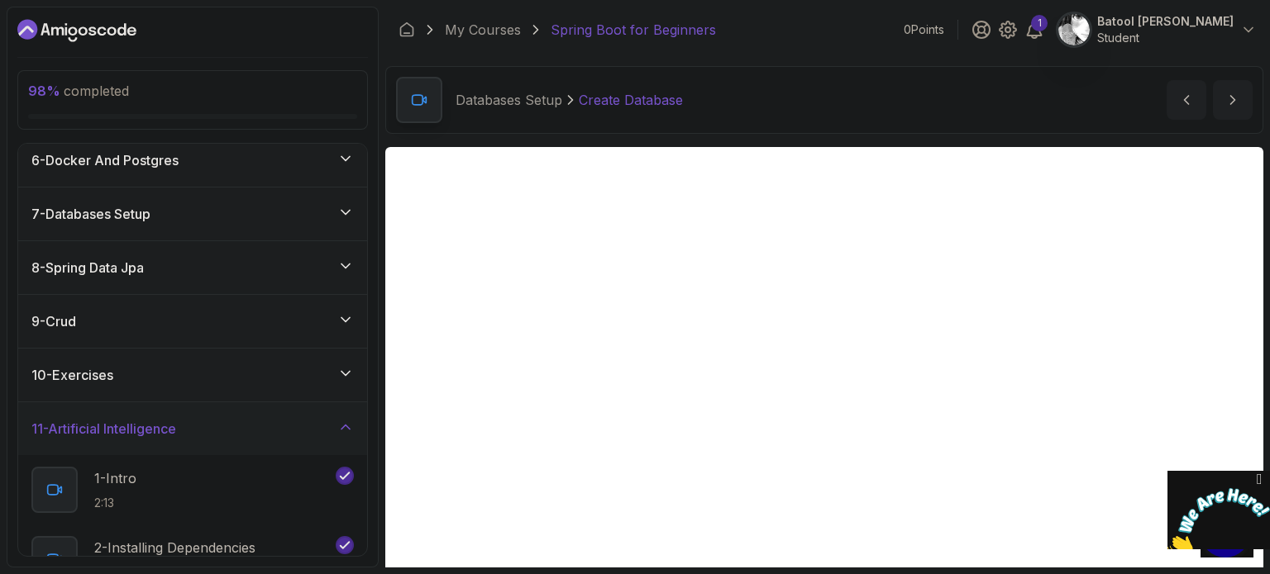
scroll to position [278, 0]
click at [335, 376] on div "10 - Exercises" at bounding box center [192, 376] width 322 height 20
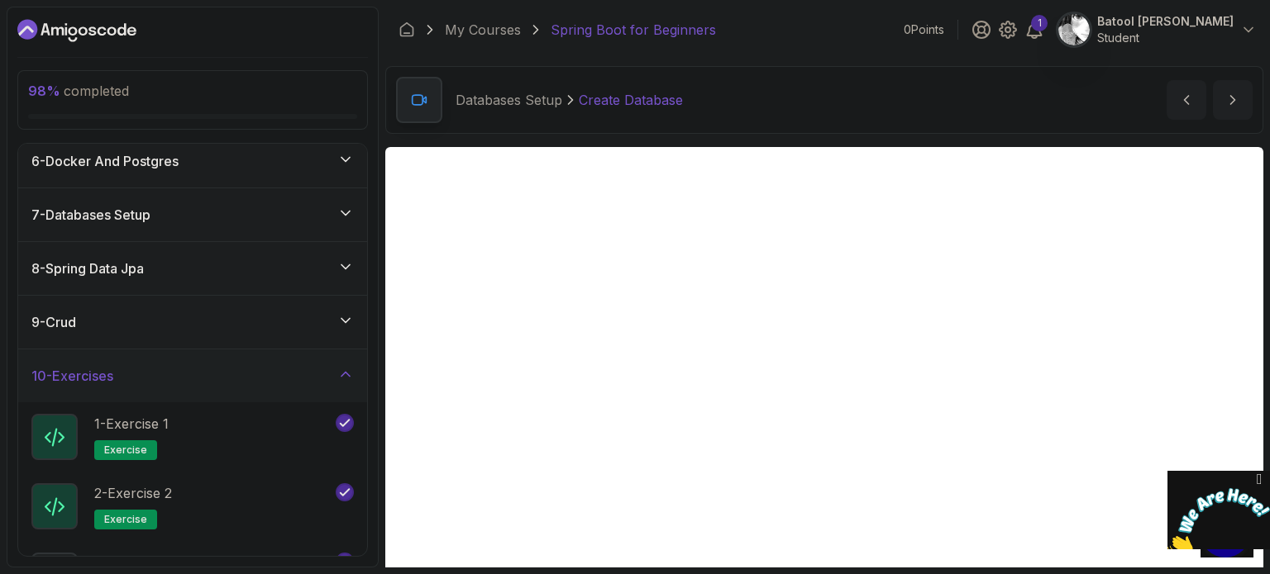
scroll to position [436, 0]
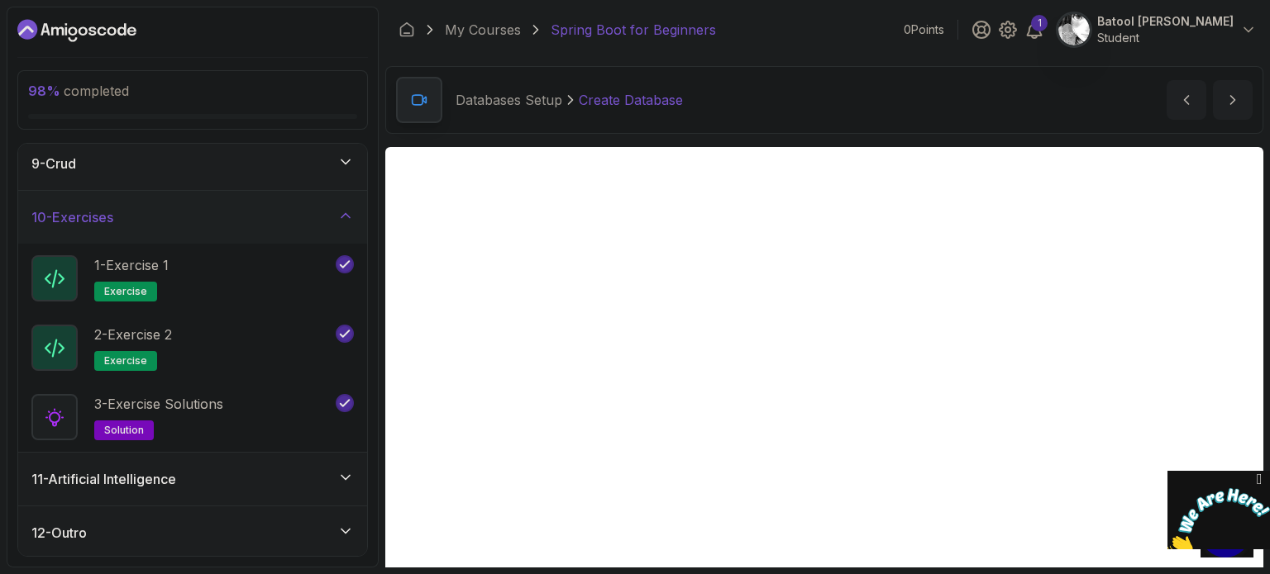
click at [338, 172] on div "9 - Crud" at bounding box center [192, 163] width 349 height 53
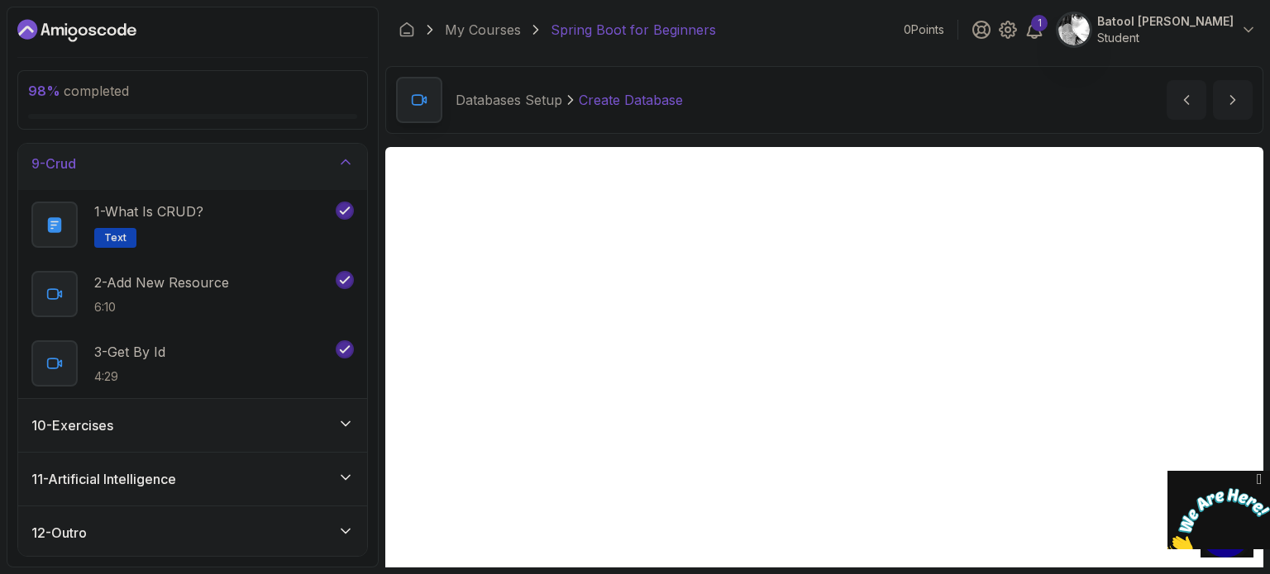
scroll to position [281, 0]
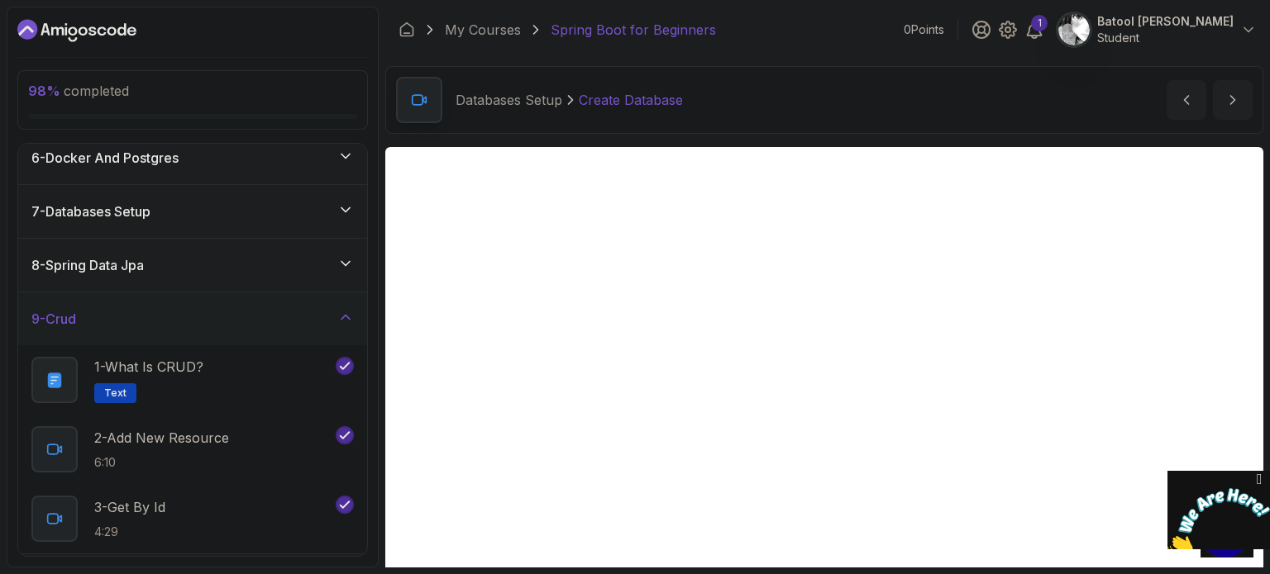
click at [342, 259] on icon at bounding box center [345, 263] width 17 height 17
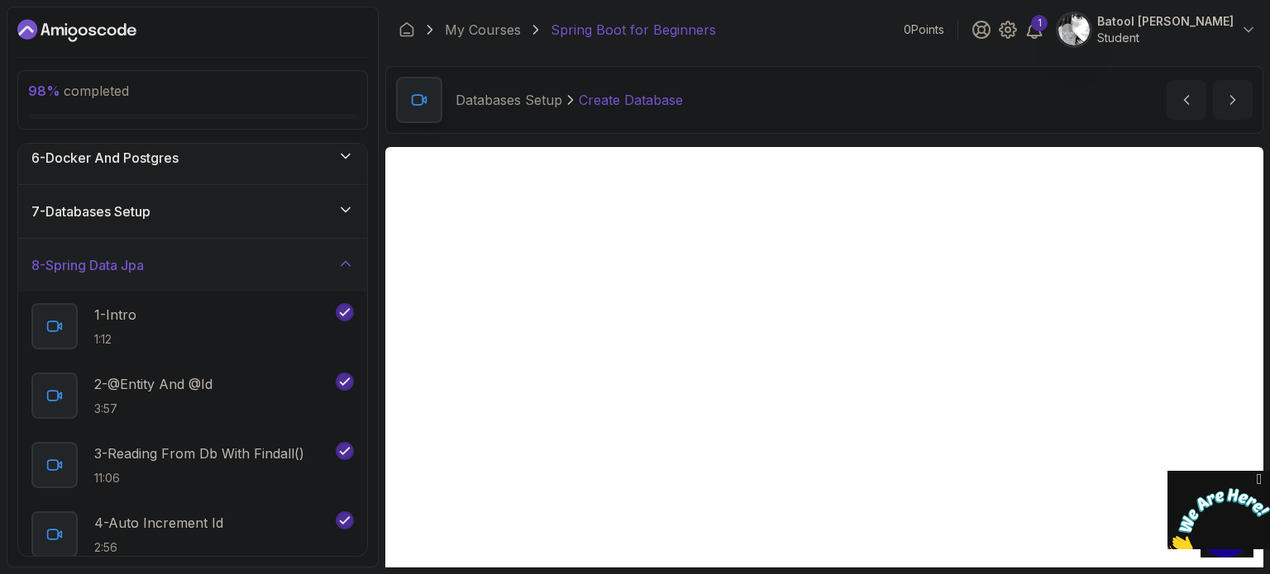
click at [345, 209] on icon at bounding box center [345, 210] width 8 height 4
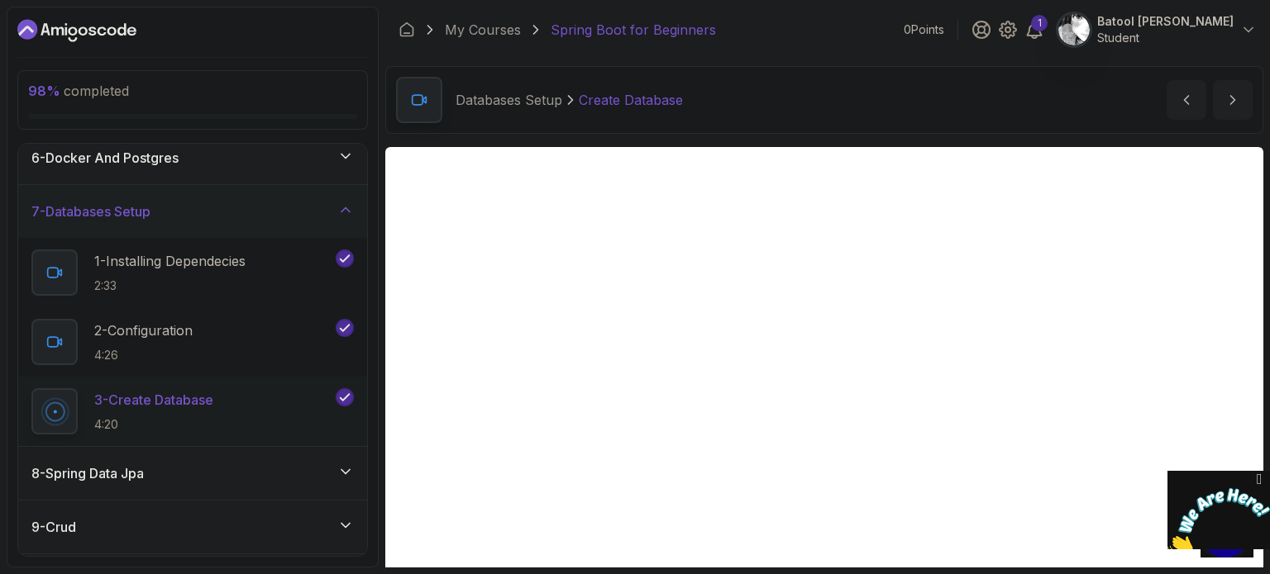
click at [347, 160] on icon at bounding box center [345, 156] width 17 height 17
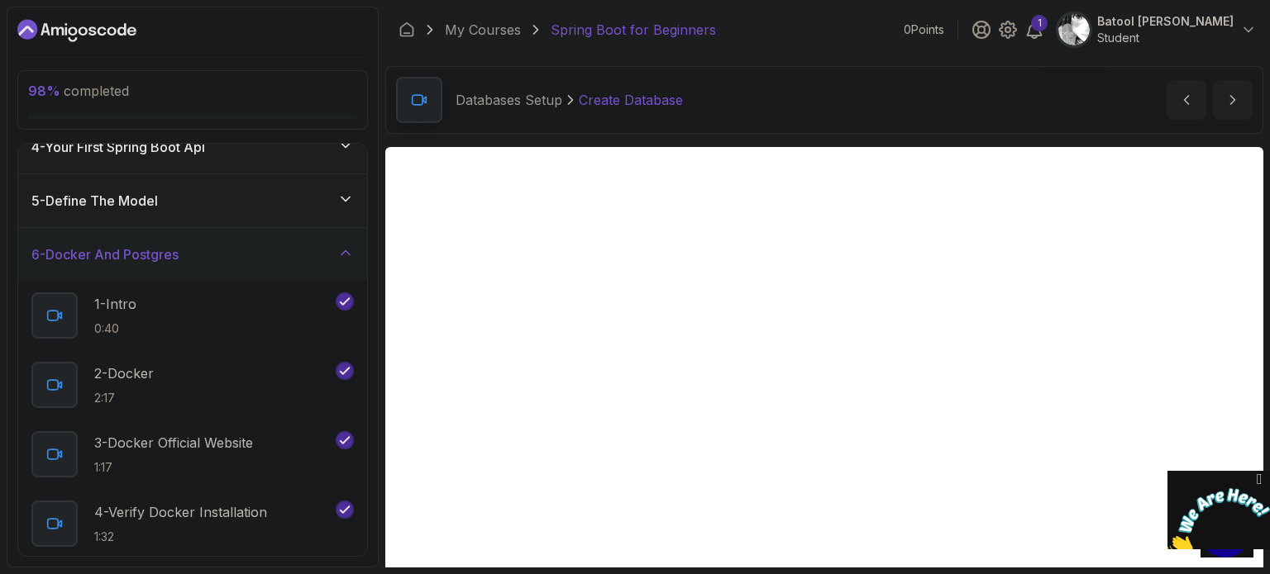
scroll to position [168, 0]
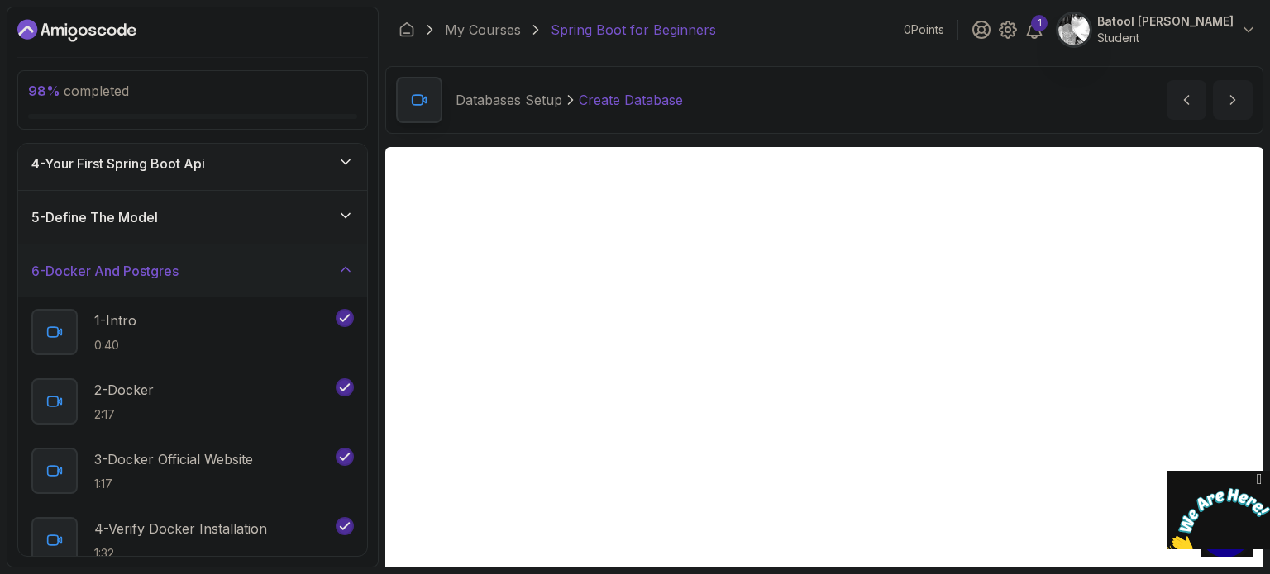
click at [327, 227] on div "5 - Define The Model" at bounding box center [192, 217] width 349 height 53
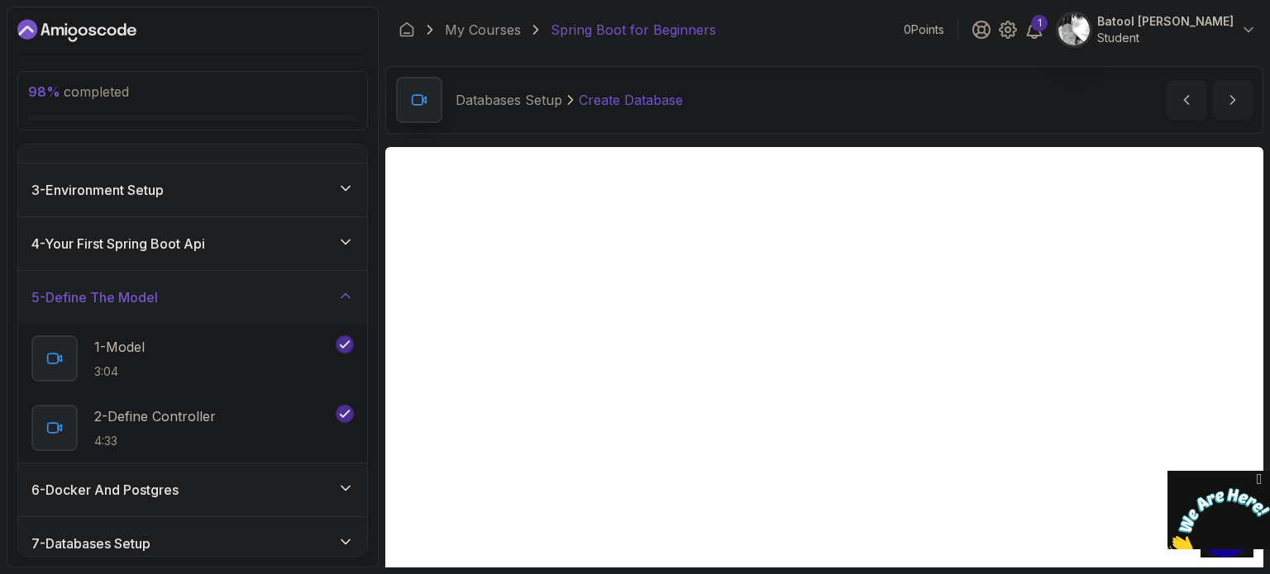
scroll to position [87, 0]
click at [333, 247] on div "4 - Your First Spring Boot Api" at bounding box center [192, 246] width 322 height 20
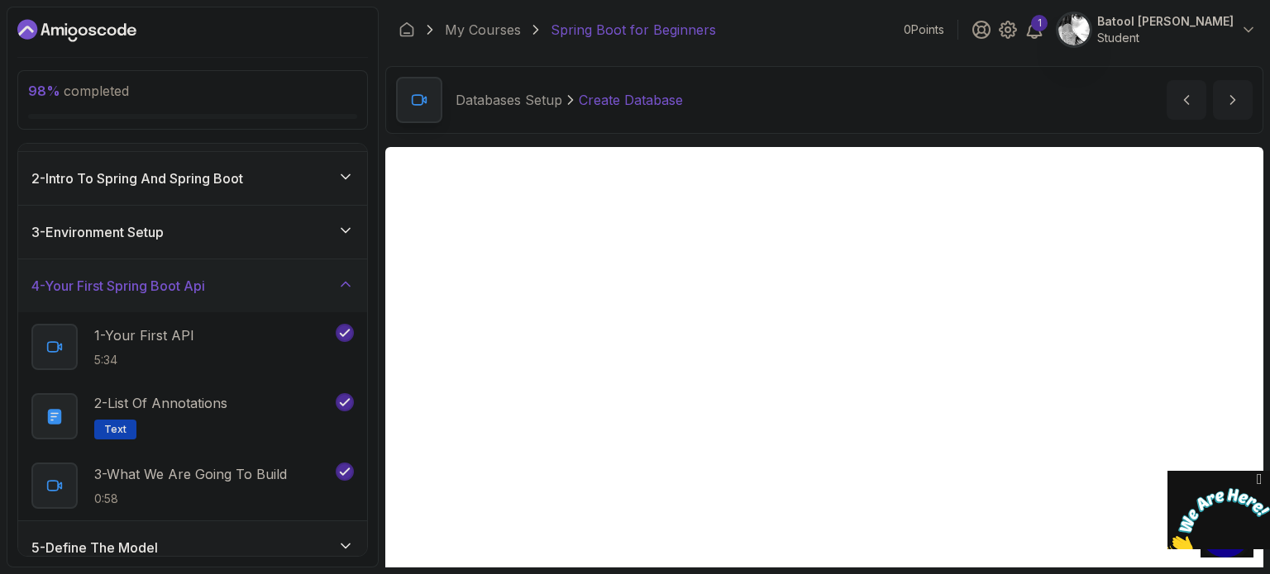
scroll to position [44, 0]
click at [343, 231] on icon at bounding box center [345, 232] width 17 height 17
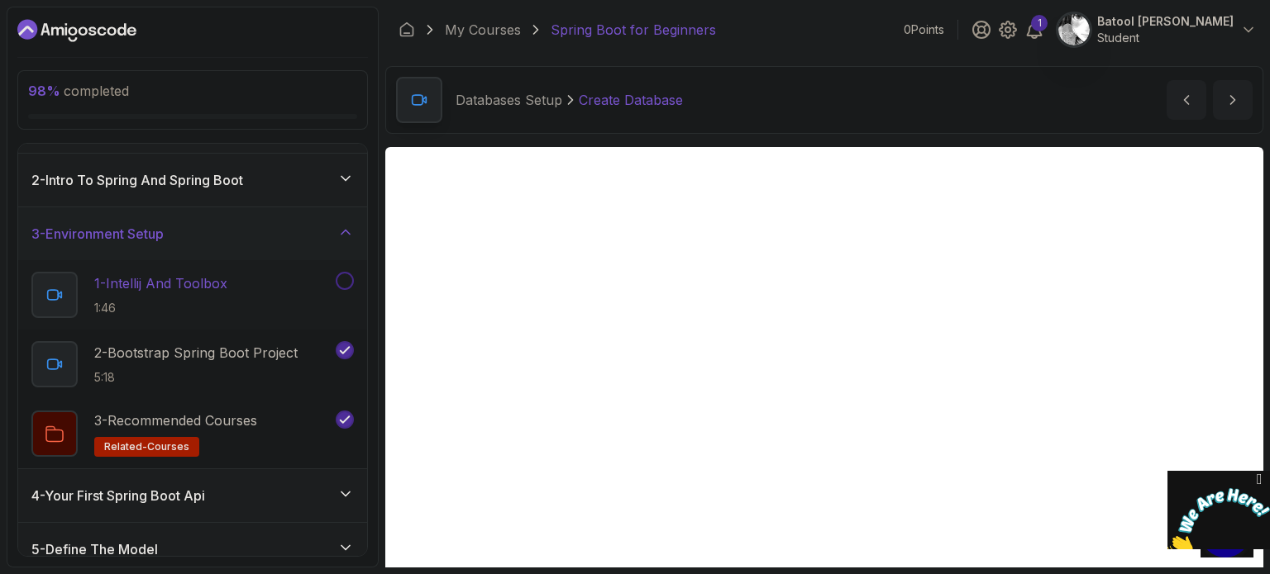
click at [344, 282] on button at bounding box center [345, 281] width 18 height 18
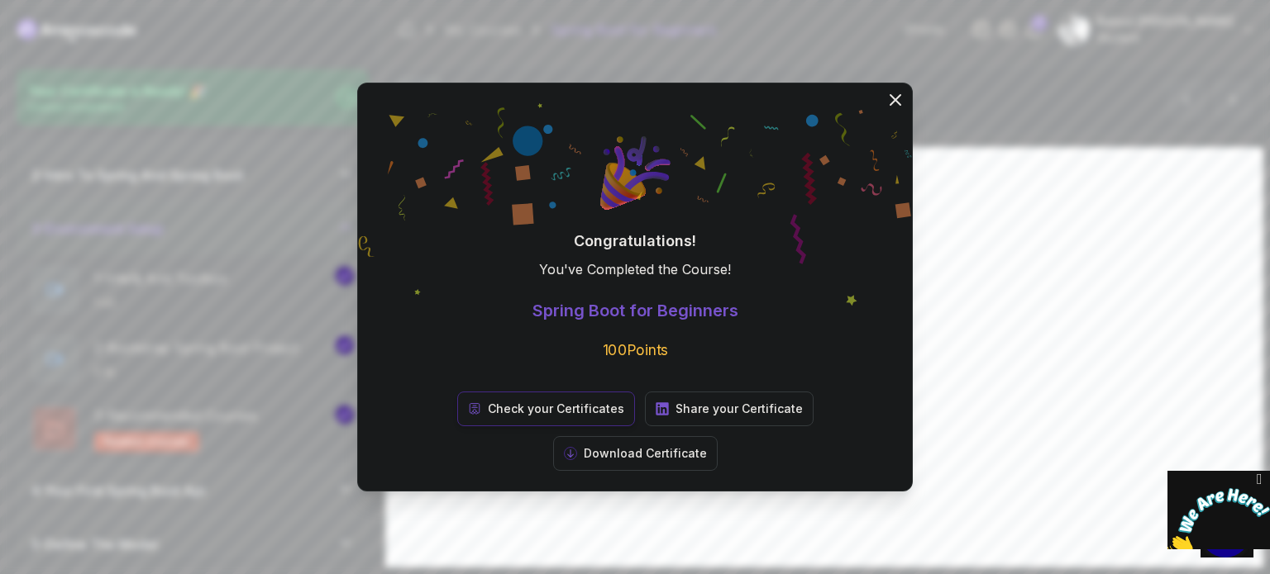
click at [507, 417] on p "Check your Certificates" at bounding box center [556, 409] width 136 height 17
click at [675, 417] on p "Share your Certificate" at bounding box center [738, 409] width 127 height 17
click at [707, 446] on p "Download Certificate" at bounding box center [645, 454] width 123 height 17
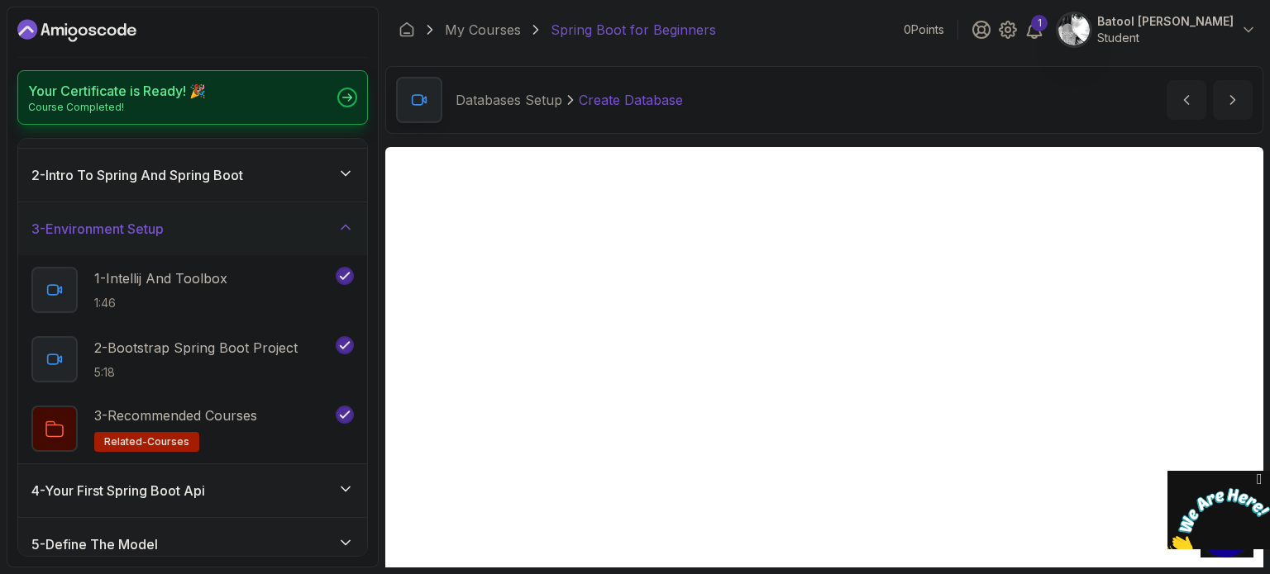
click at [353, 109] on div "Your Certificate is Ready! 🎉 Course Completed!" at bounding box center [192, 97] width 350 height 55
click at [337, 98] on div at bounding box center [347, 98] width 20 height 20
click at [339, 94] on div at bounding box center [347, 98] width 20 height 20
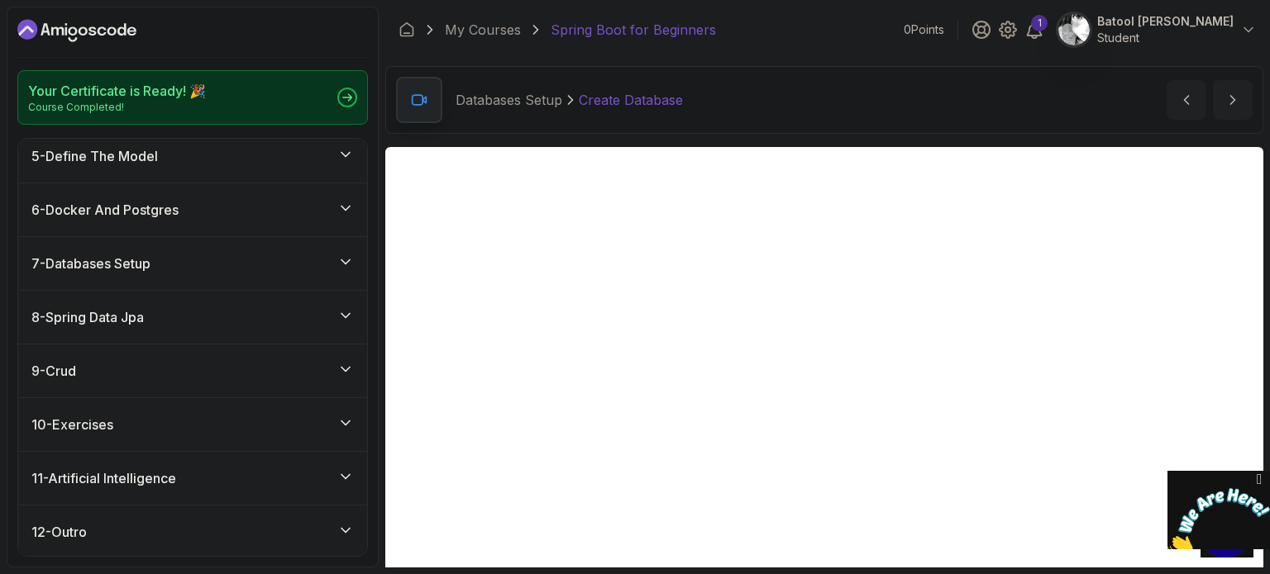
click at [341, 493] on div "11 - Artificial Intelligence" at bounding box center [192, 478] width 349 height 53
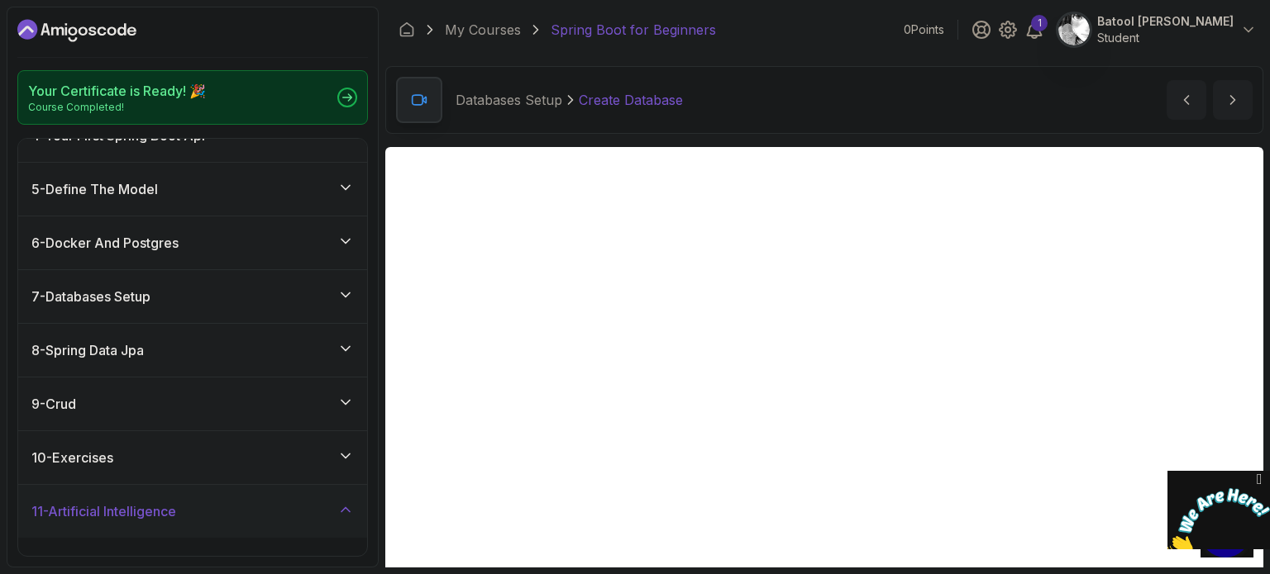
scroll to position [224, 0]
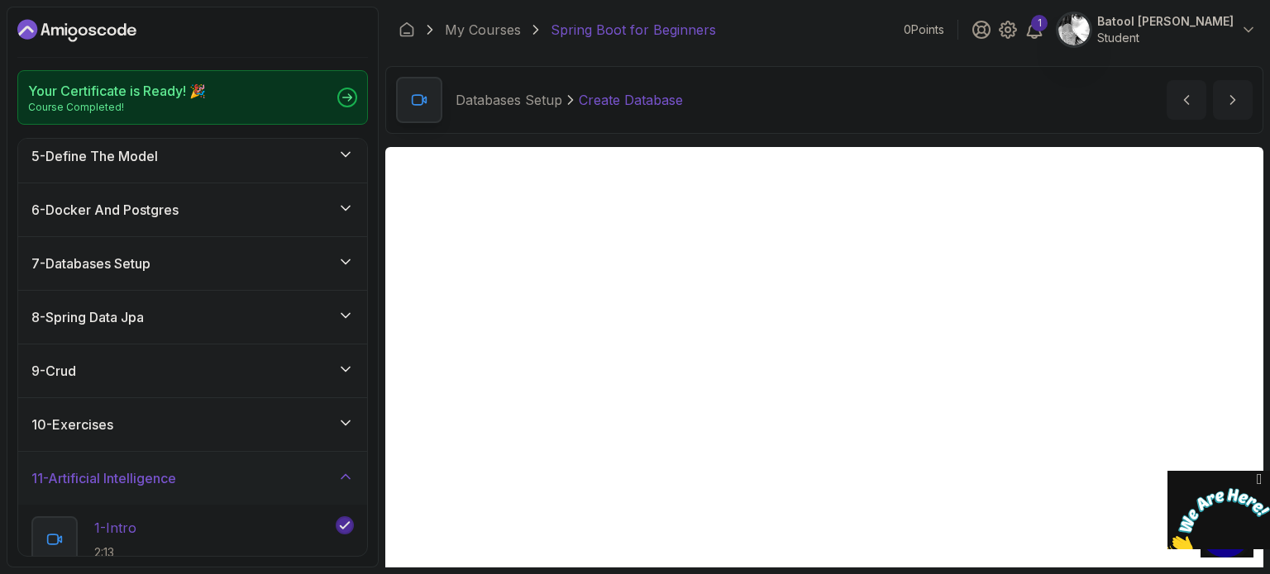
click at [343, 528] on icon at bounding box center [344, 525] width 15 height 17
click at [343, 528] on button at bounding box center [345, 526] width 18 height 18
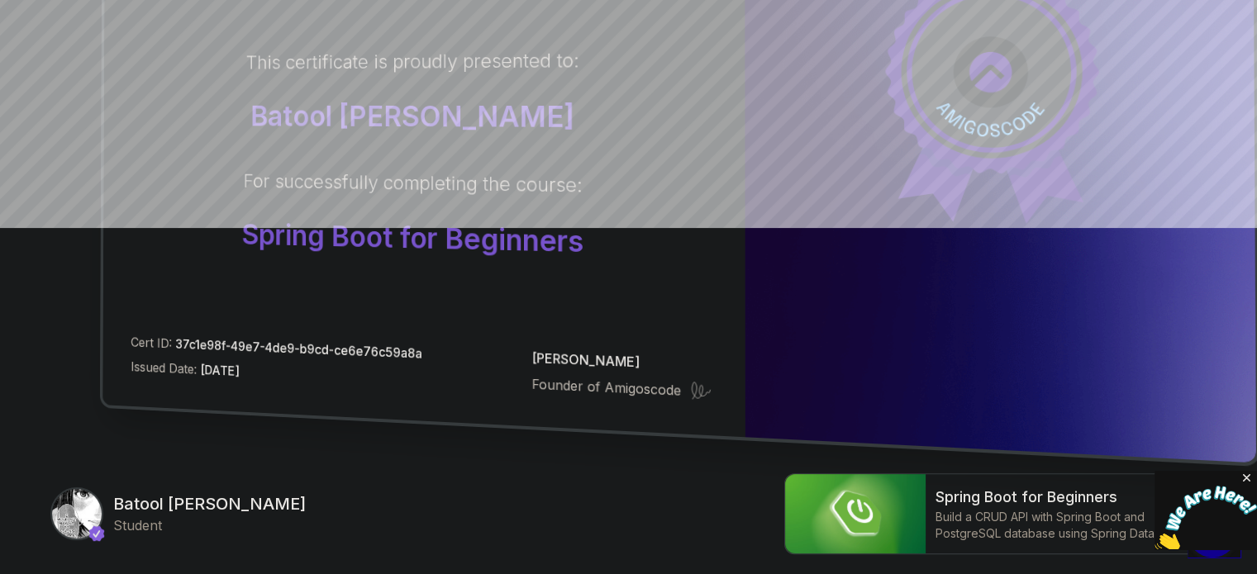
scroll to position [469, 0]
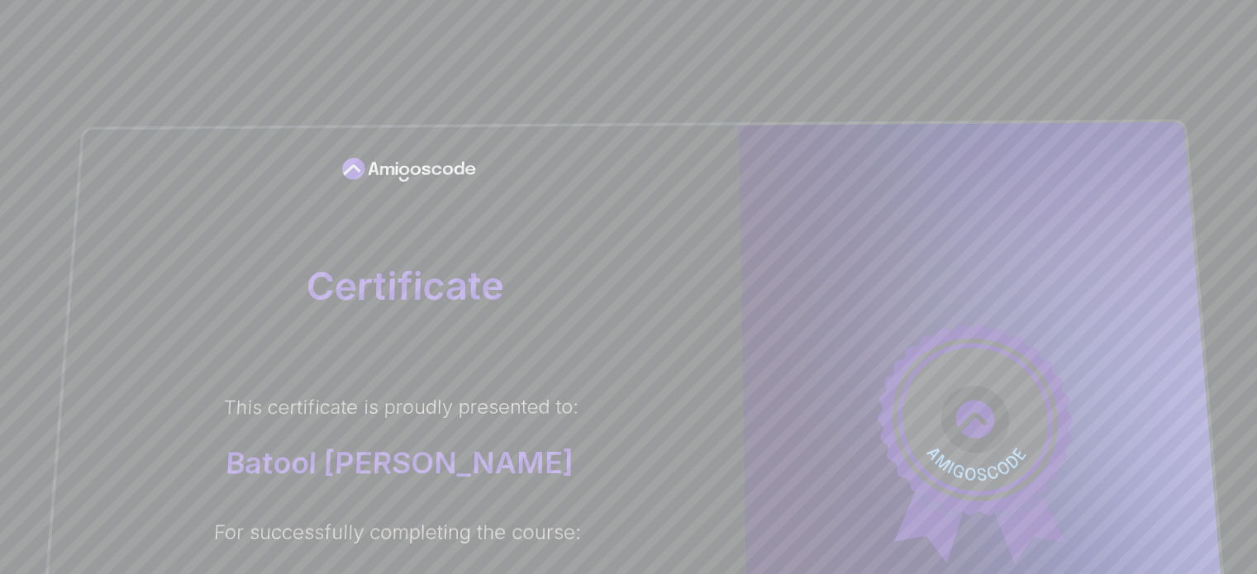
scroll to position [471, 0]
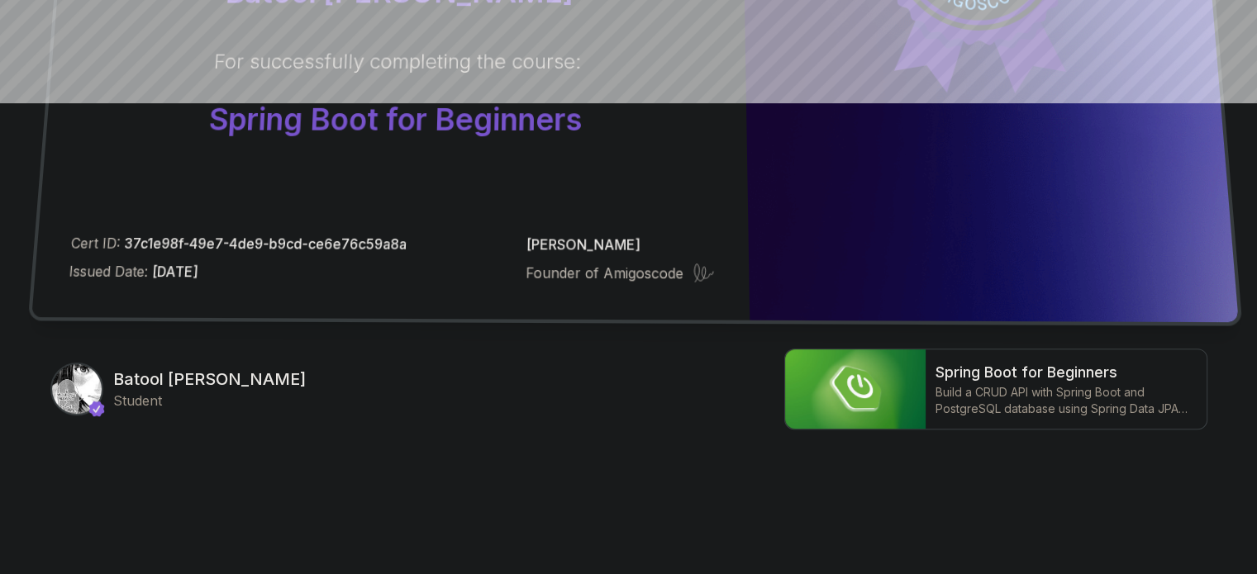
click at [615, 122] on div "This certificate is proudly presented to: Batool [PERSON_NAME] For successfully…" at bounding box center [396, 30] width 634 height 214
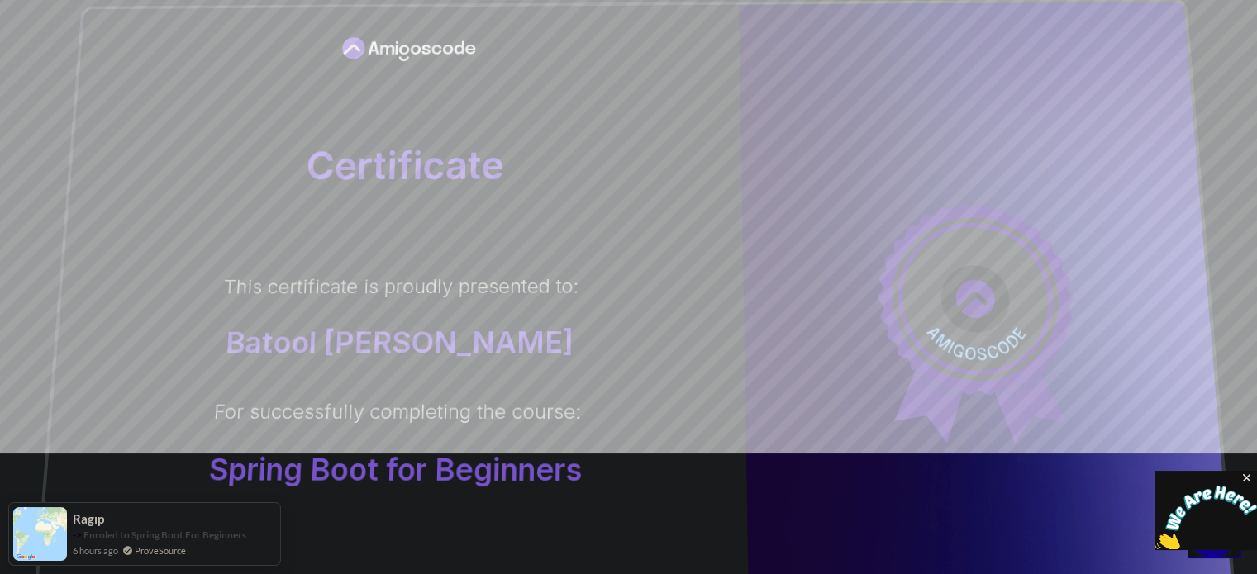
scroll to position [0, 0]
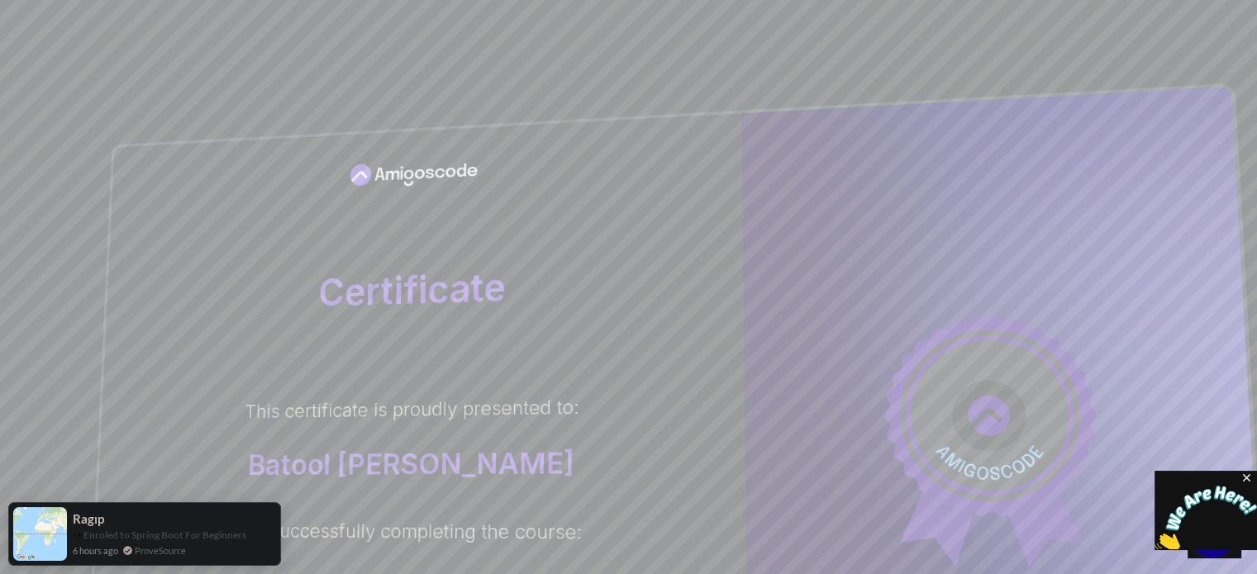
click at [469, 183] on icon at bounding box center [413, 173] width 136 height 31
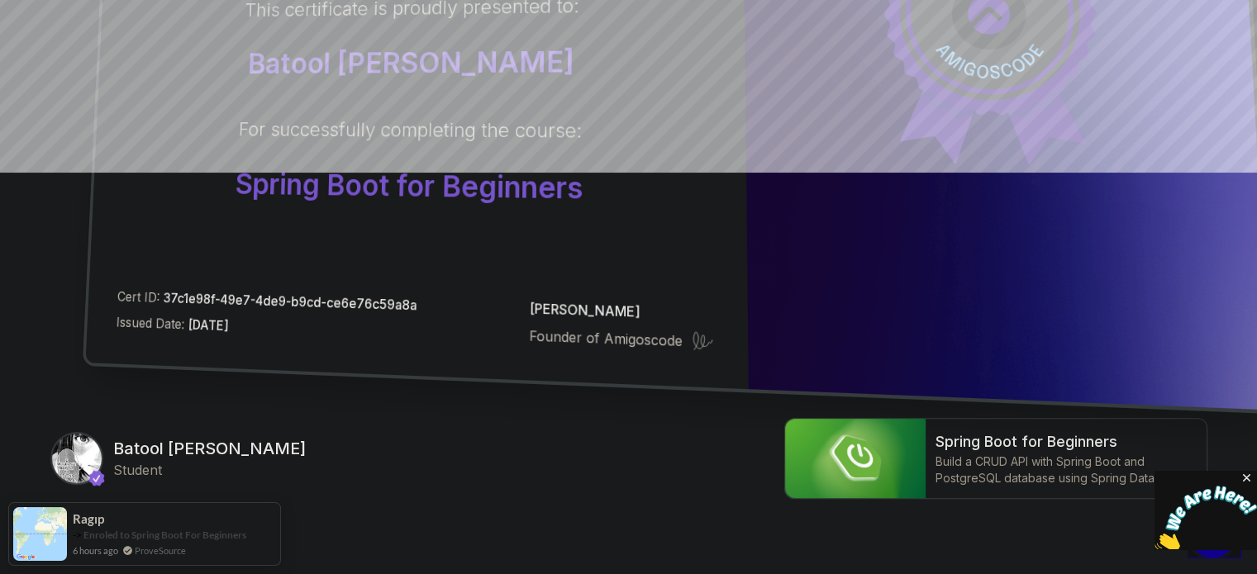
scroll to position [407, 0]
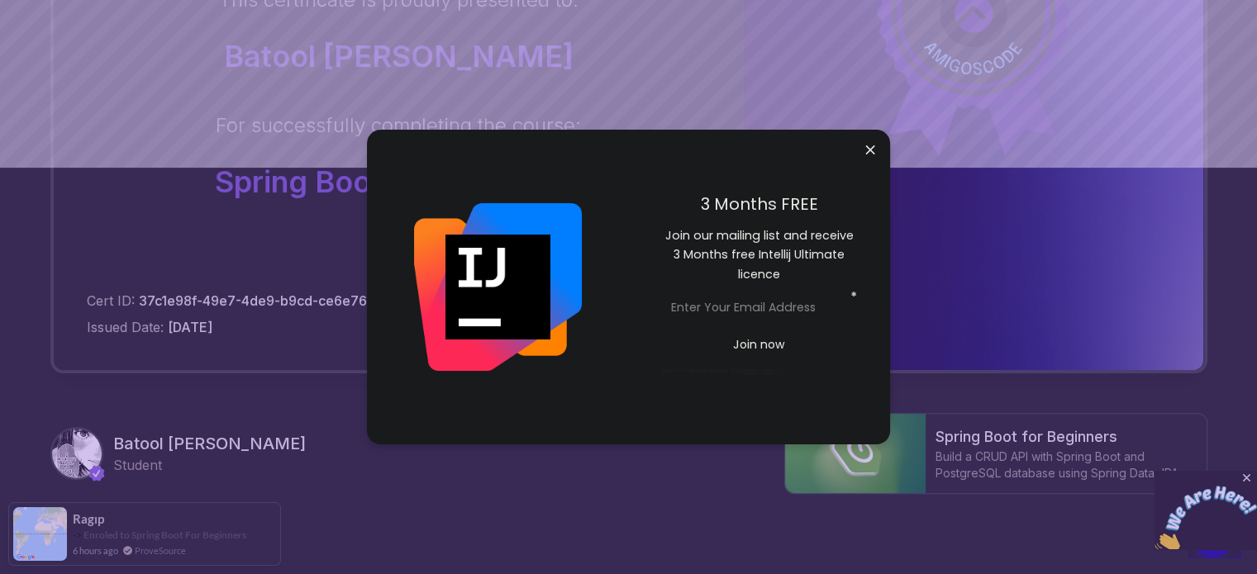
click at [817, 302] on input "email" at bounding box center [759, 307] width 193 height 29
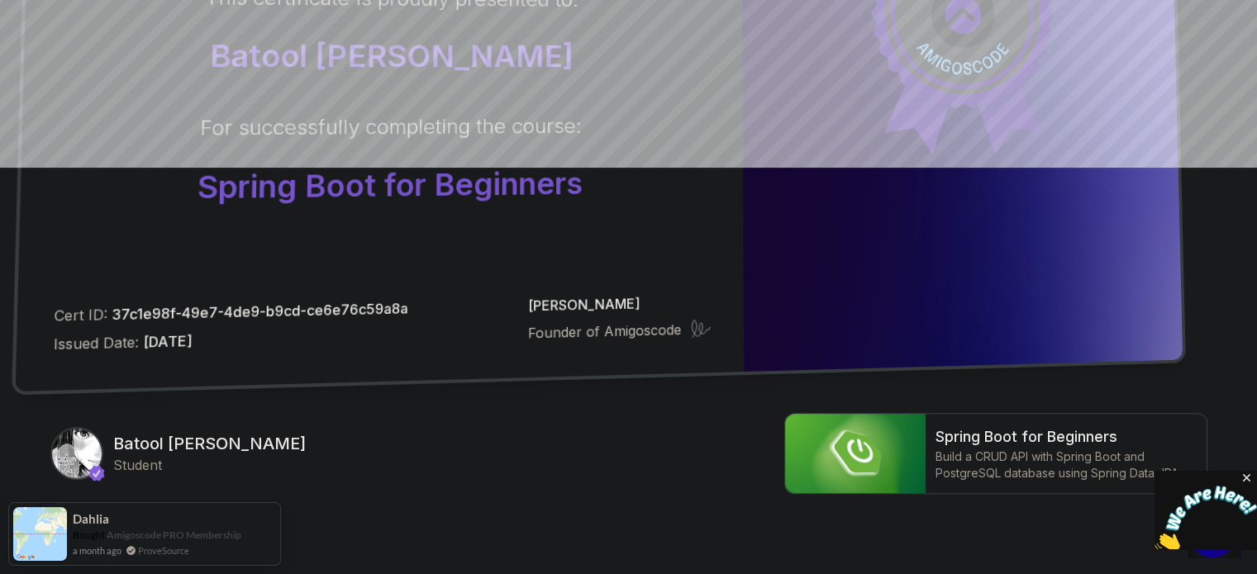
drag, startPoint x: 860, startPoint y: 148, endPoint x: 632, endPoint y: 379, distance: 325.0
click at [632, 379] on body "Certificate This certificate is proudly presented to: Batool Mohammad Al-Sharat…" at bounding box center [628, 116] width 1257 height 1046
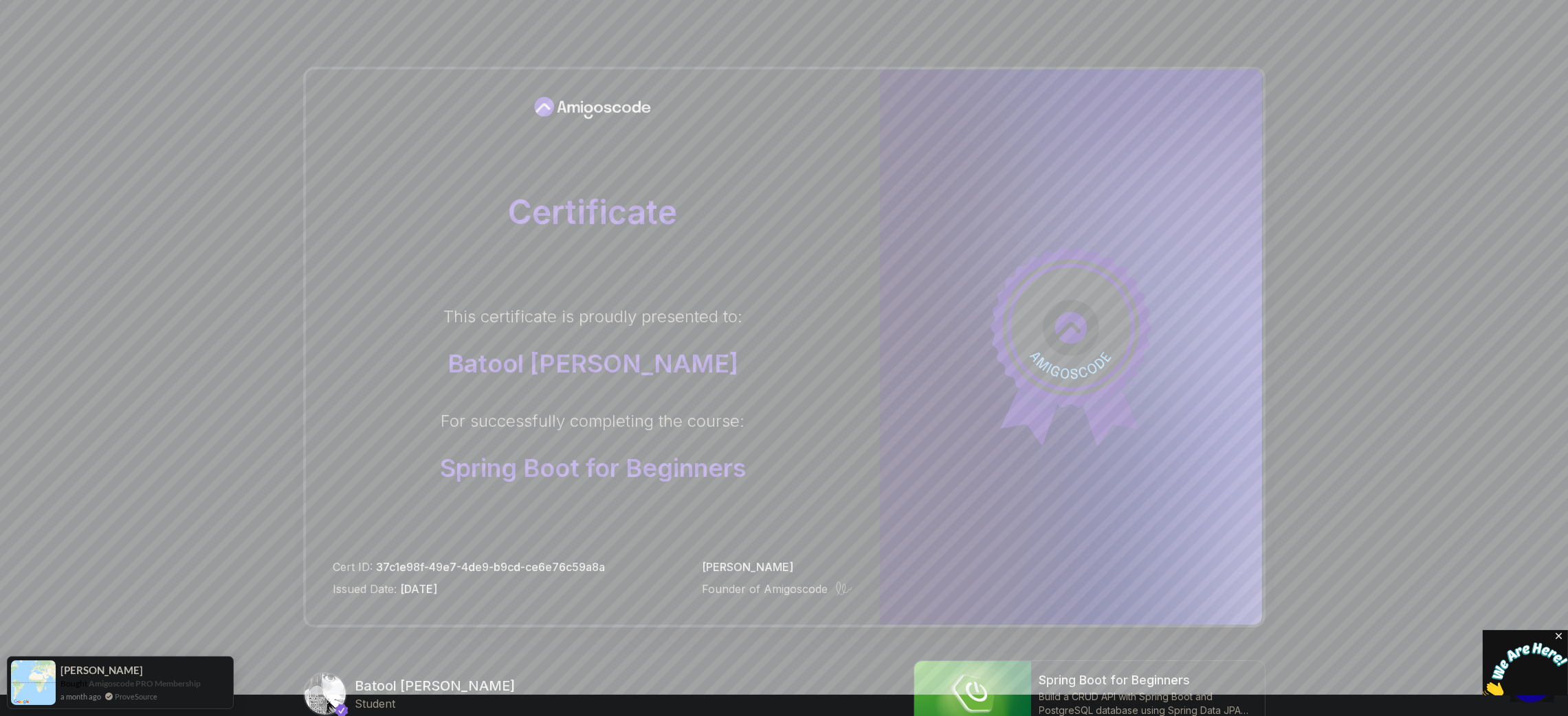
scroll to position [20, 0]
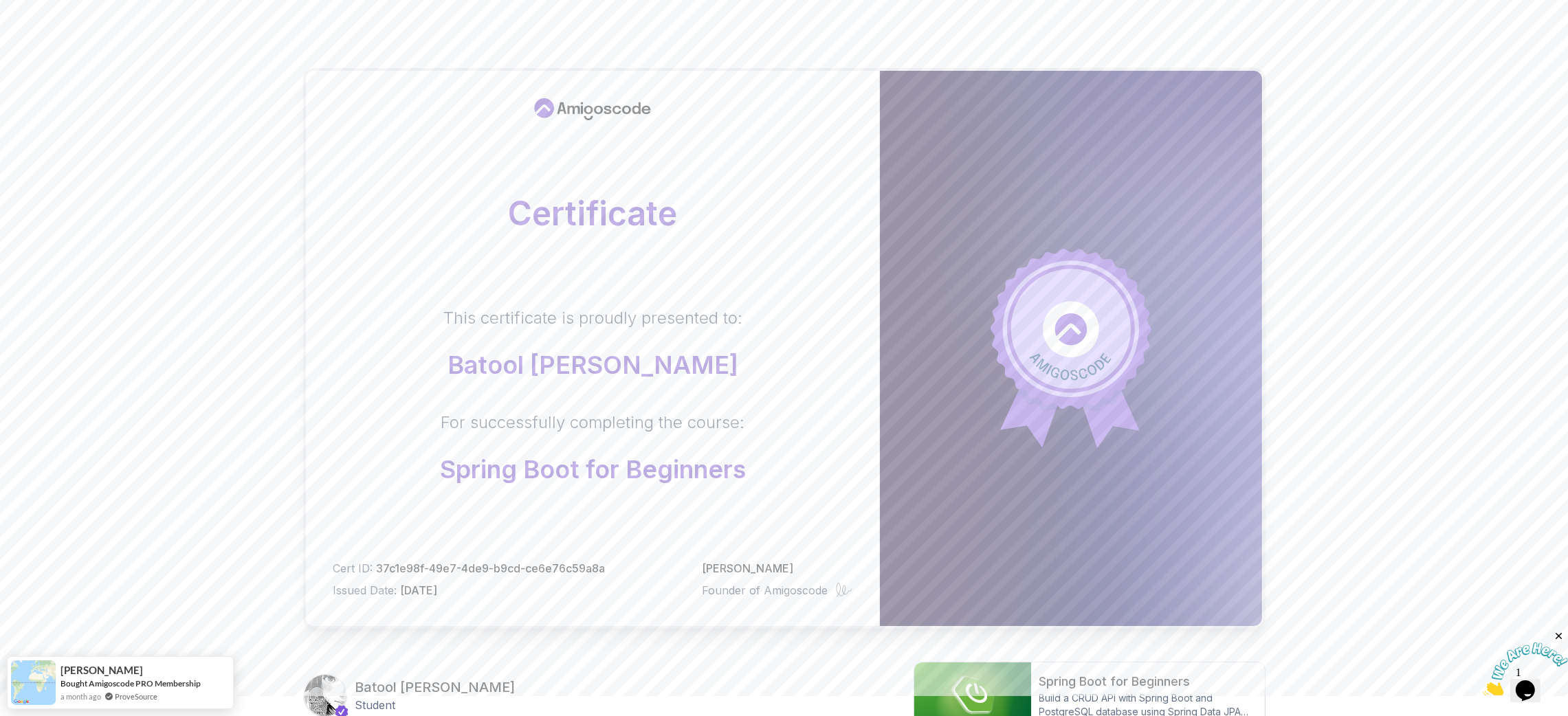
click at [1045, 125] on div "Certificate This certificate is proudly presented to: Batool Mohammad Al-Sharat…" at bounding box center [784, 415] width 1568 height 870
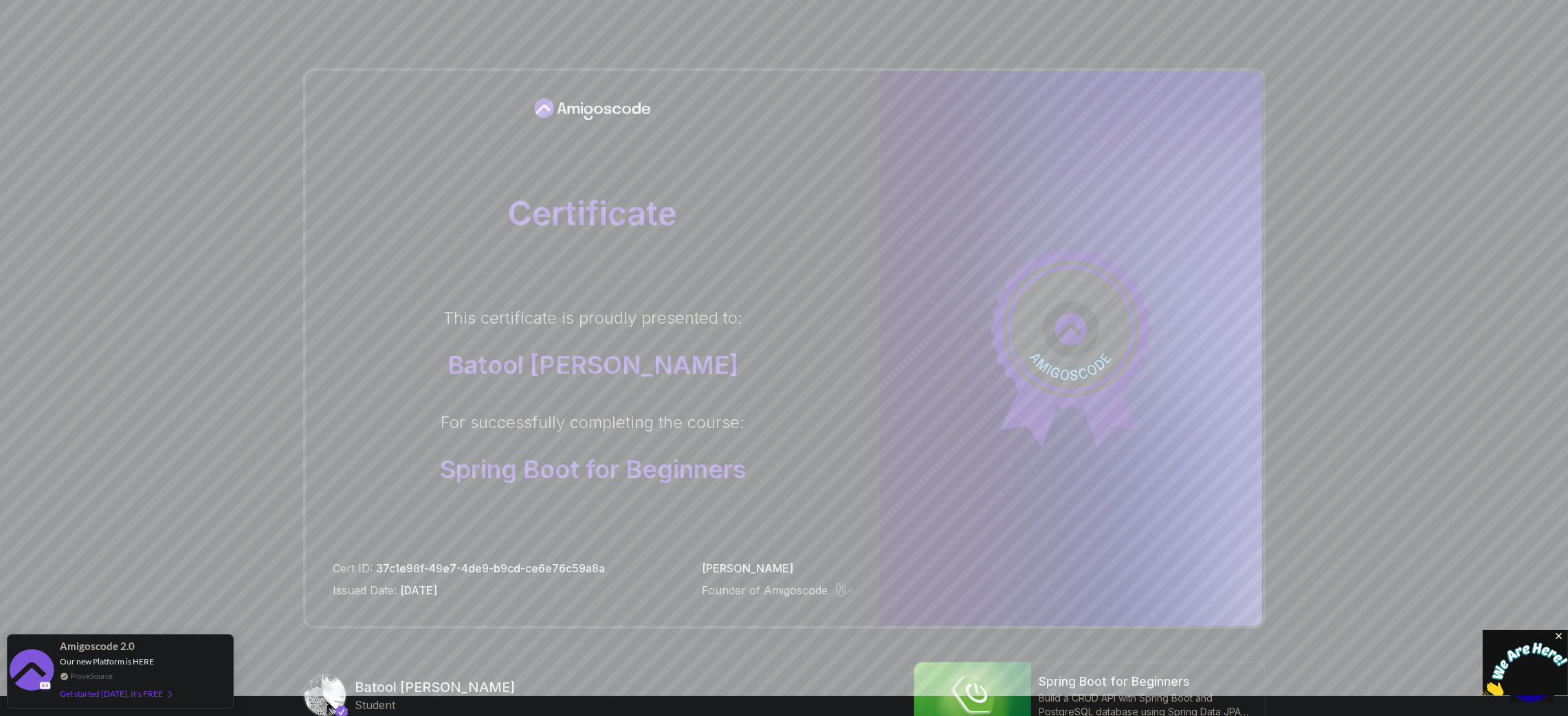
click at [1045, 53] on div "Certificate This certificate is proudly presented to: Batool Mohammad Al-Sharat…" at bounding box center [784, 415] width 1568 height 870
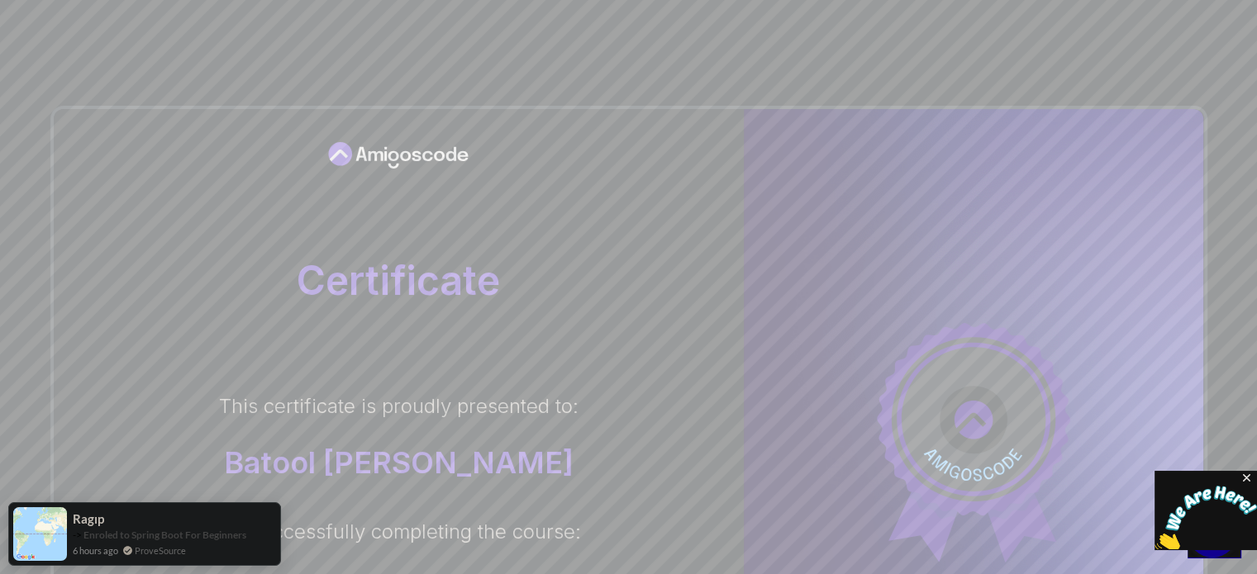
click at [862, 141] on body "Certificate This certificate is proudly presented to: Batool [PERSON_NAME] For …" at bounding box center [628, 523] width 1257 height 1046
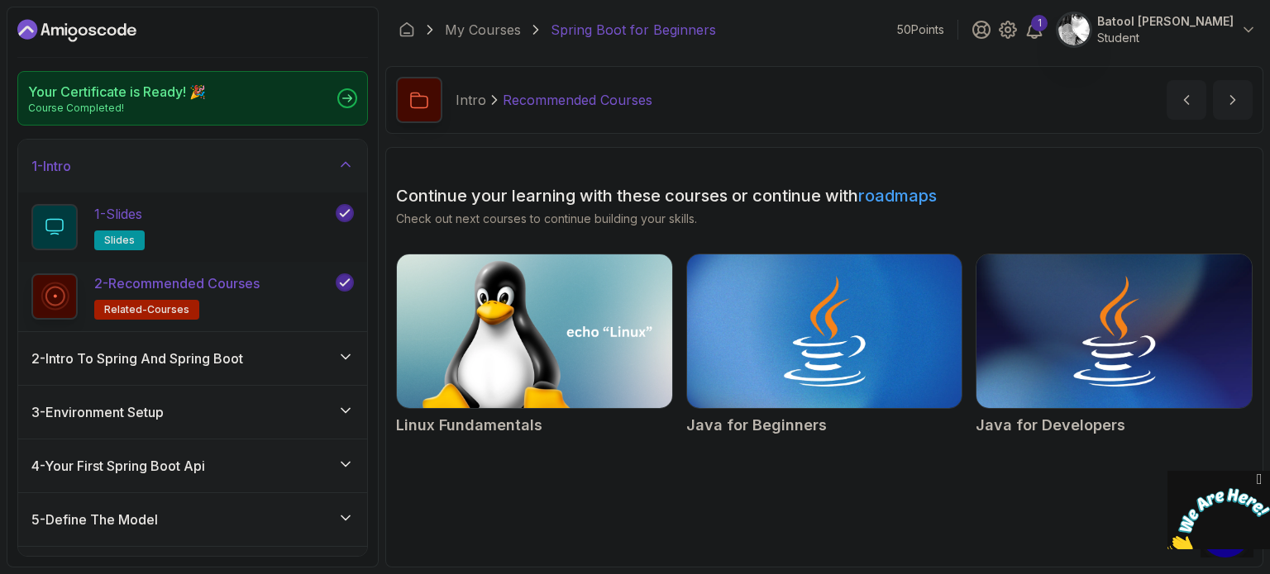
click at [344, 212] on icon at bounding box center [344, 213] width 15 height 17
click at [345, 212] on button at bounding box center [345, 213] width 18 height 18
click at [350, 95] on icon at bounding box center [347, 98] width 10 height 8
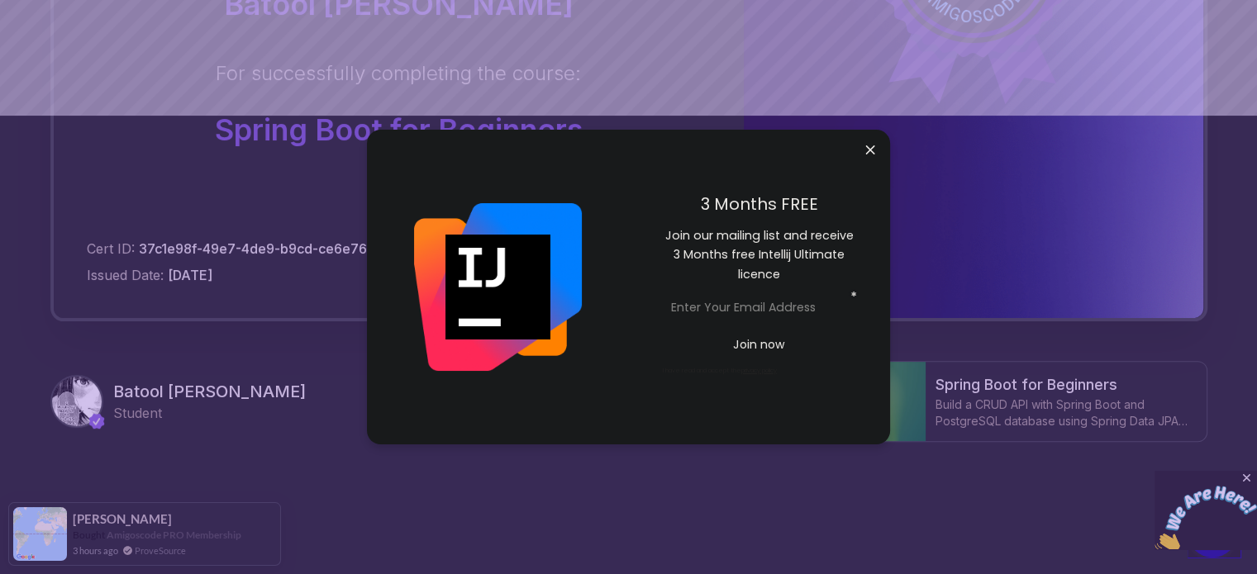
scroll to position [458, 0]
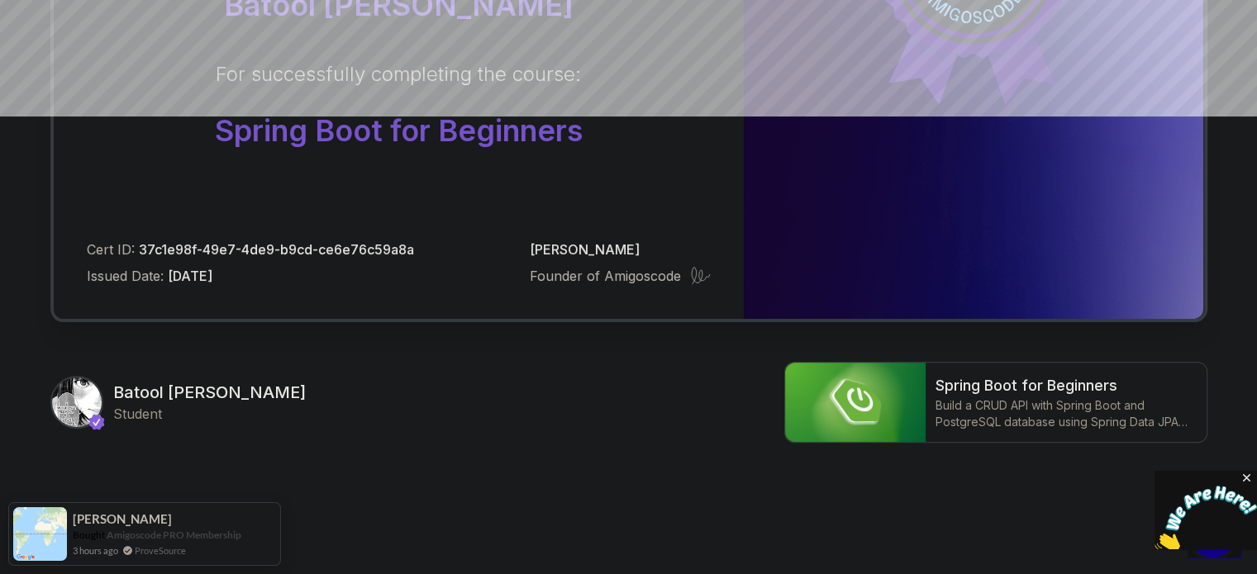
click at [865, 145] on body "Certificate This certificate is proudly presented to: Batool [PERSON_NAME] For …" at bounding box center [628, 65] width 1257 height 1046
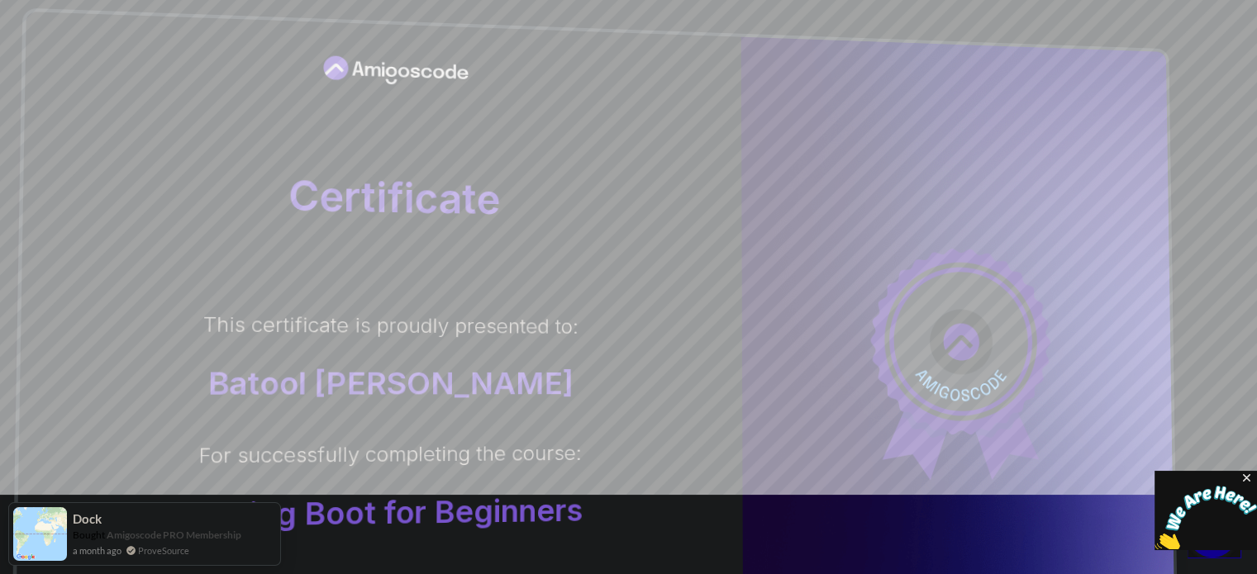
scroll to position [83, 0]
